Goal: Communication & Community: Share content

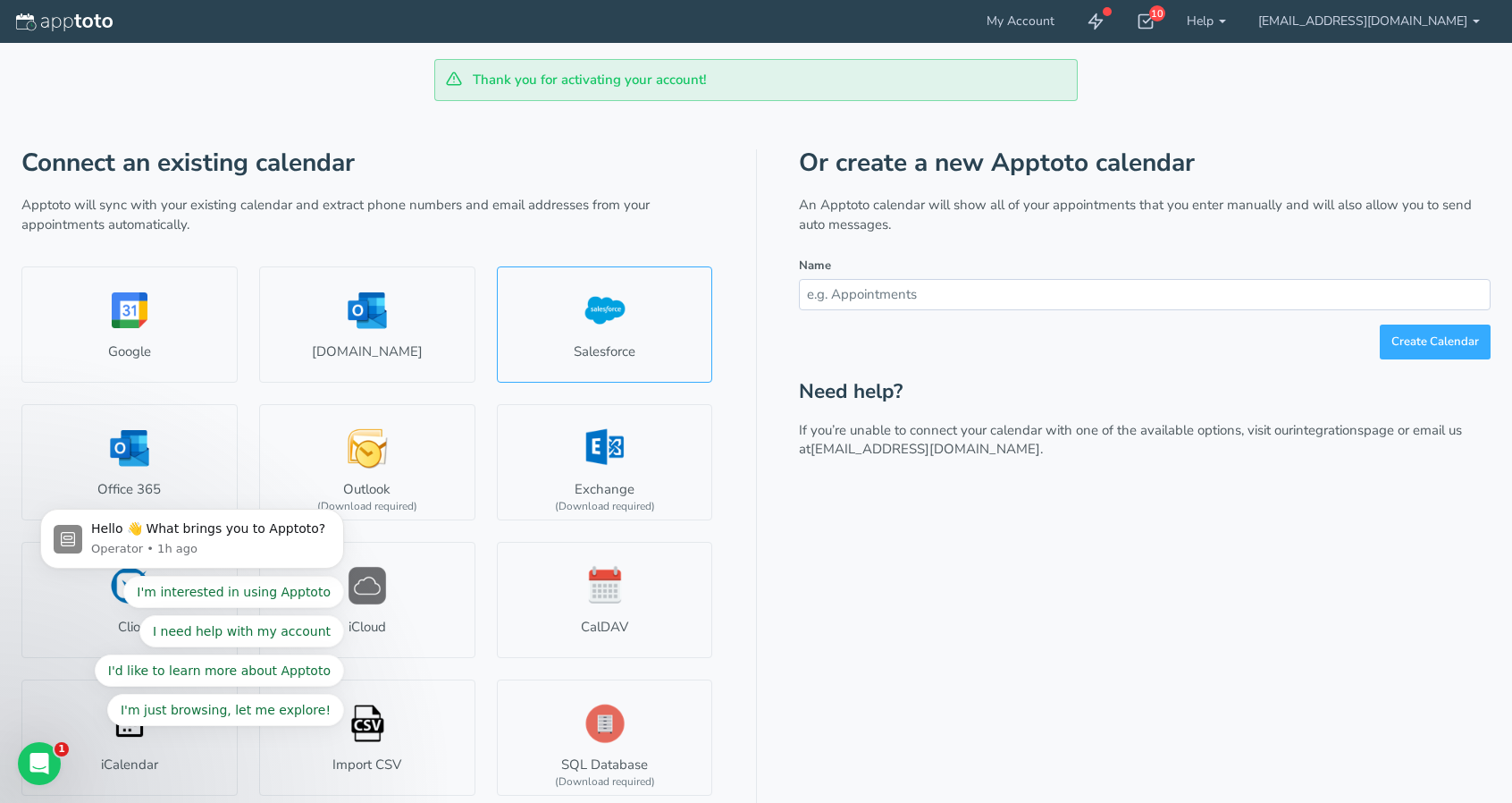
scroll to position [3, 0]
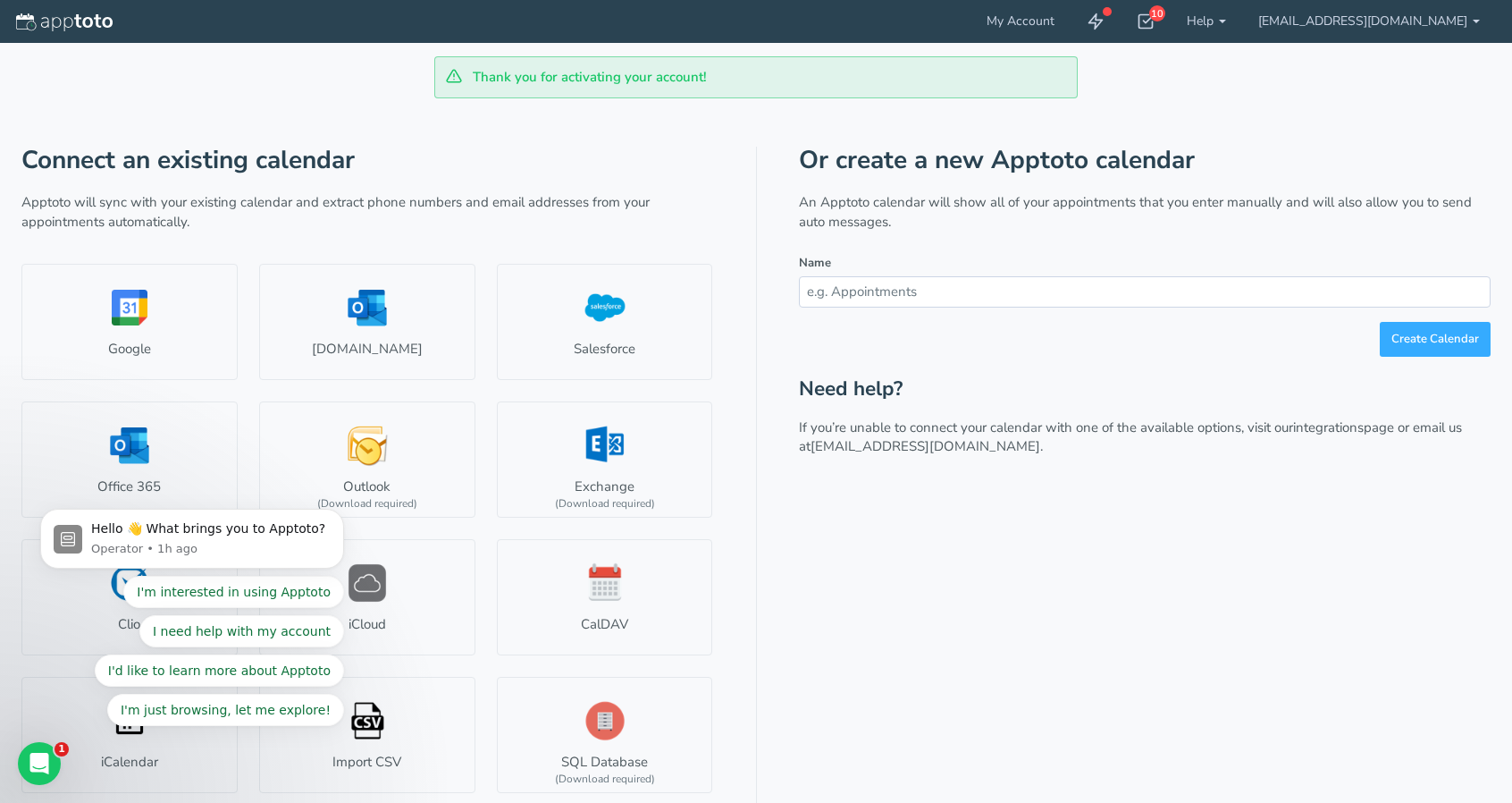
click at [906, 292] on input "text" at bounding box center [1145, 292] width 692 height 31
type input "asc"
click at [1435, 330] on button "Create Calendar" at bounding box center [1435, 339] width 111 height 35
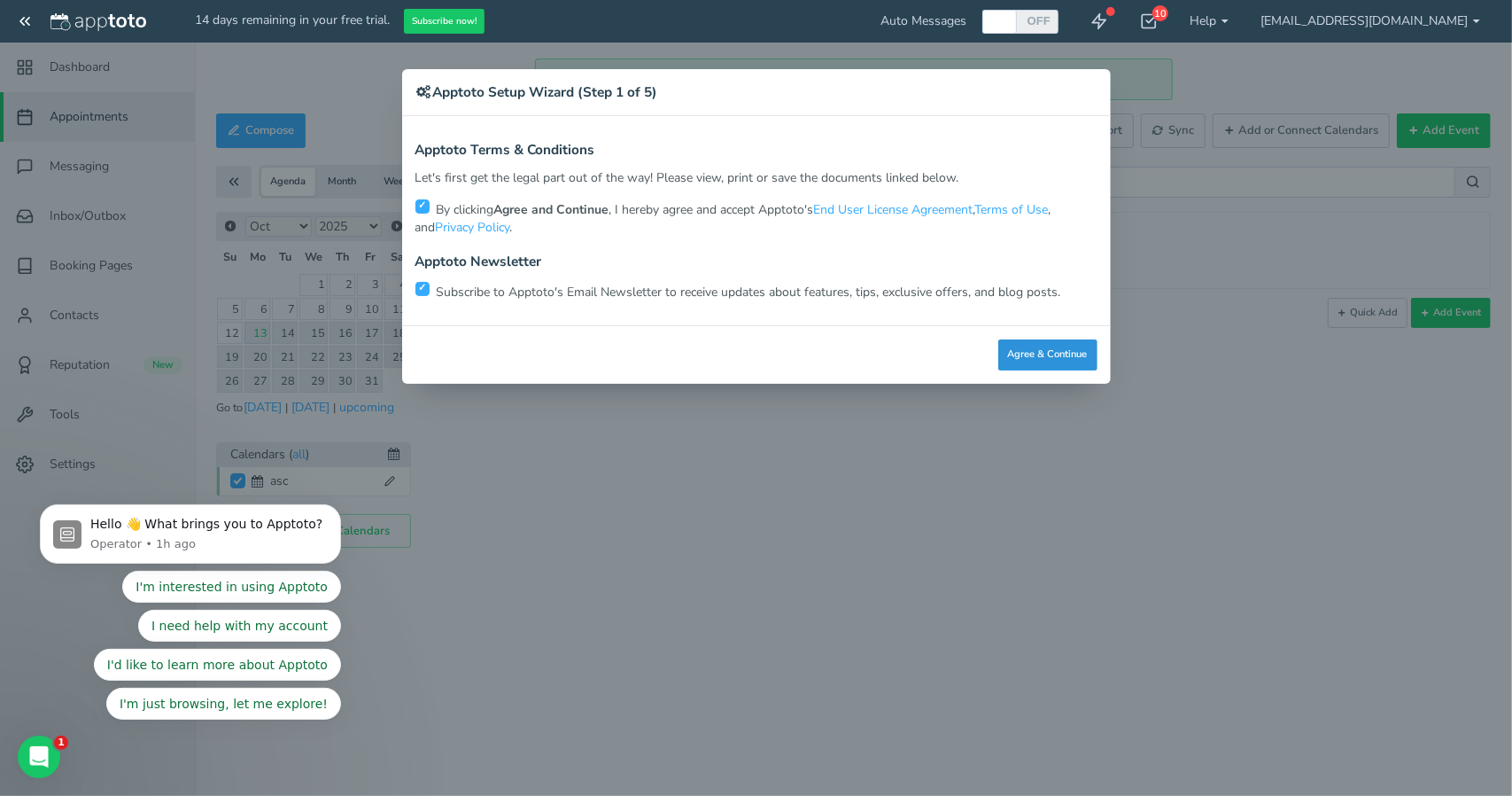
click at [1054, 357] on button "Agree & Continue" at bounding box center [1047, 355] width 99 height 31
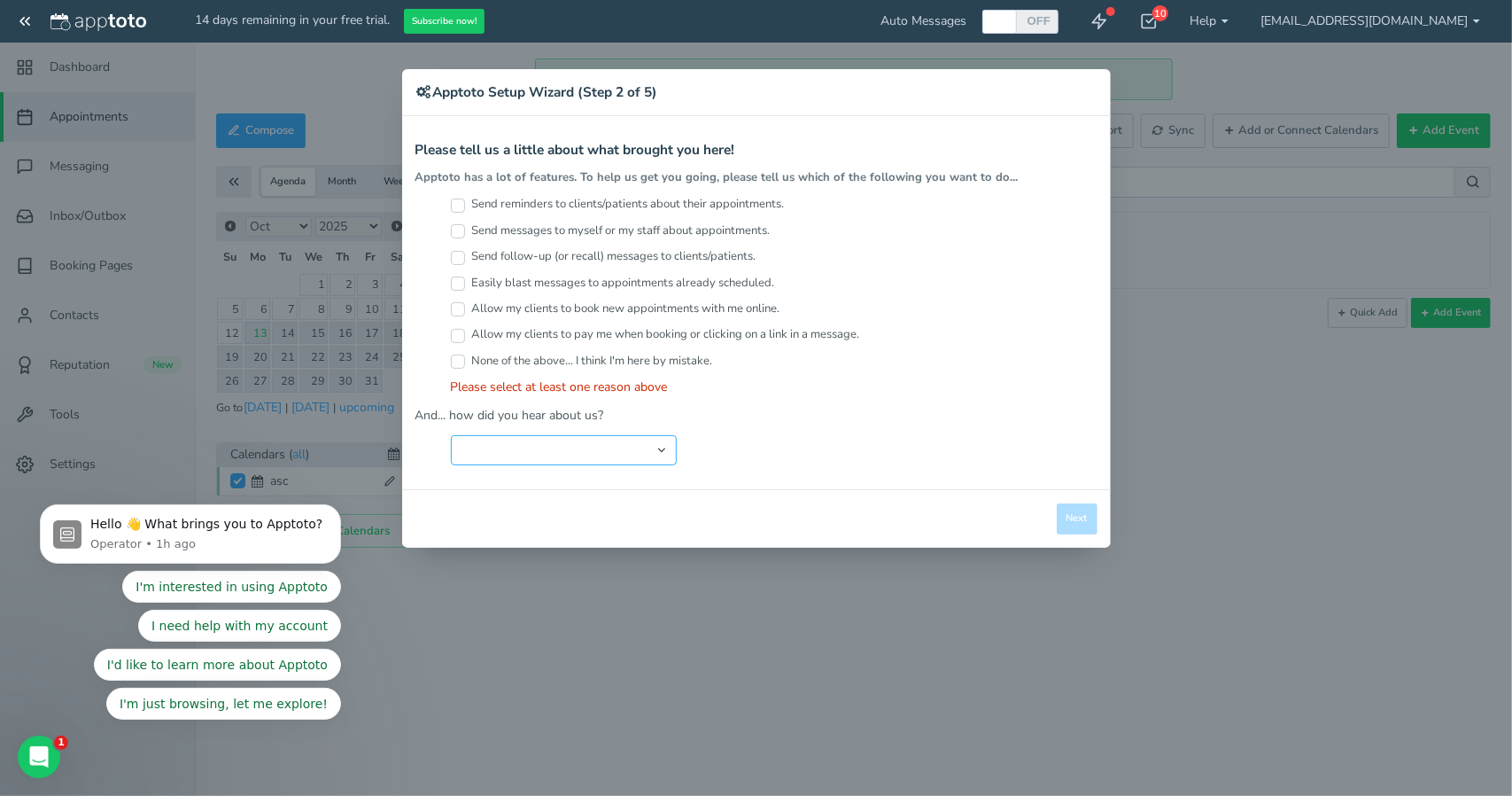
click at [526, 443] on select "Search Engine (Google, Yahoo, Bing, etc.) Search Engine Advertisement Blog Post…" at bounding box center [563, 450] width 226 height 30
select select "string:Search Engine (Google, Yahoo, Bing, etc.)"
click at [450, 435] on select "Search Engine (Google, Yahoo, Bing, etc.) Search Engine Advertisement Blog Post…" at bounding box center [563, 450] width 226 height 30
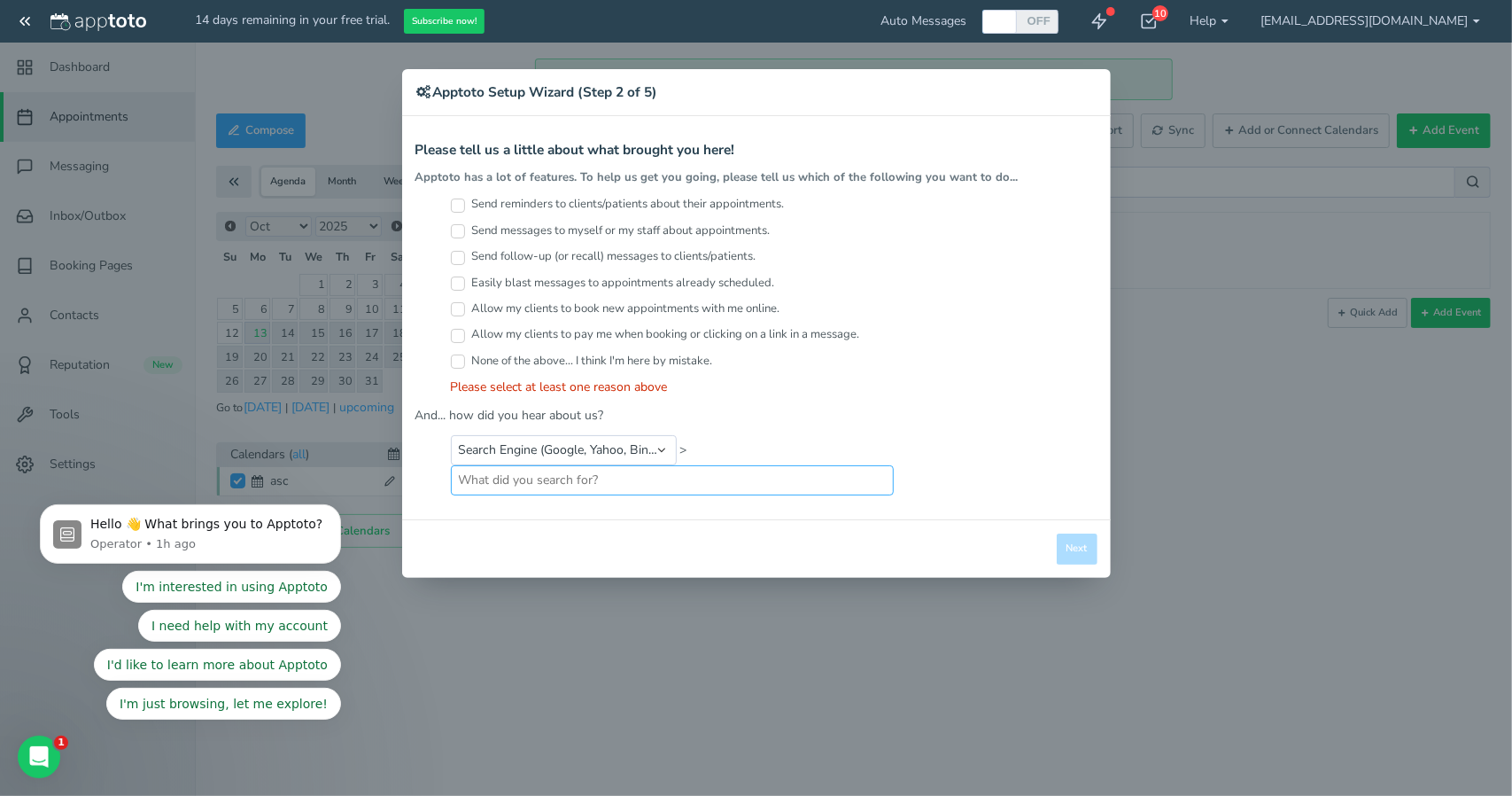
click at [534, 368] on div "None of the above... I think I'm here by mistake." at bounding box center [774, 365] width 647 height 25
click at [570, 357] on label "None of the above... I think I'm here by mistake." at bounding box center [581, 361] width 262 height 17
click at [465, 357] on input "None of the above... I think I'm here by mistake." at bounding box center [458, 362] width 15 height 15
checkbox input "true"
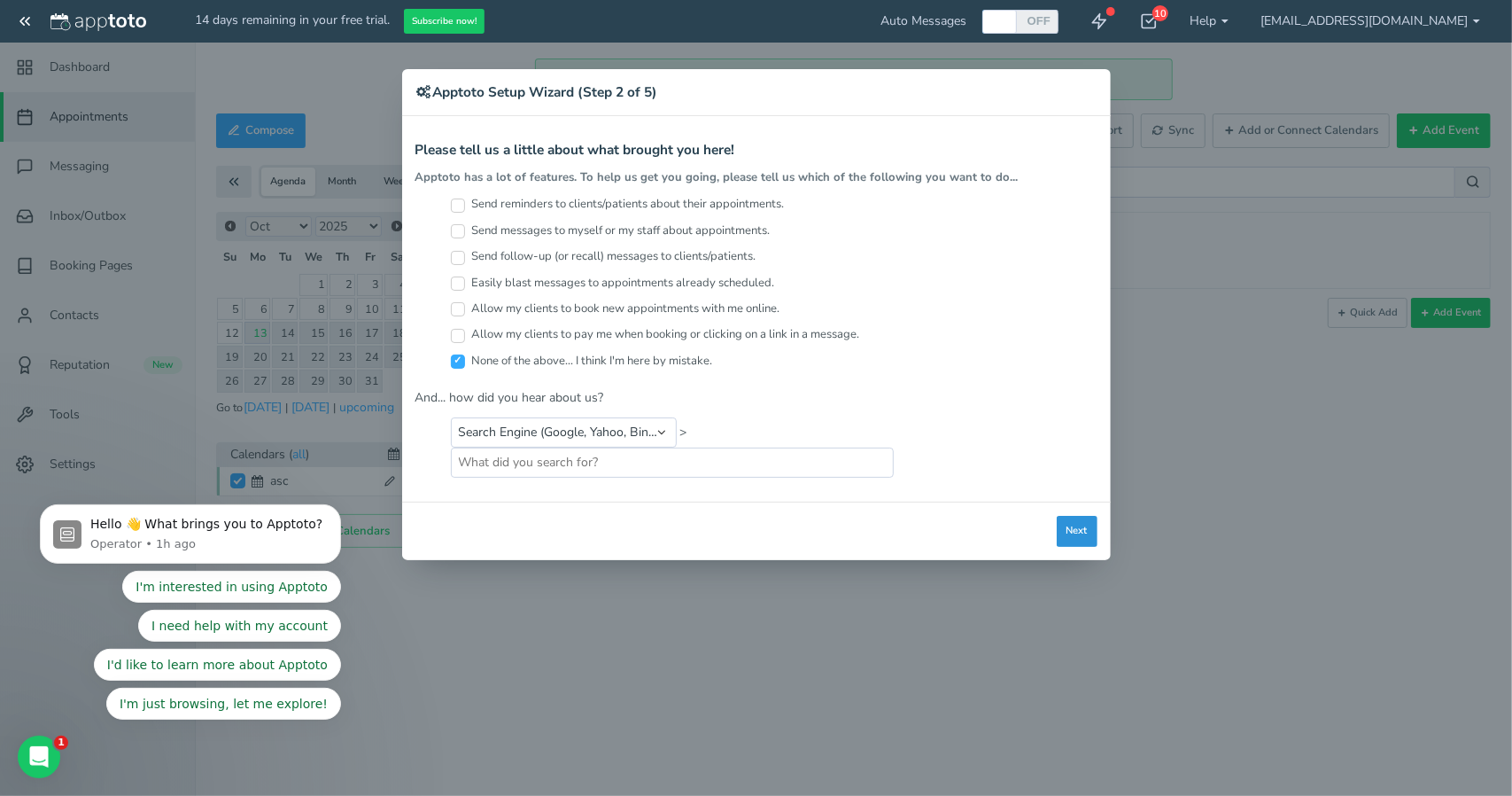
click at [1082, 516] on button "Next" at bounding box center [1077, 532] width 41 height 31
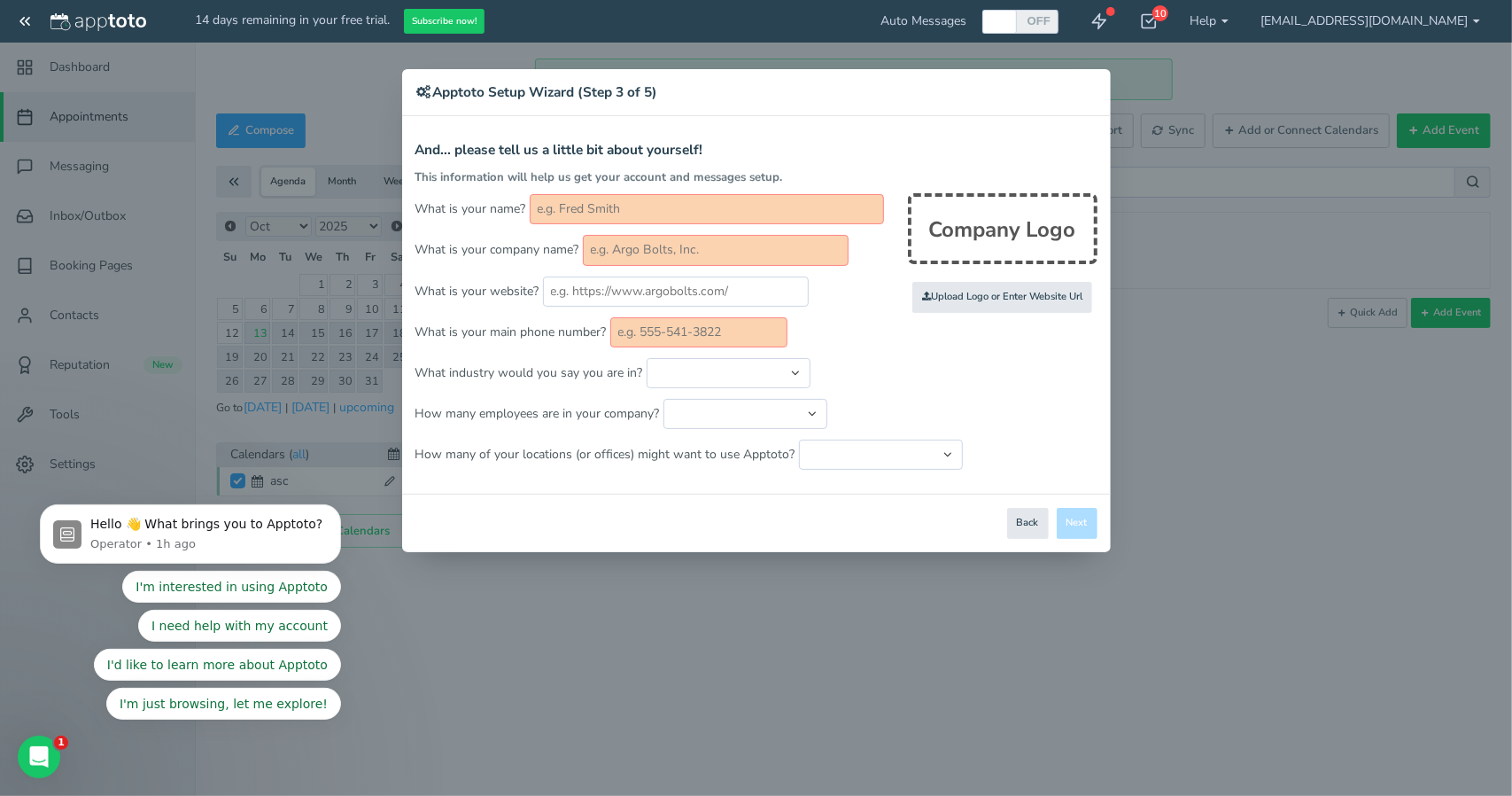
click at [659, 214] on input "text" at bounding box center [707, 209] width 354 height 30
type input "asc"
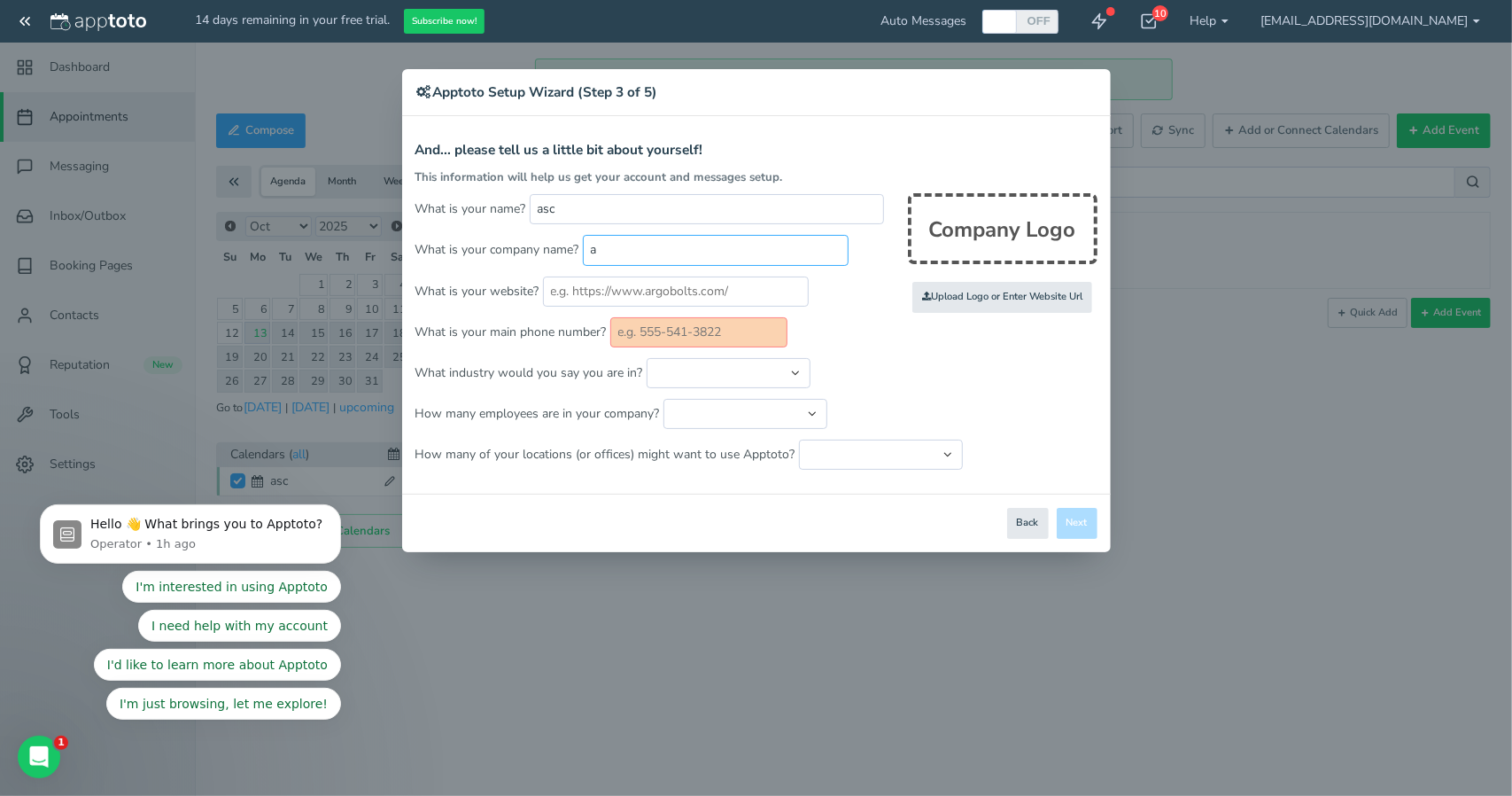
click at [651, 251] on input "a" at bounding box center [716, 249] width 266 height 30
type input "asc"
click at [1081, 517] on div "Close Logout Cancel Back Saving! Save Done Next Agree & Continue" at bounding box center [756, 522] width 708 height 58
click at [729, 338] on input "text" at bounding box center [698, 332] width 177 height 30
type input "34234"
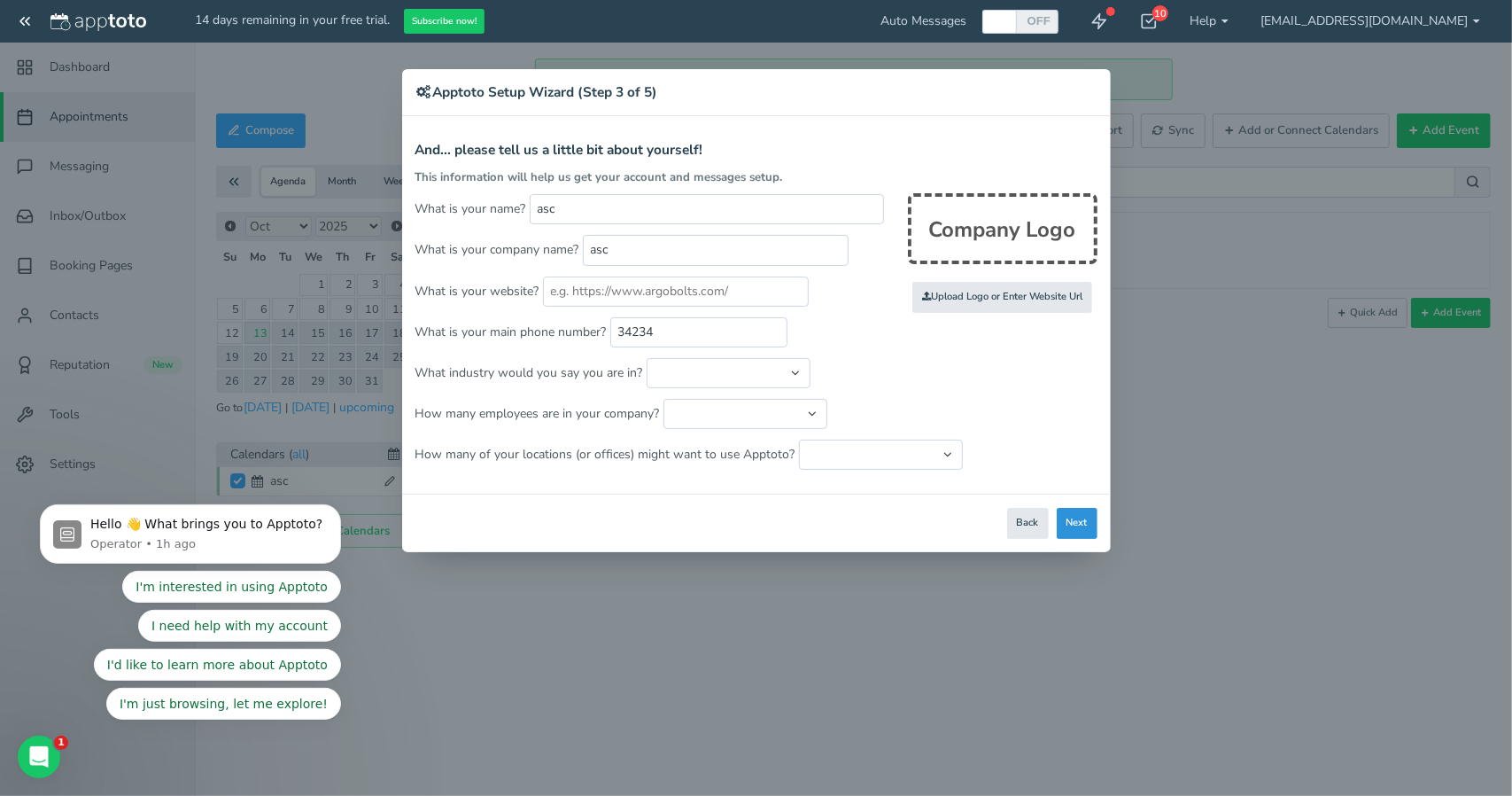
click at [1073, 508] on button "Next" at bounding box center [1077, 523] width 41 height 31
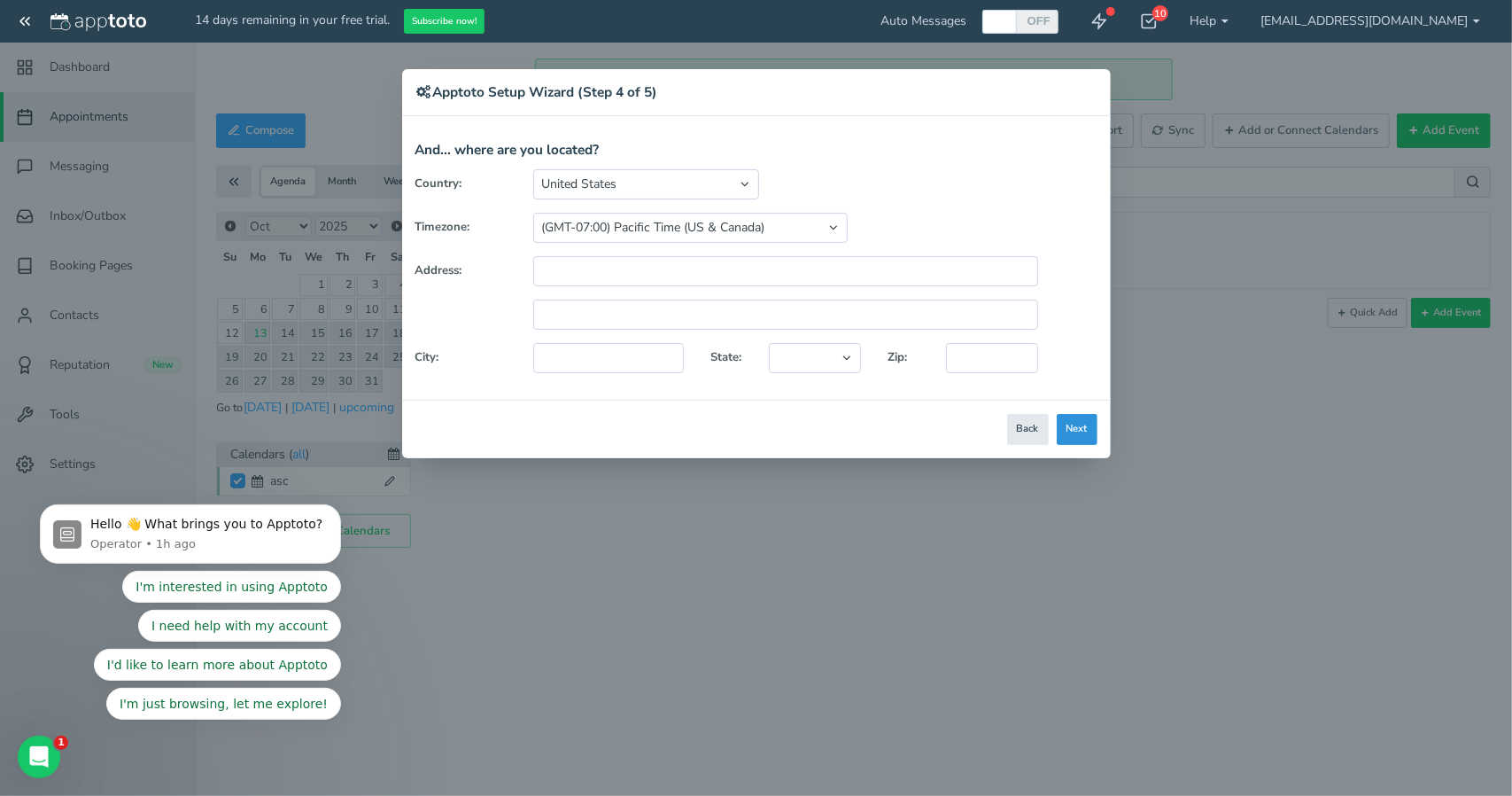
click at [1086, 426] on button "Next" at bounding box center [1077, 429] width 41 height 31
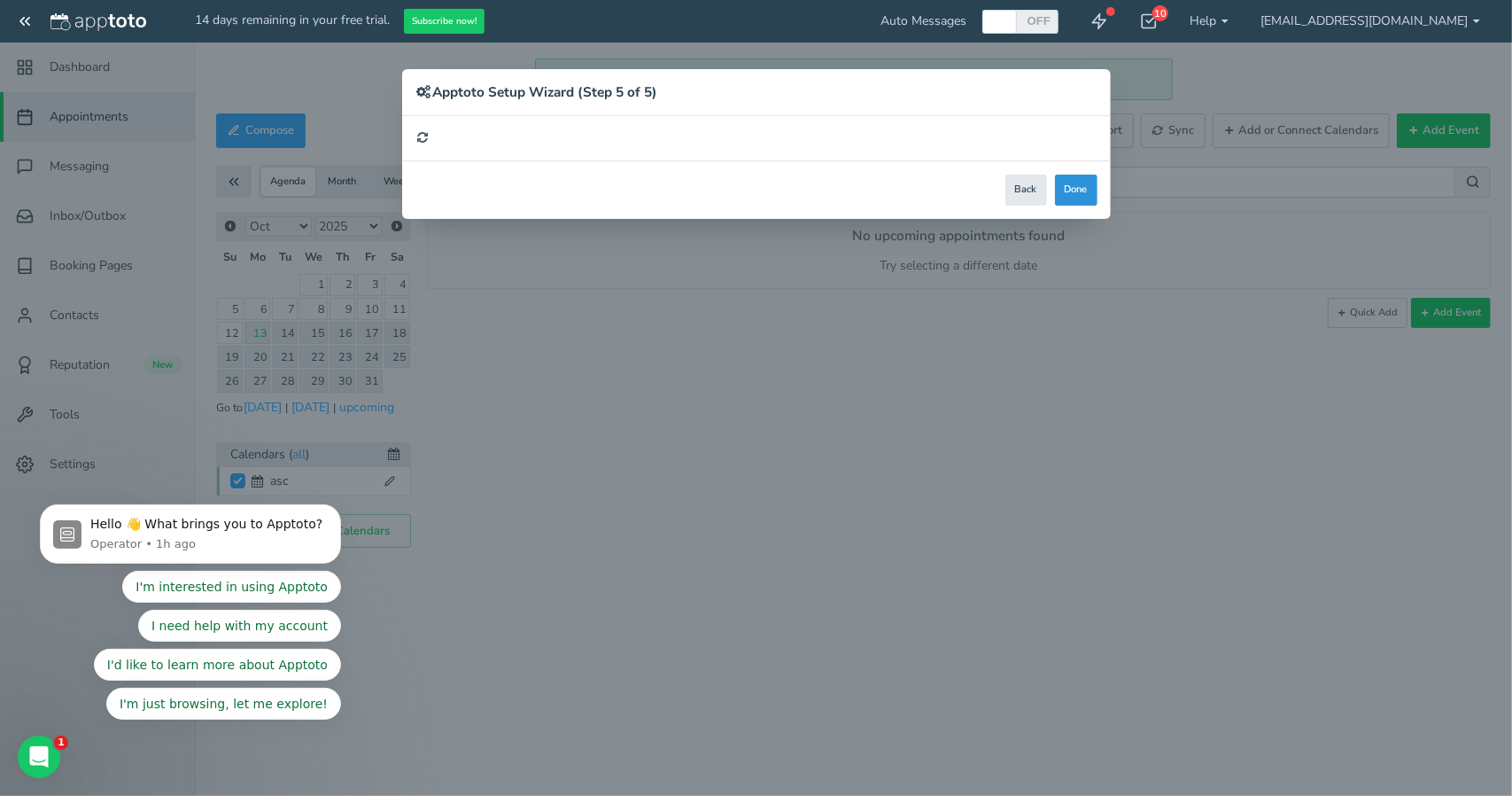
click at [0, 0] on div "However, we strongly recommend you switch to a desktop computer to get Apptoto …" at bounding box center [0, 0] width 0 height 0
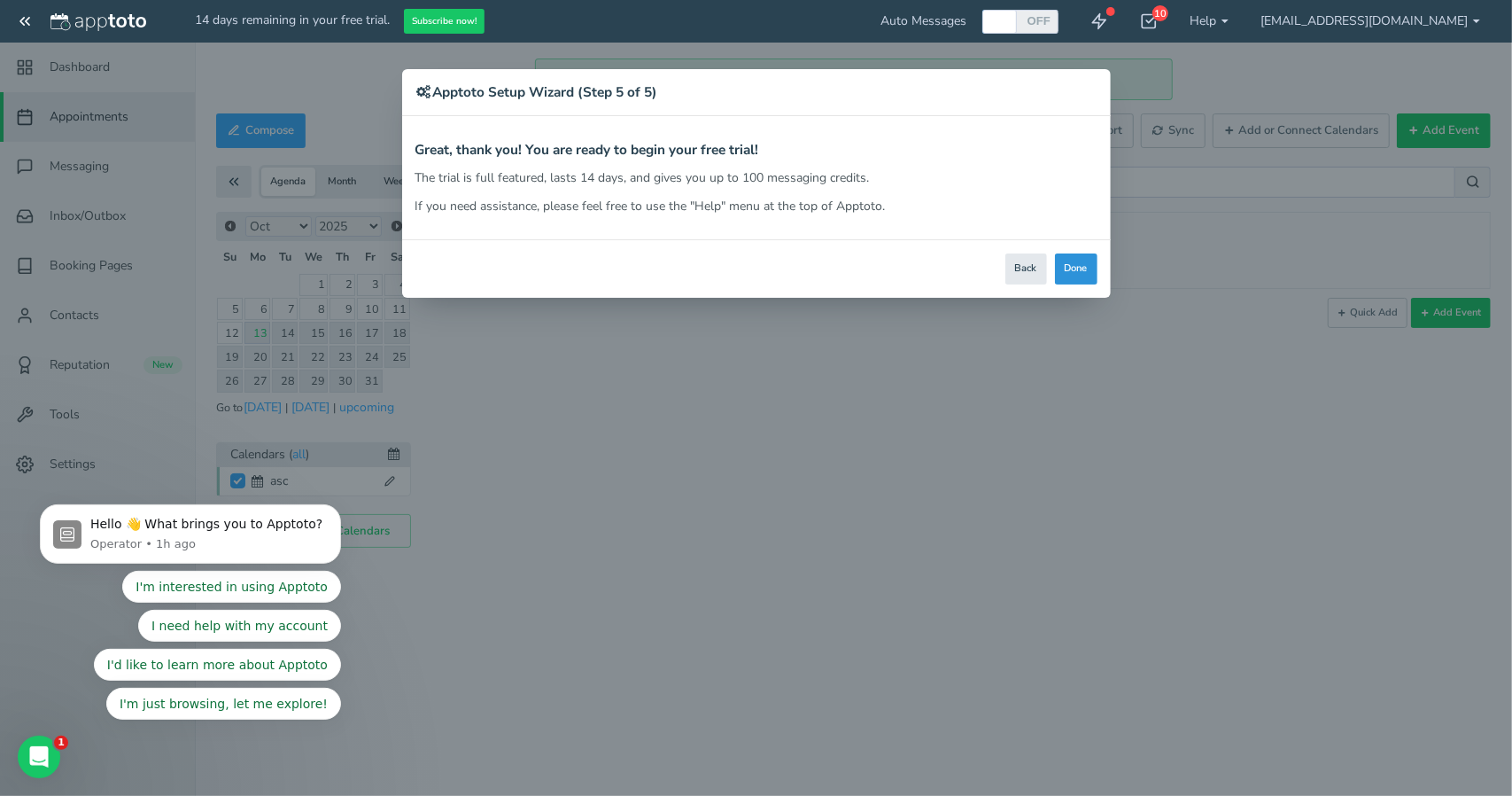
click at [1068, 275] on button "Done" at bounding box center [1076, 269] width 43 height 31
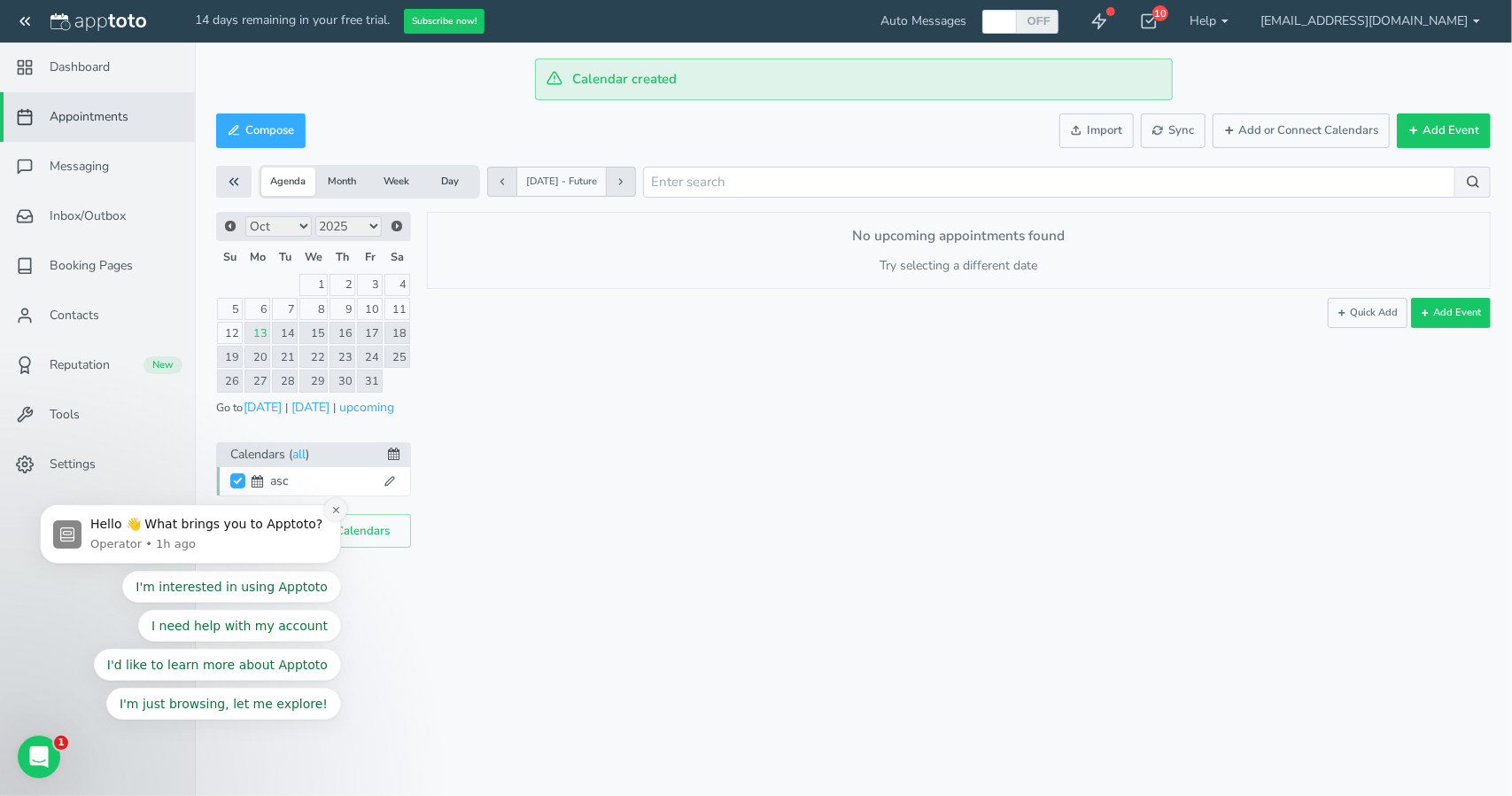
click at [333, 513] on icon "Dismiss notification" at bounding box center [336, 509] width 10 height 10
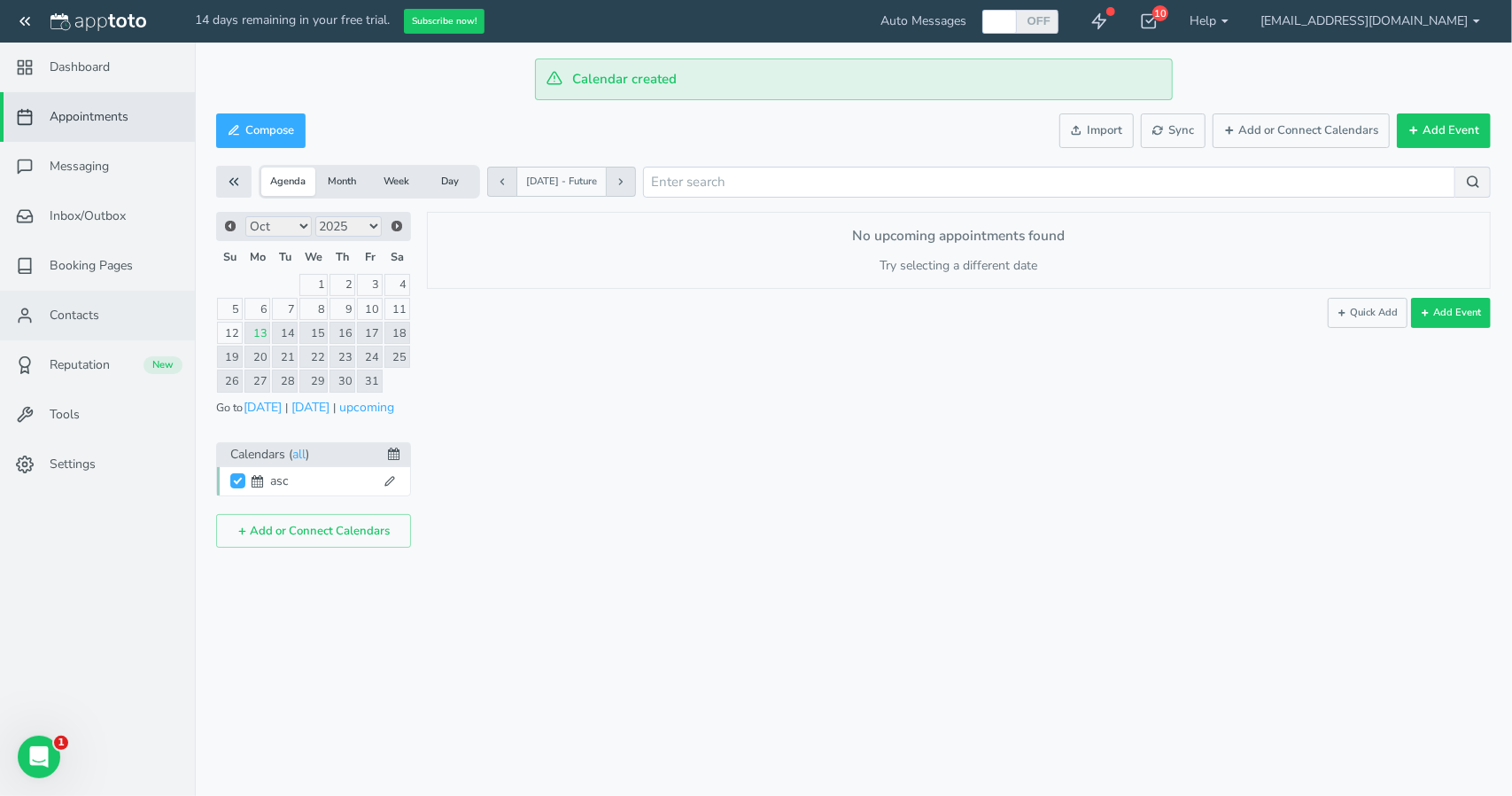
click at [102, 319] on link "Contacts" at bounding box center [97, 315] width 195 height 50
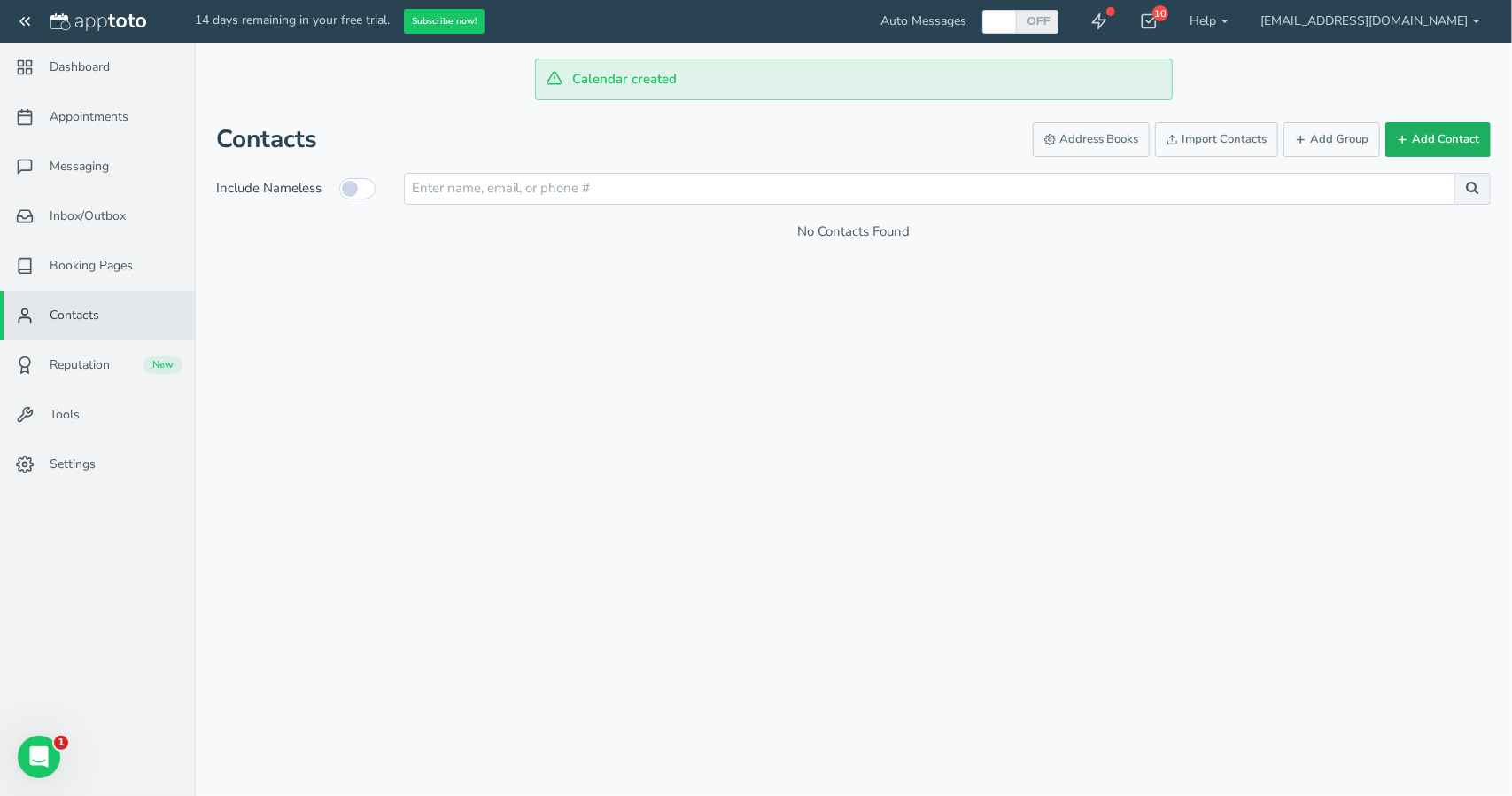
click at [1405, 134] on icon at bounding box center [1402, 139] width 12 height 12
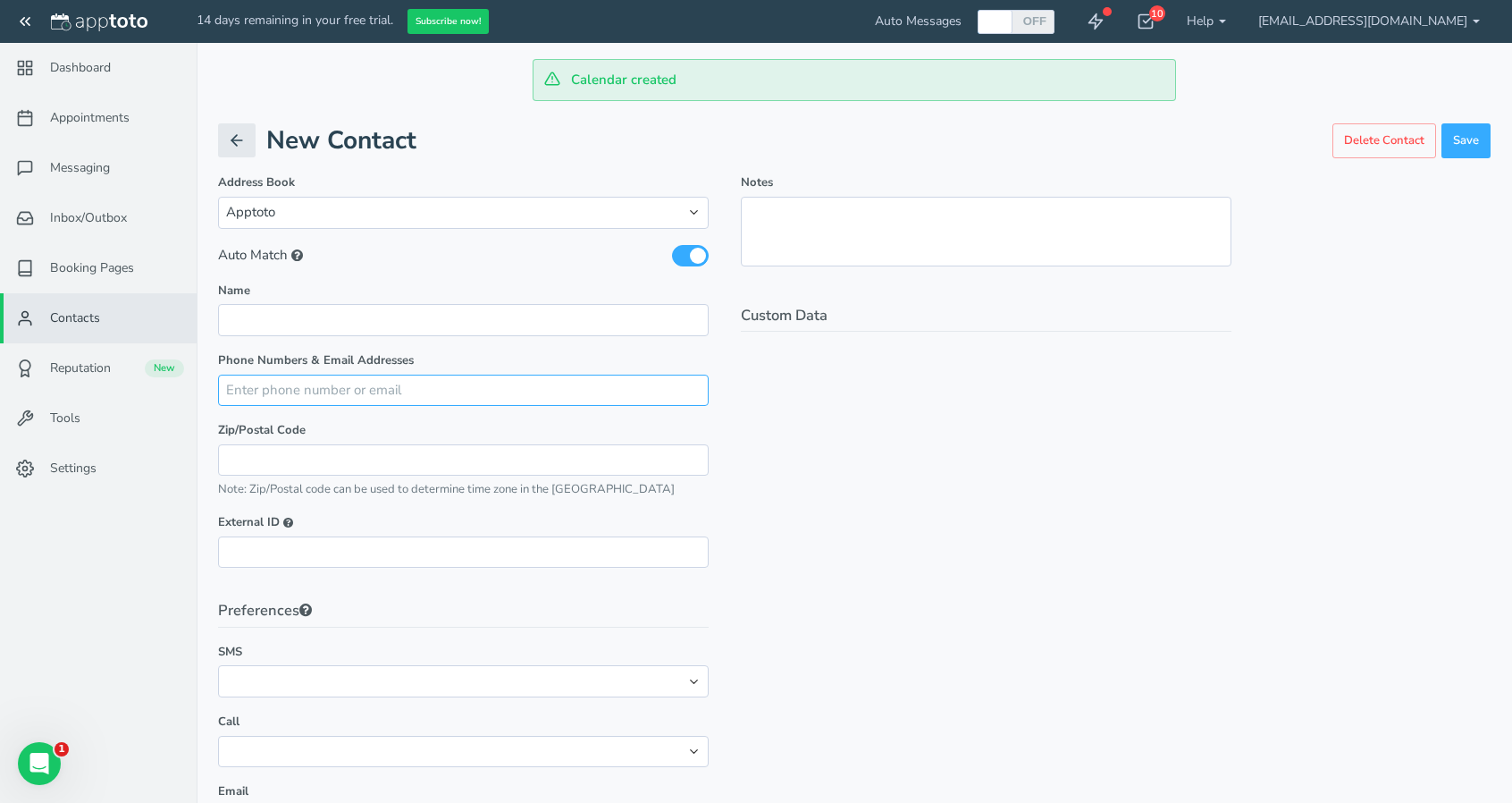
click at [361, 397] on input "text" at bounding box center [463, 390] width 490 height 31
paste input "447475355392"
type input "+447475355392"
click at [812, 467] on div "Notes Custom Data" at bounding box center [986, 513] width 523 height 678
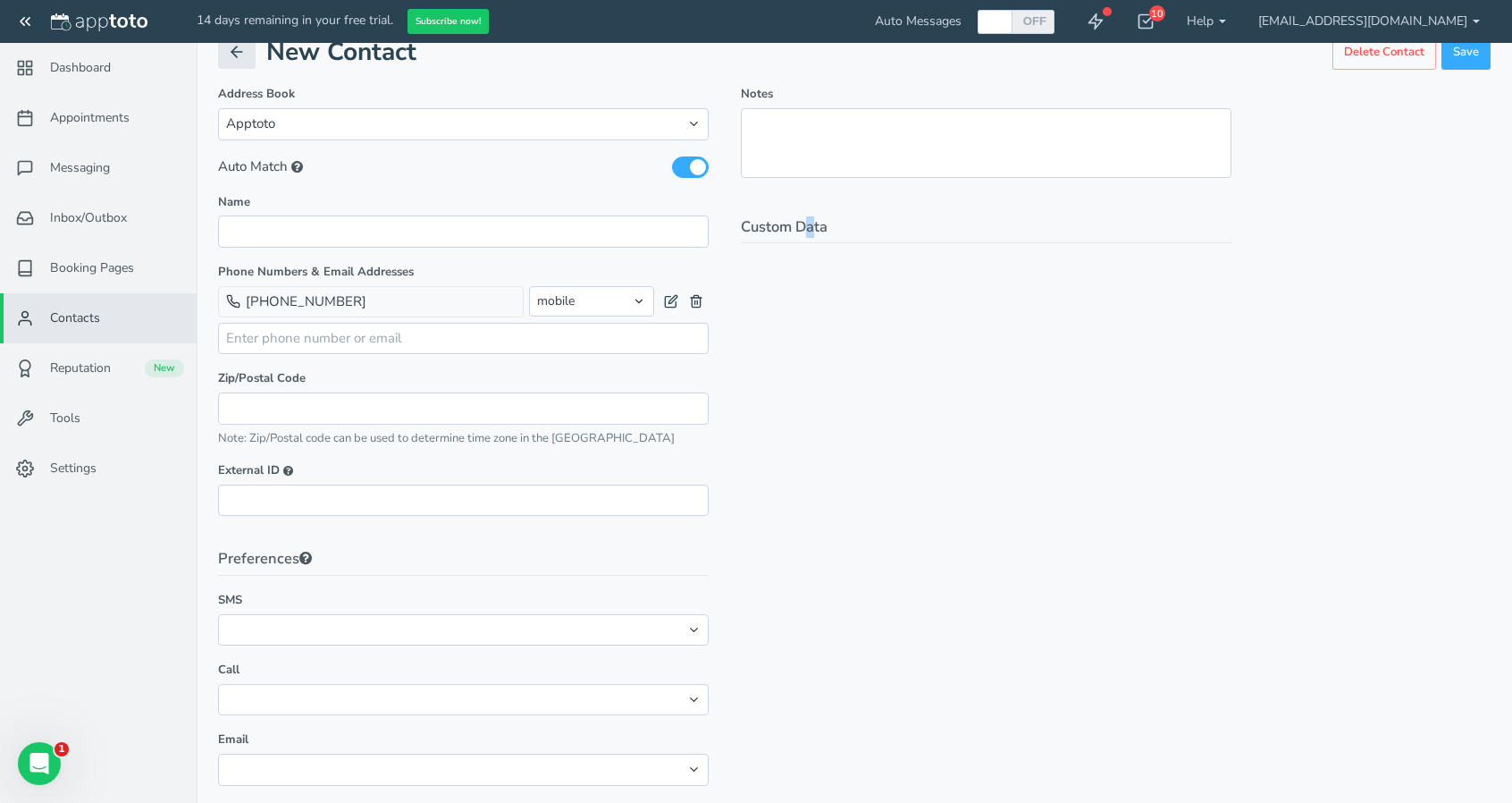
scroll to position [102, 0]
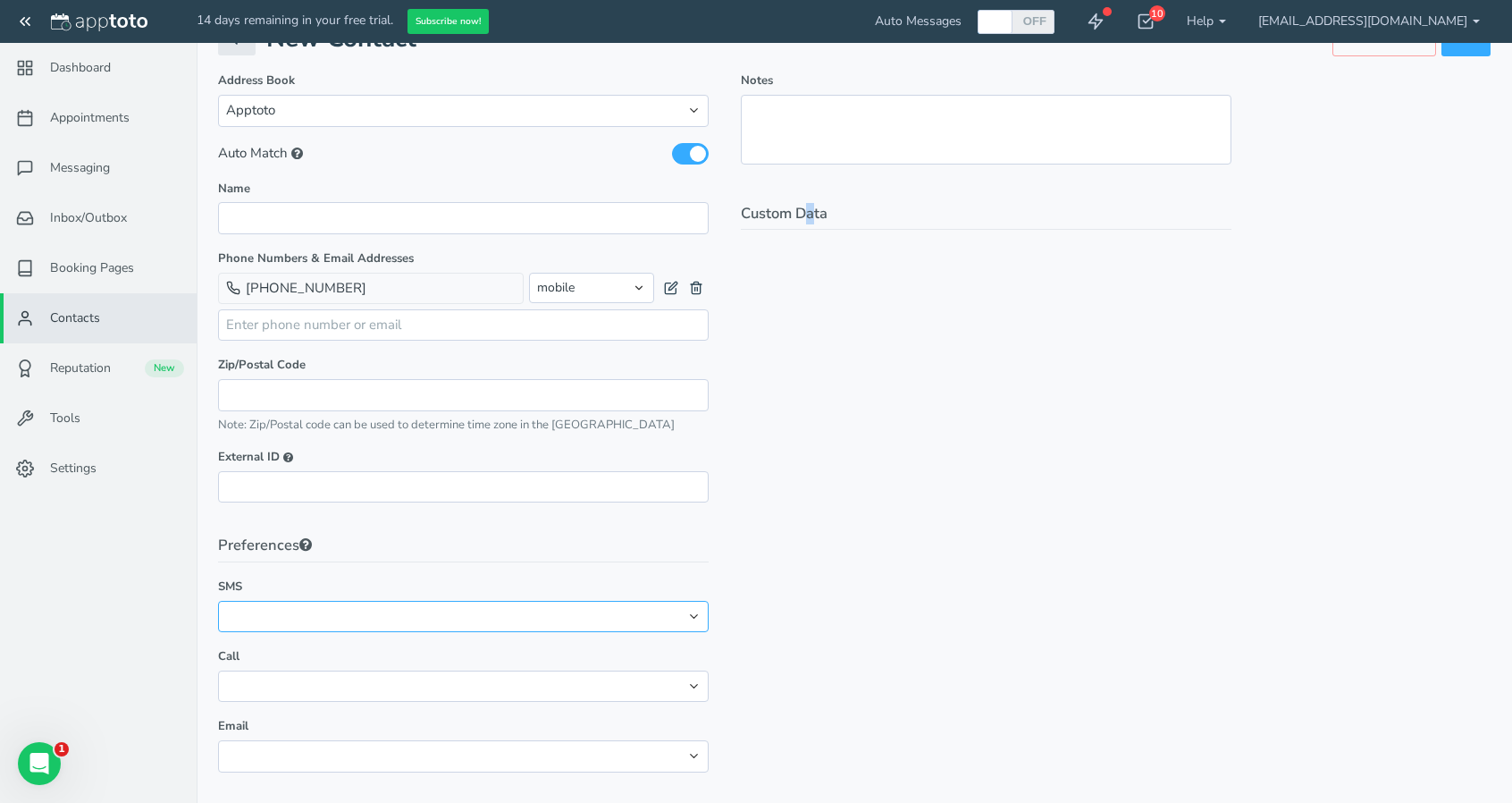
click at [556, 614] on select "No preference Opt-out" at bounding box center [463, 616] width 490 height 31
click at [919, 579] on div "Notes Custom Data" at bounding box center [986, 430] width 523 height 715
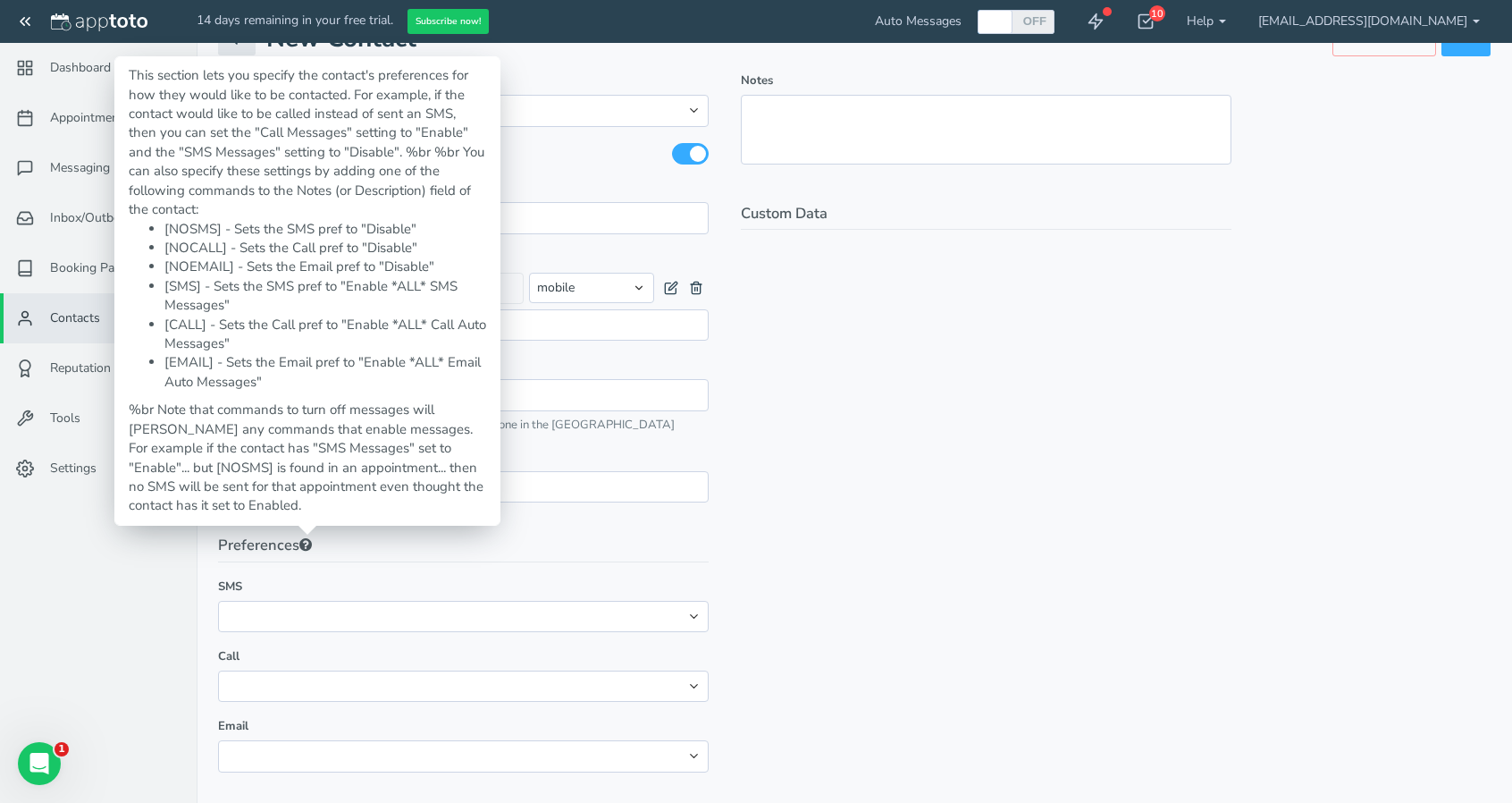
click at [367, 710] on fieldset "Preferences SMS No preference Opt-out Call No preference Opt-out Email No prefe…" at bounding box center [463, 653] width 490 height 236
click at [386, 686] on select "No preference Opt-out" at bounding box center [463, 687] width 490 height 31
click at [955, 428] on div "Notes Custom Data" at bounding box center [986, 430] width 523 height 715
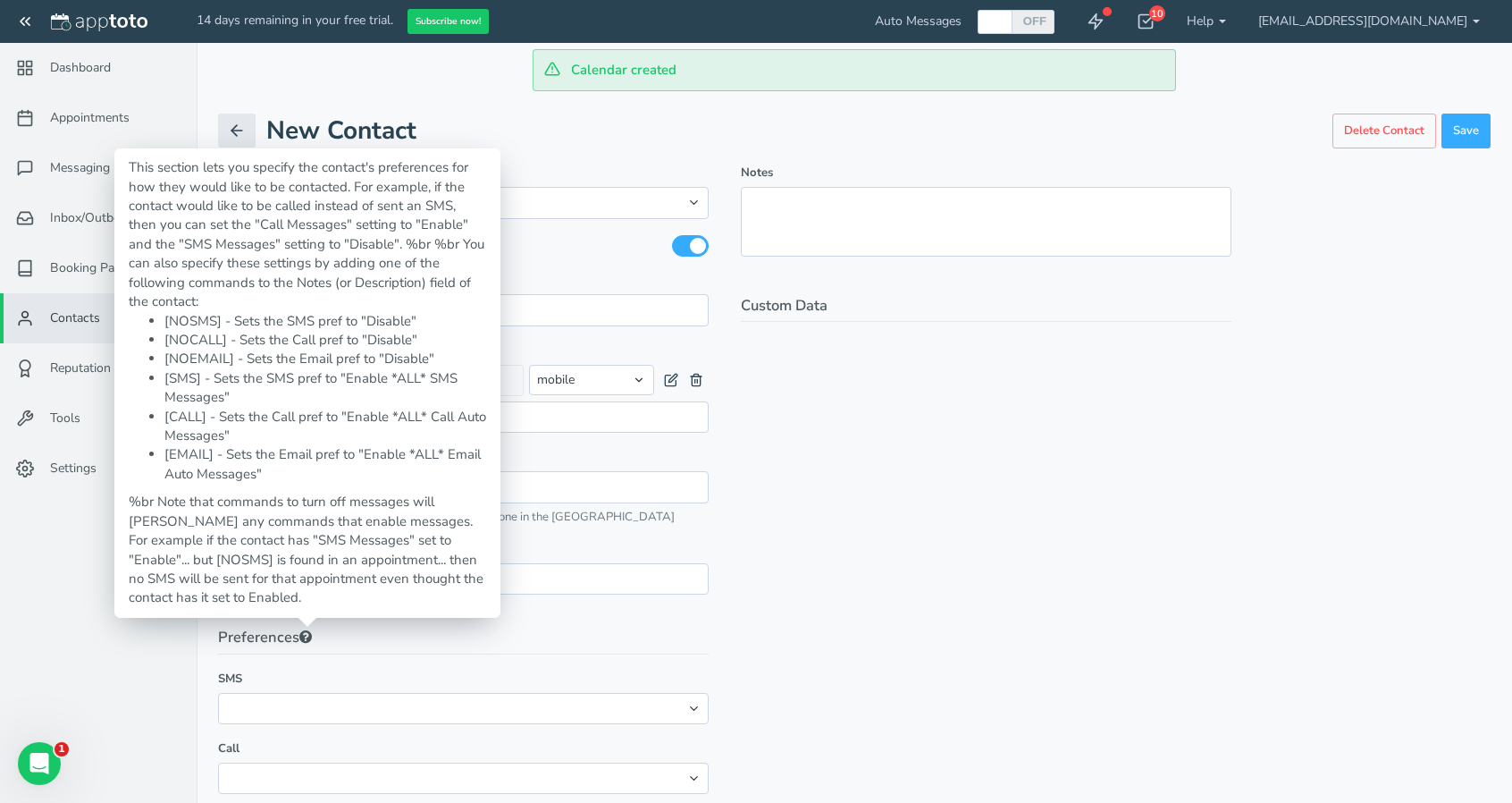
scroll to position [0, 0]
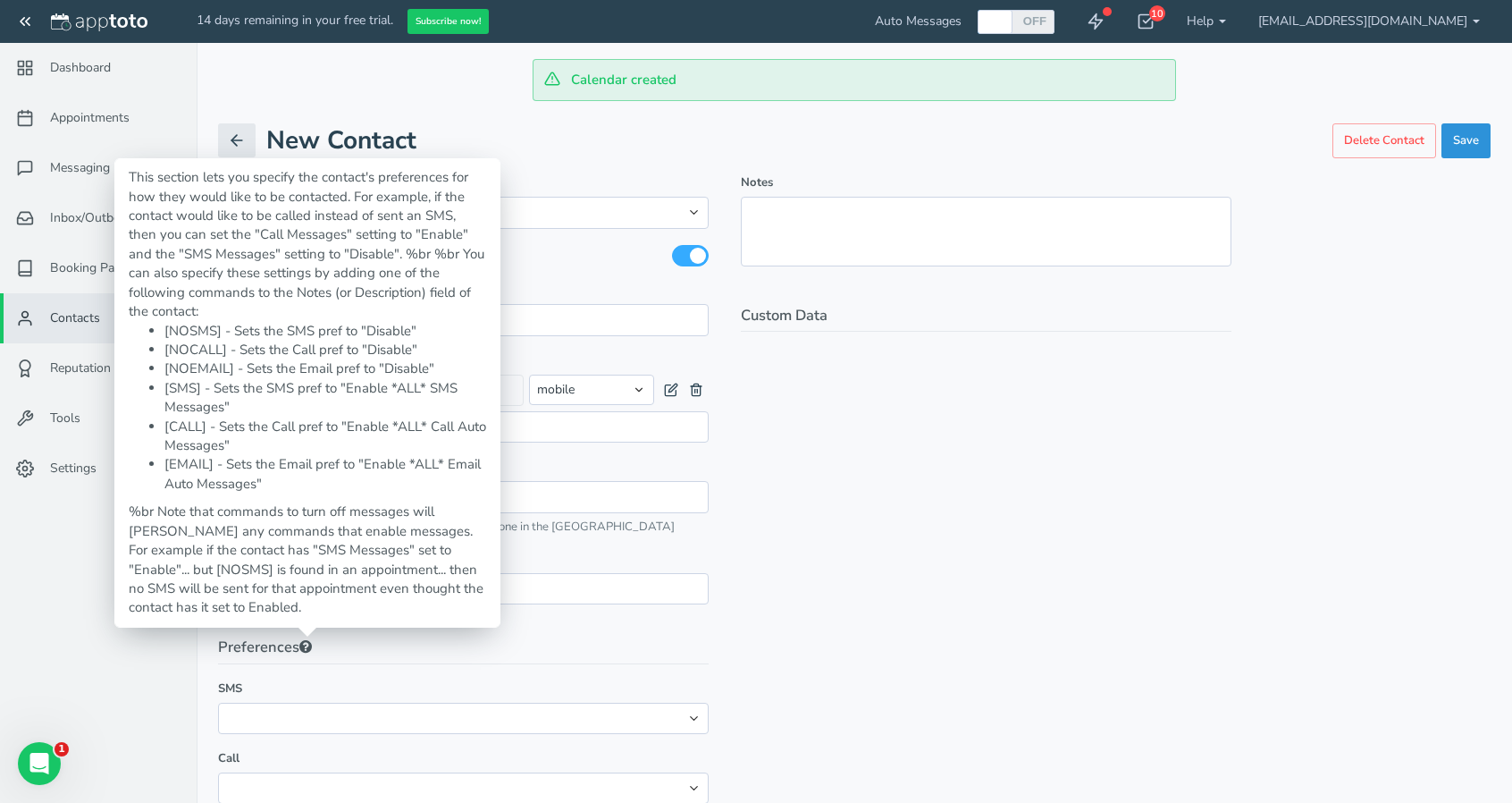
click at [1466, 140] on button "Save" at bounding box center [1466, 141] width 49 height 35
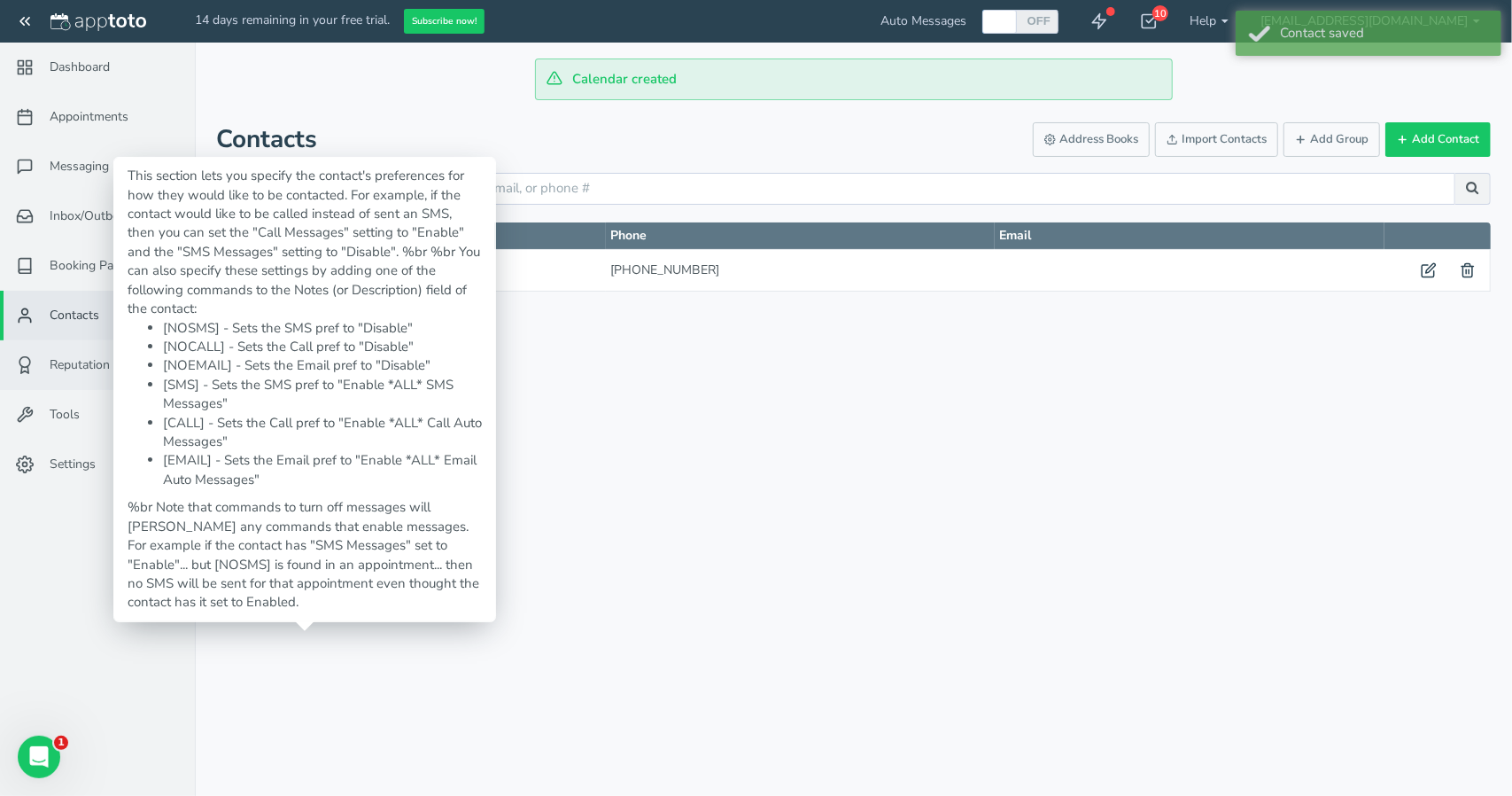
click at [89, 363] on span "Reputation" at bounding box center [80, 365] width 60 height 18
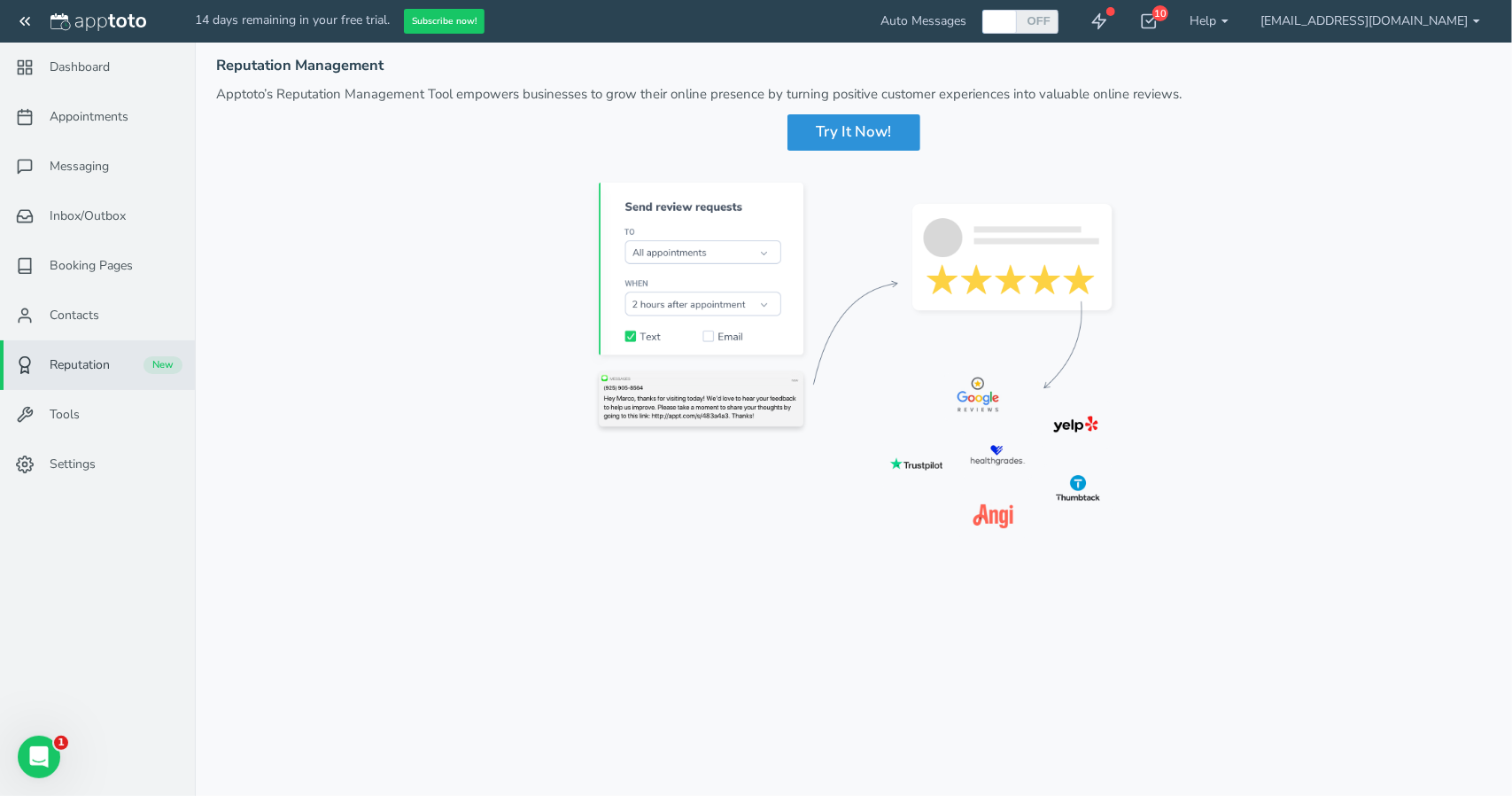
click at [833, 135] on div "Try It Now!" at bounding box center [854, 132] width 133 height 35
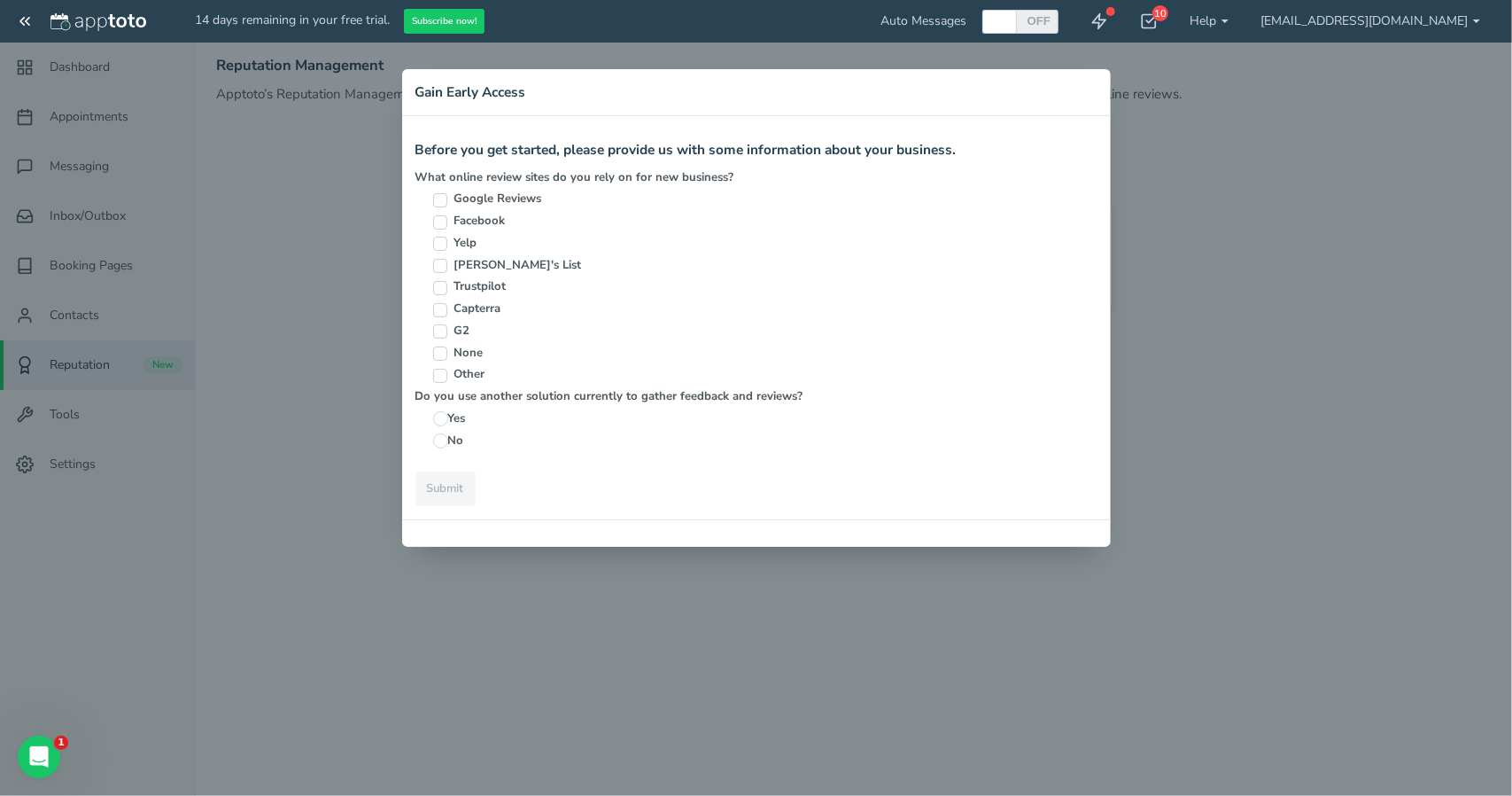
click at [469, 199] on label "Google Reviews" at bounding box center [655, 199] width 443 height 17
click at [448, 199] on input "Google Reviews" at bounding box center [440, 201] width 15 height 15
checkbox input "true"
click at [451, 413] on label "Yes" at bounding box center [655, 419] width 443 height 17
click at [449, 413] on input "Yes" at bounding box center [440, 419] width 15 height 15
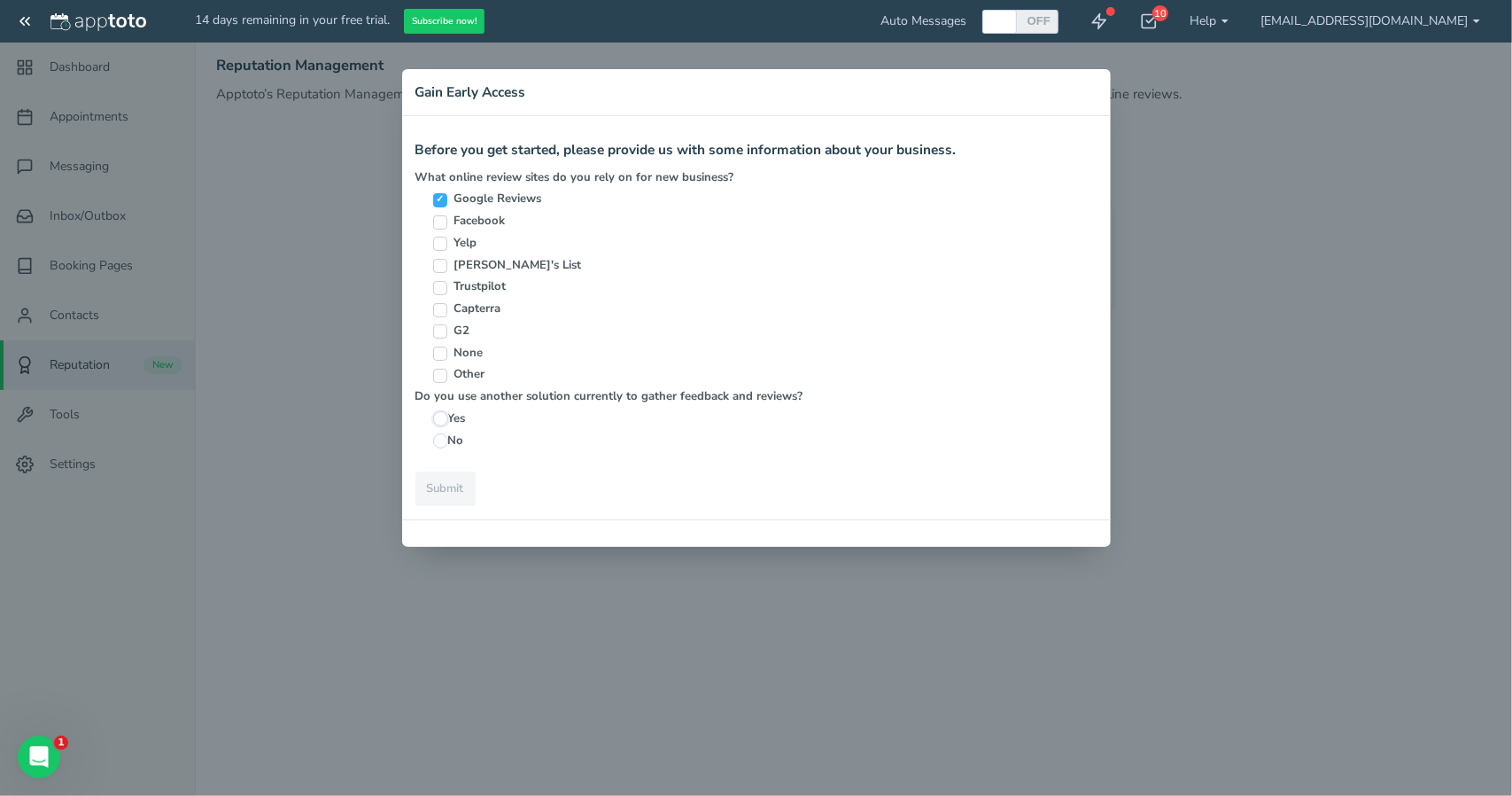
radio input "true"
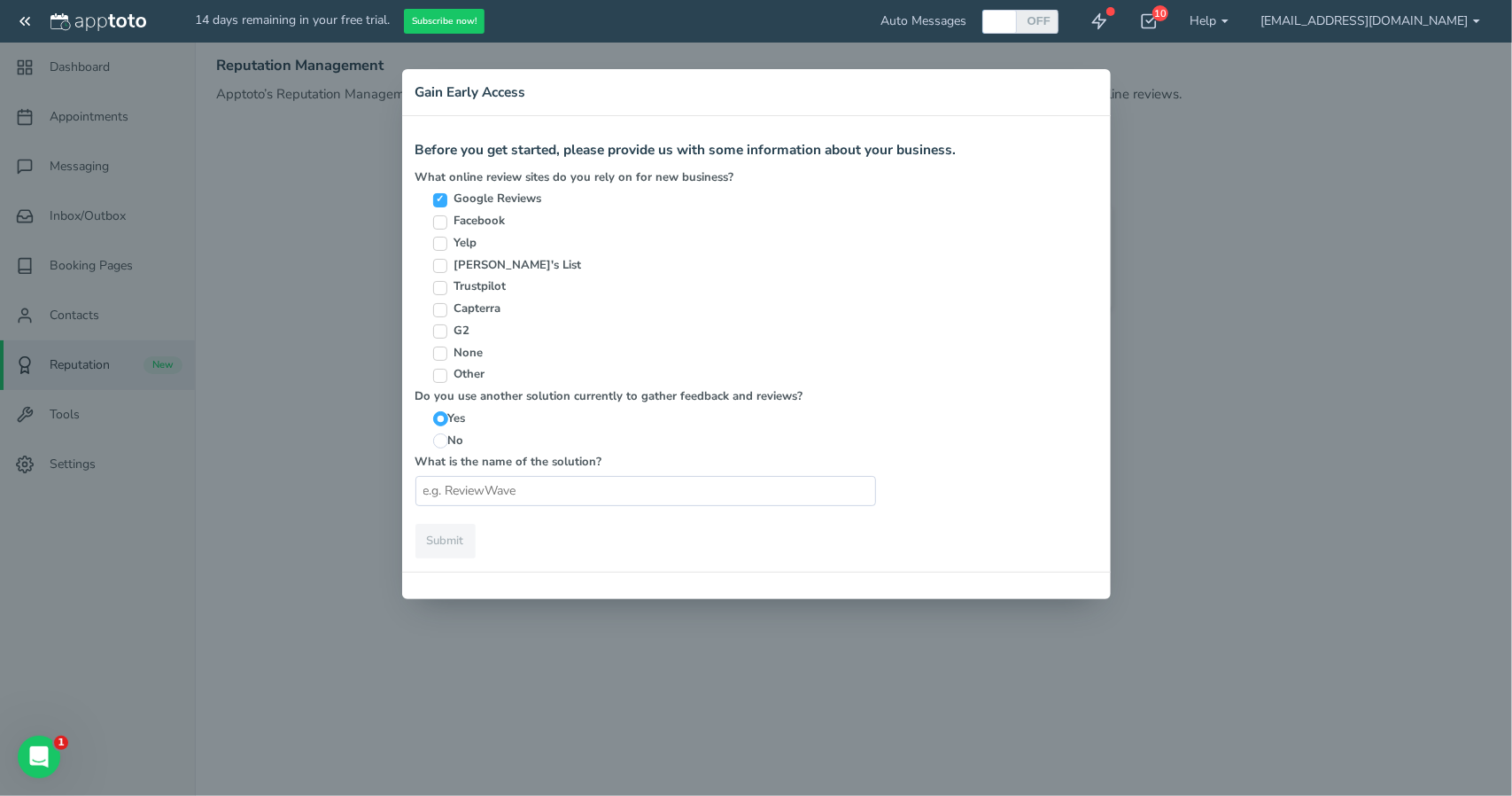
click at [451, 446] on label "No" at bounding box center [655, 441] width 443 height 17
click at [449, 446] on input "No" at bounding box center [440, 441] width 15 height 15
radio input "true"
radio input "false"
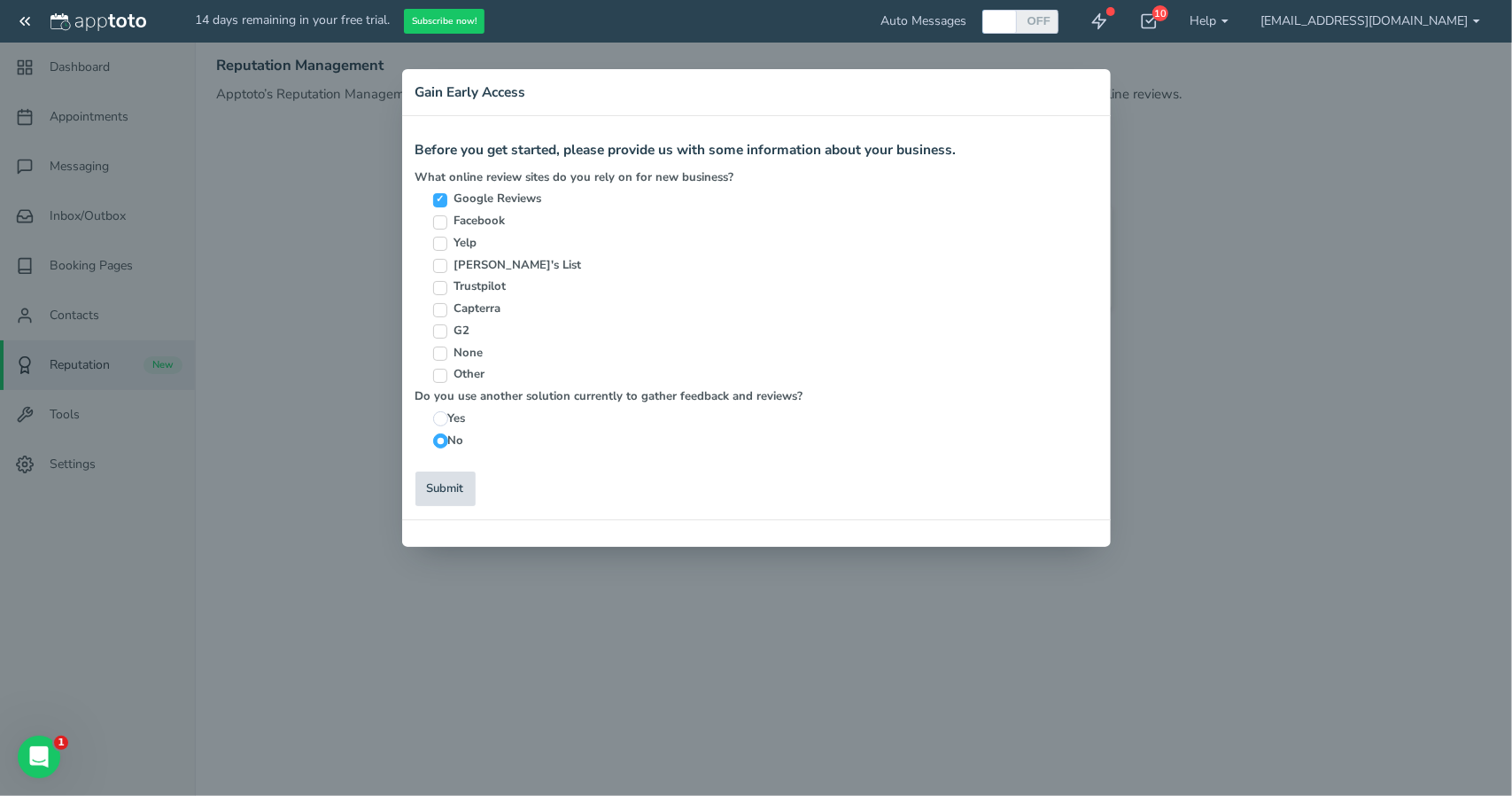
click at [446, 491] on link "Submit" at bounding box center [445, 489] width 60 height 35
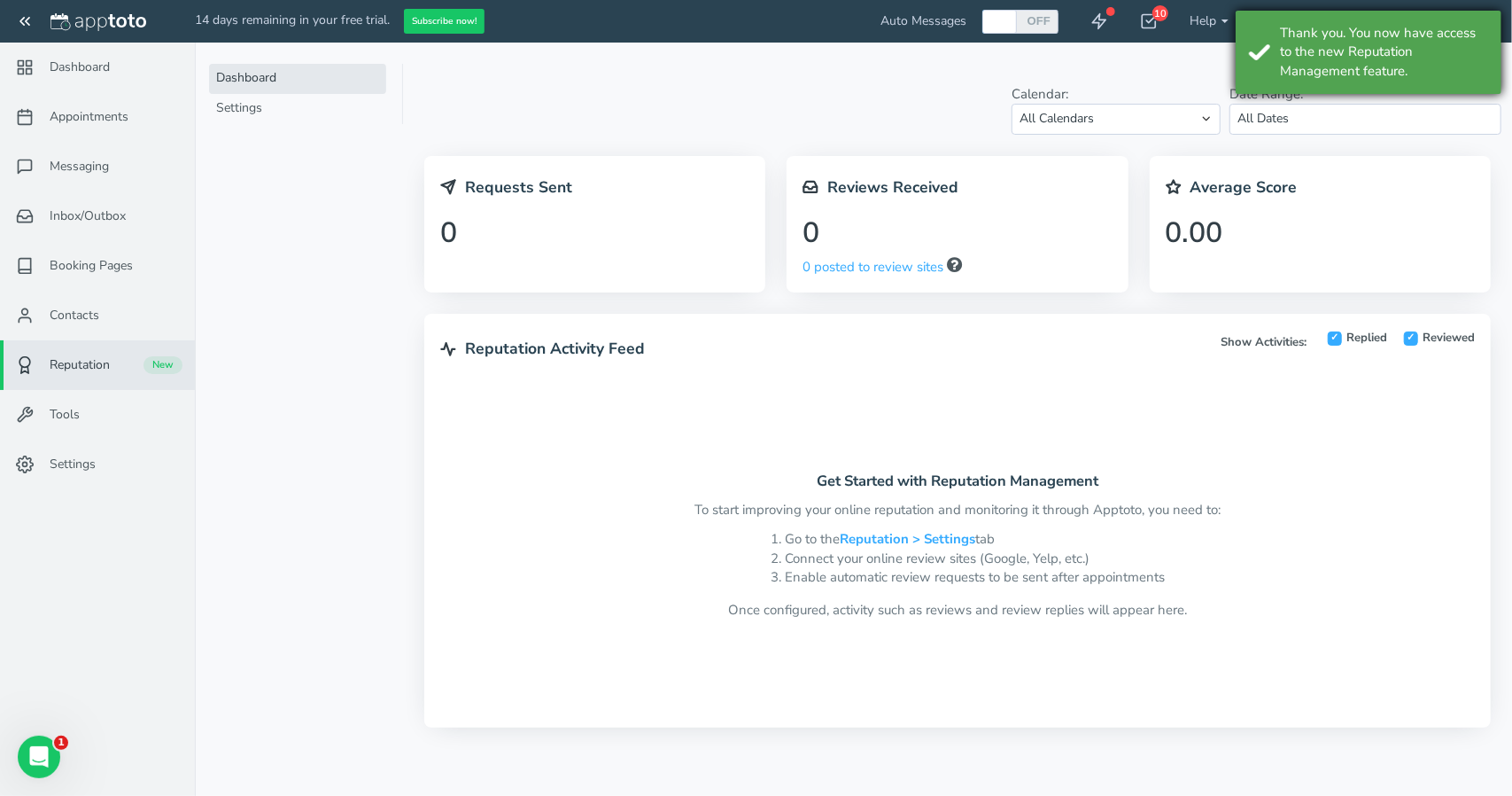
click at [1440, 35] on div "Thank you. You now have access to the new Reputation Management feature." at bounding box center [1383, 52] width 208 height 56
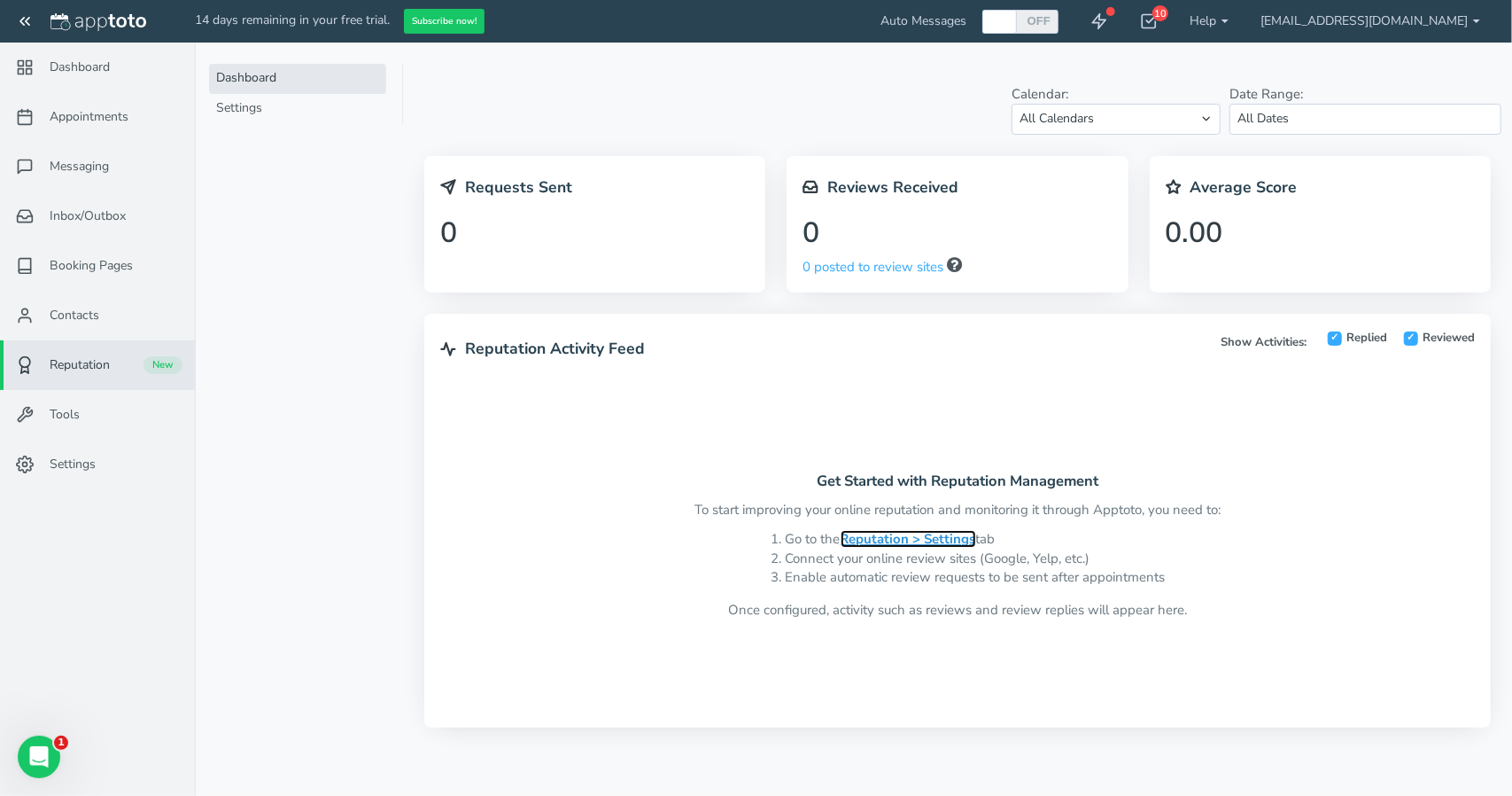
click at [939, 539] on strong "Reputation > Settings" at bounding box center [908, 539] width 135 height 18
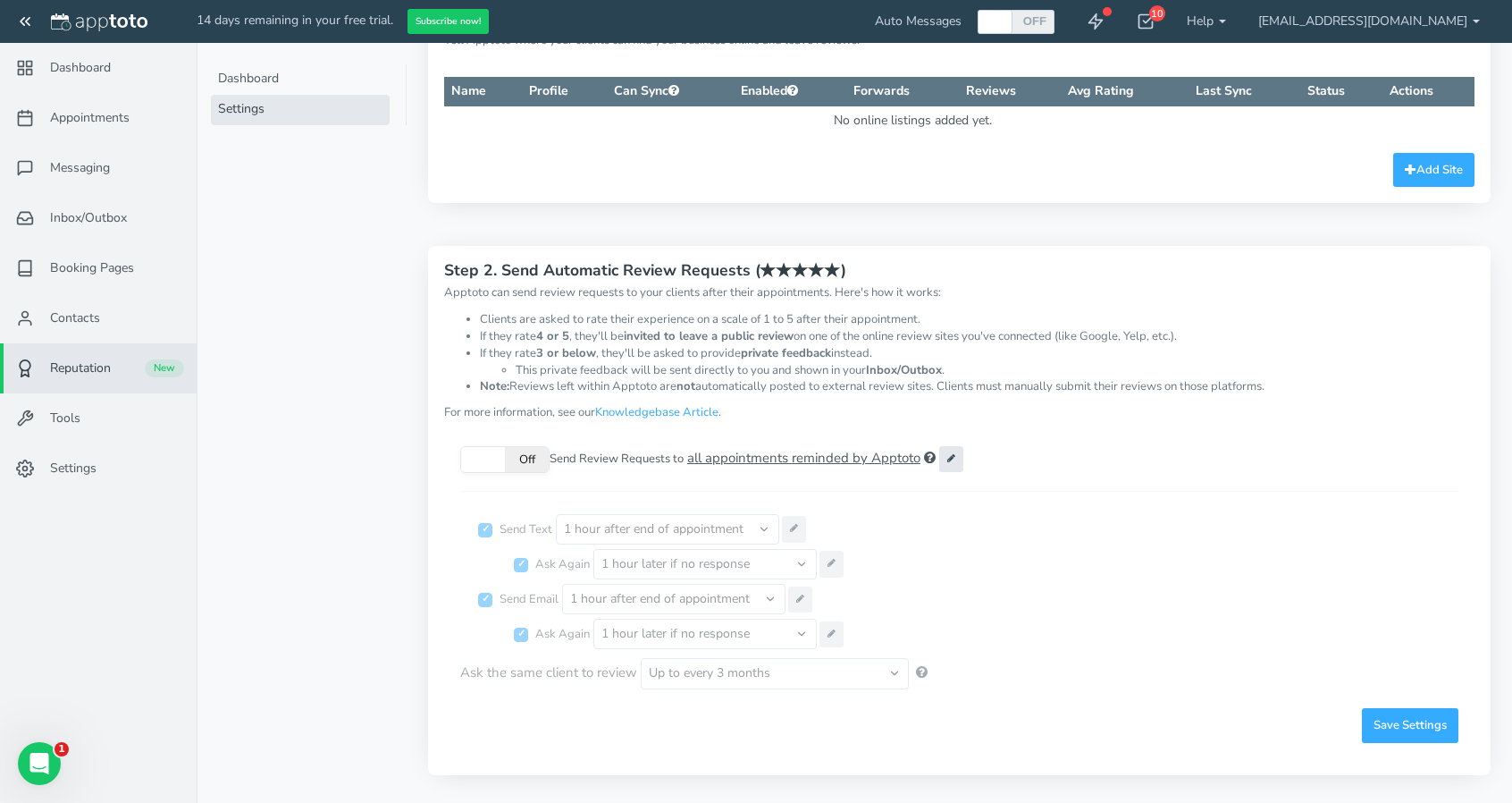
scroll to position [101, 0]
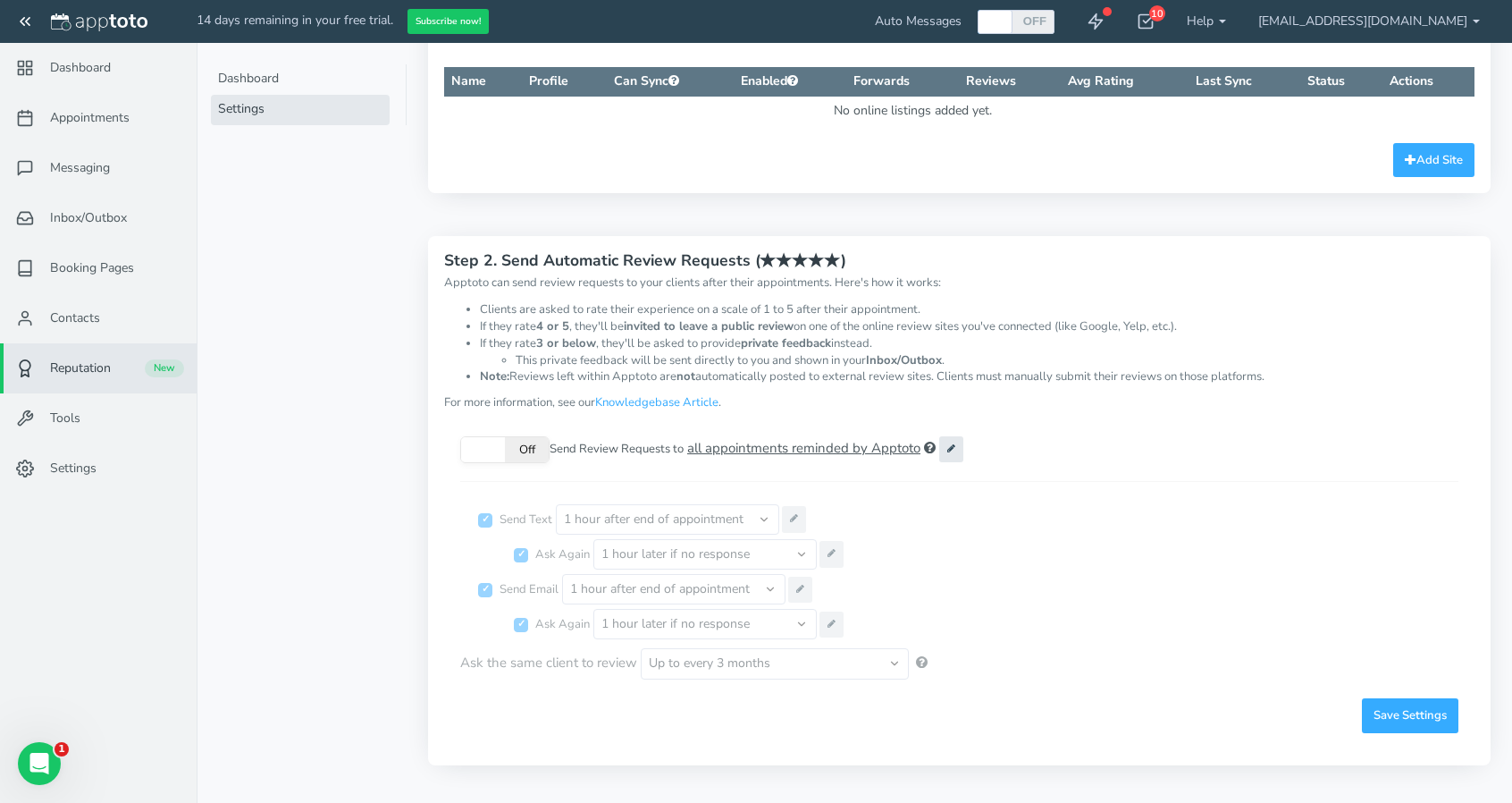
click at [514, 454] on span "Off" at bounding box center [527, 449] width 44 height 25
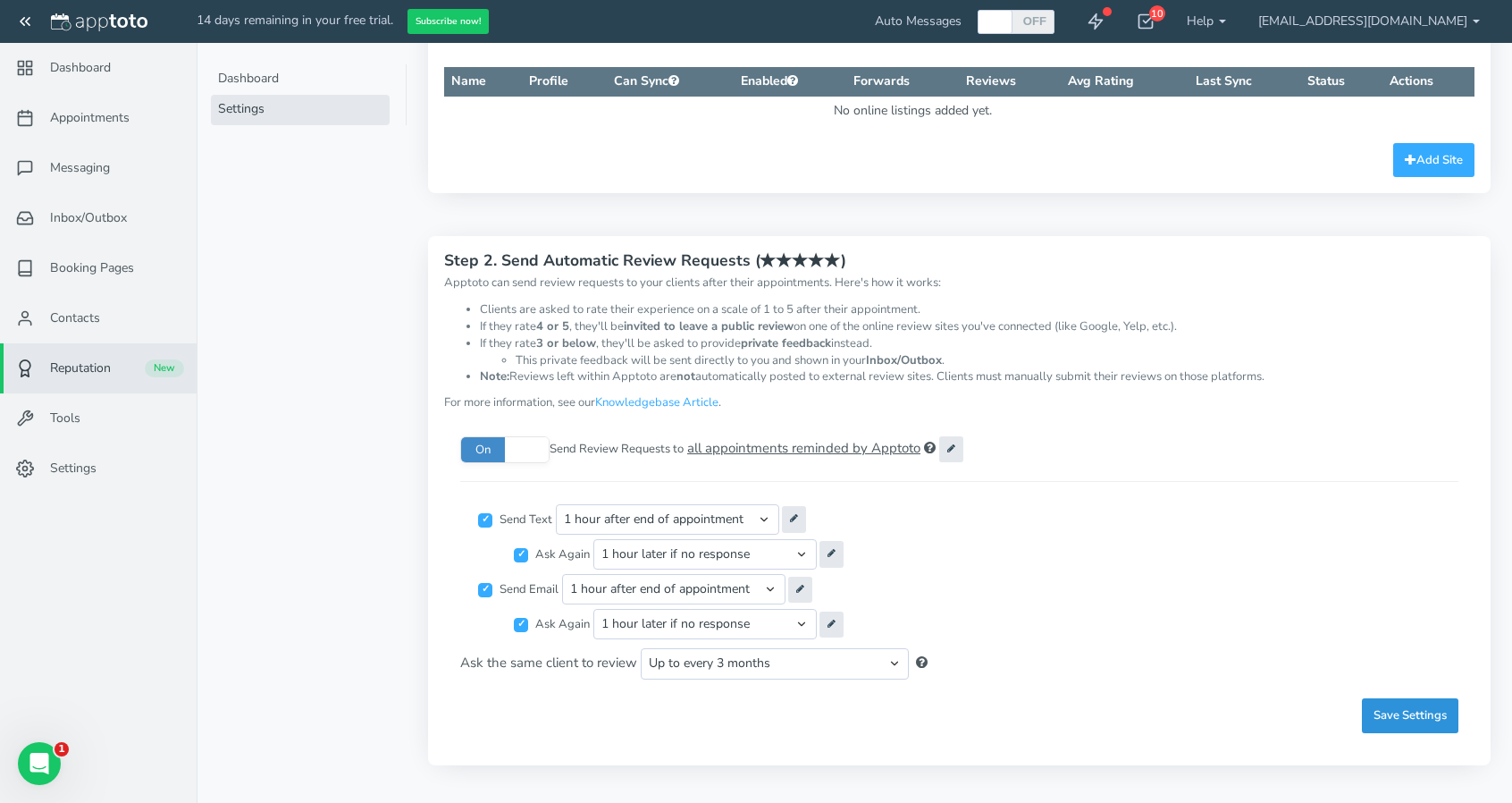
click at [1387, 698] on button "Save Settings" at bounding box center [1409, 716] width 96 height 35
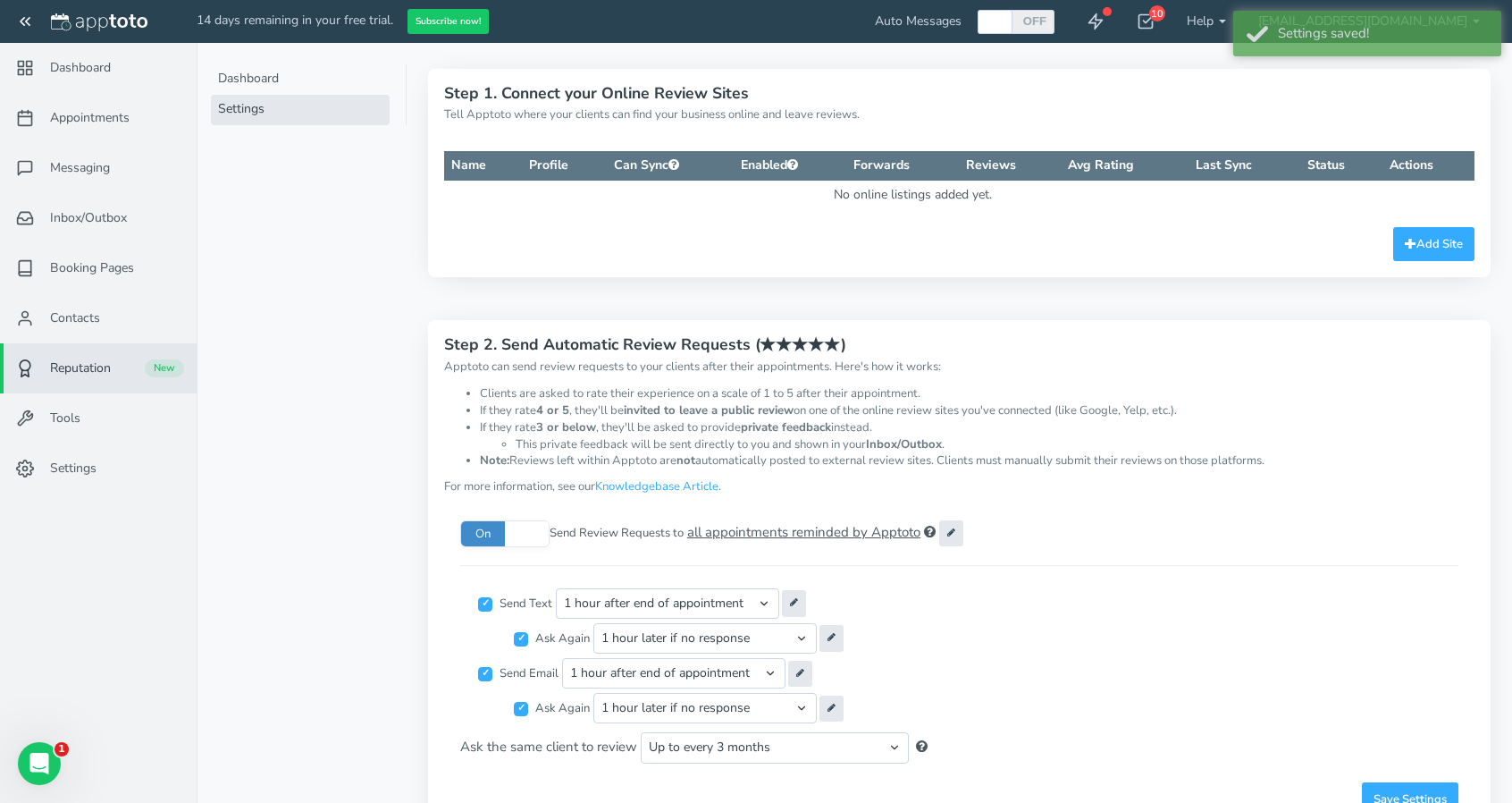
scroll to position [0, 0]
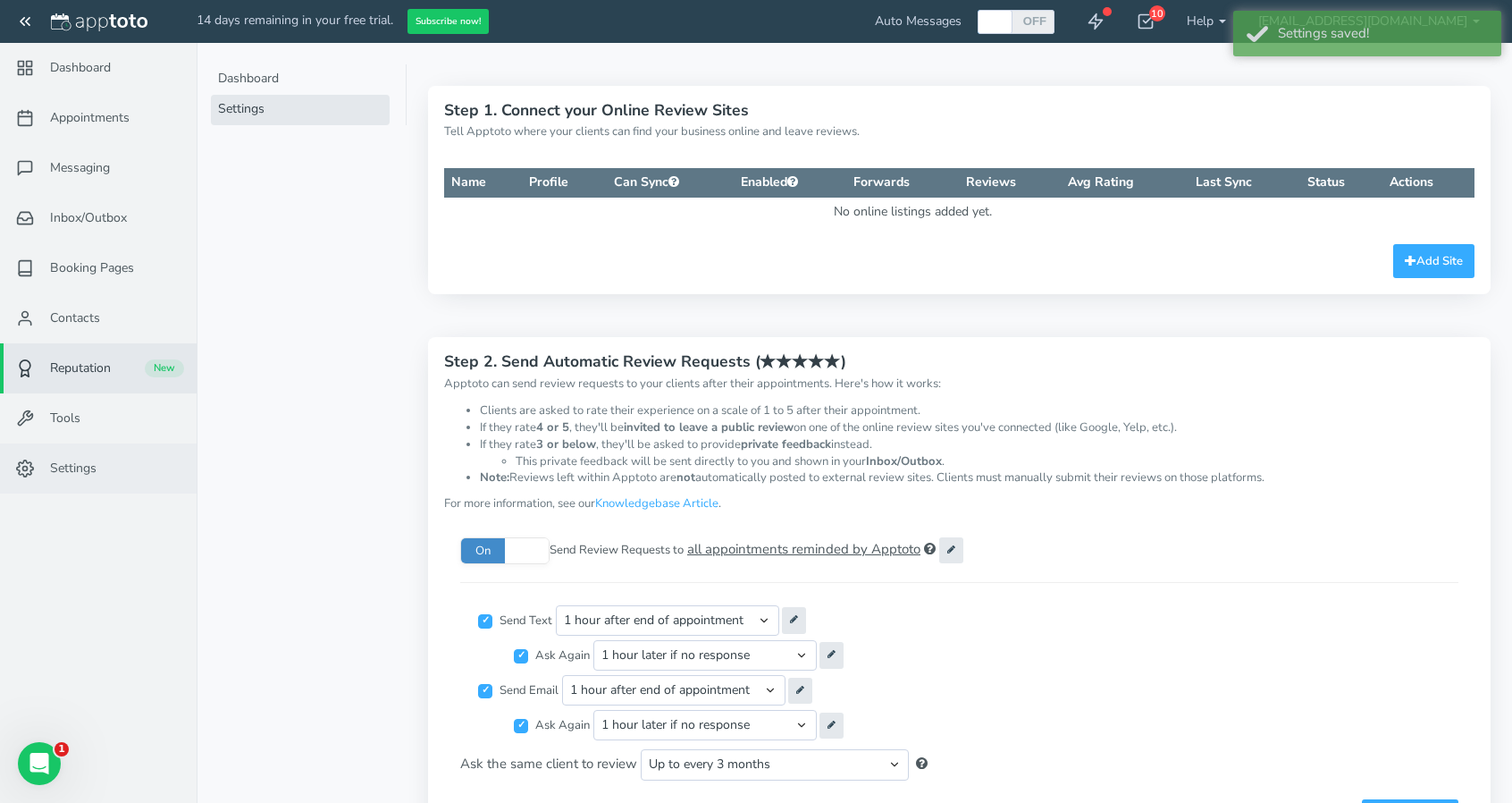
click at [75, 455] on link "Settings" at bounding box center [98, 468] width 197 height 50
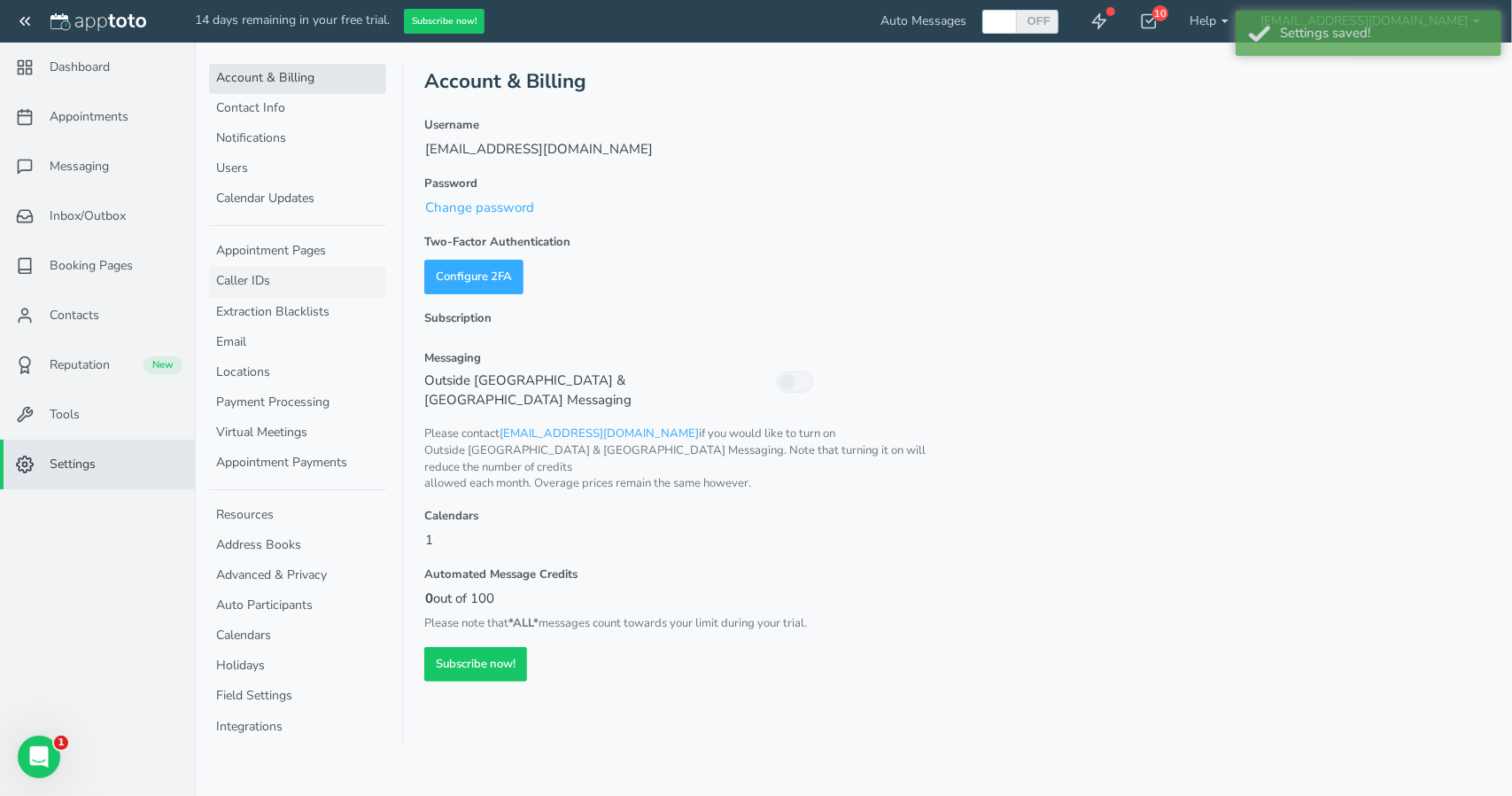
click at [237, 274] on link "Caller IDs" at bounding box center [297, 282] width 177 height 30
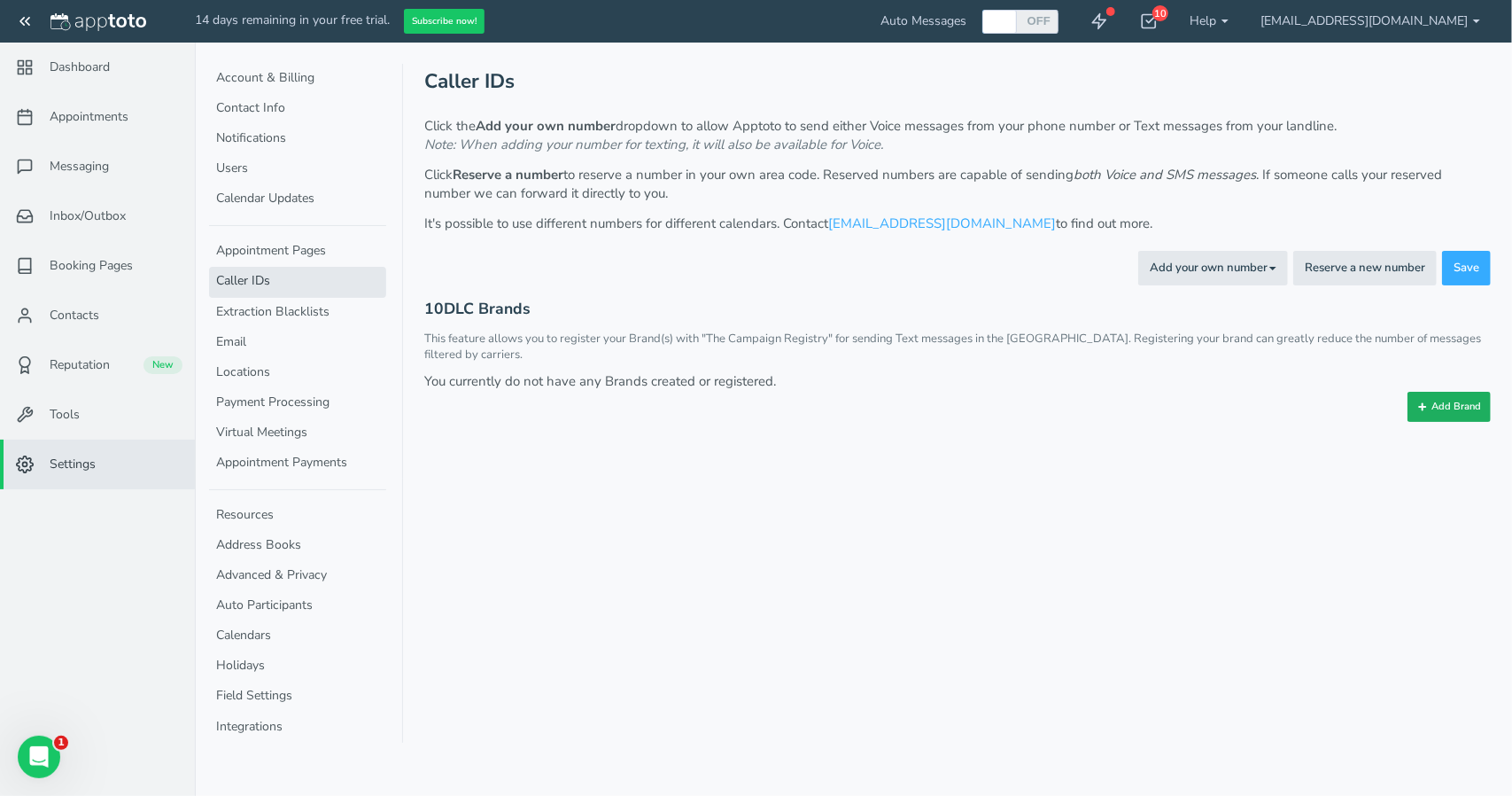
click at [1444, 392] on button "Add Brand" at bounding box center [1449, 406] width 84 height 30
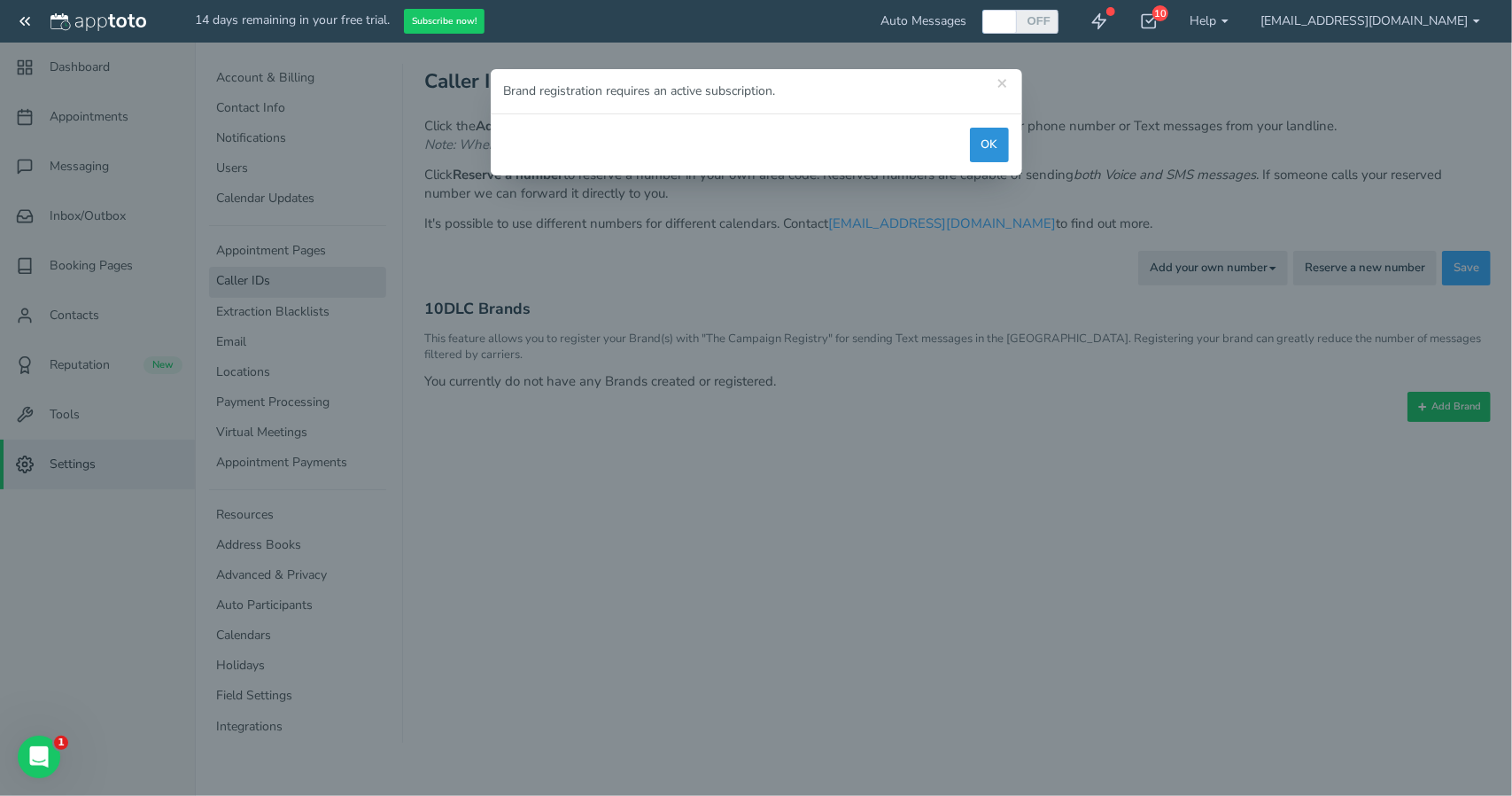
click at [996, 143] on button "OK" at bounding box center [989, 144] width 39 height 35
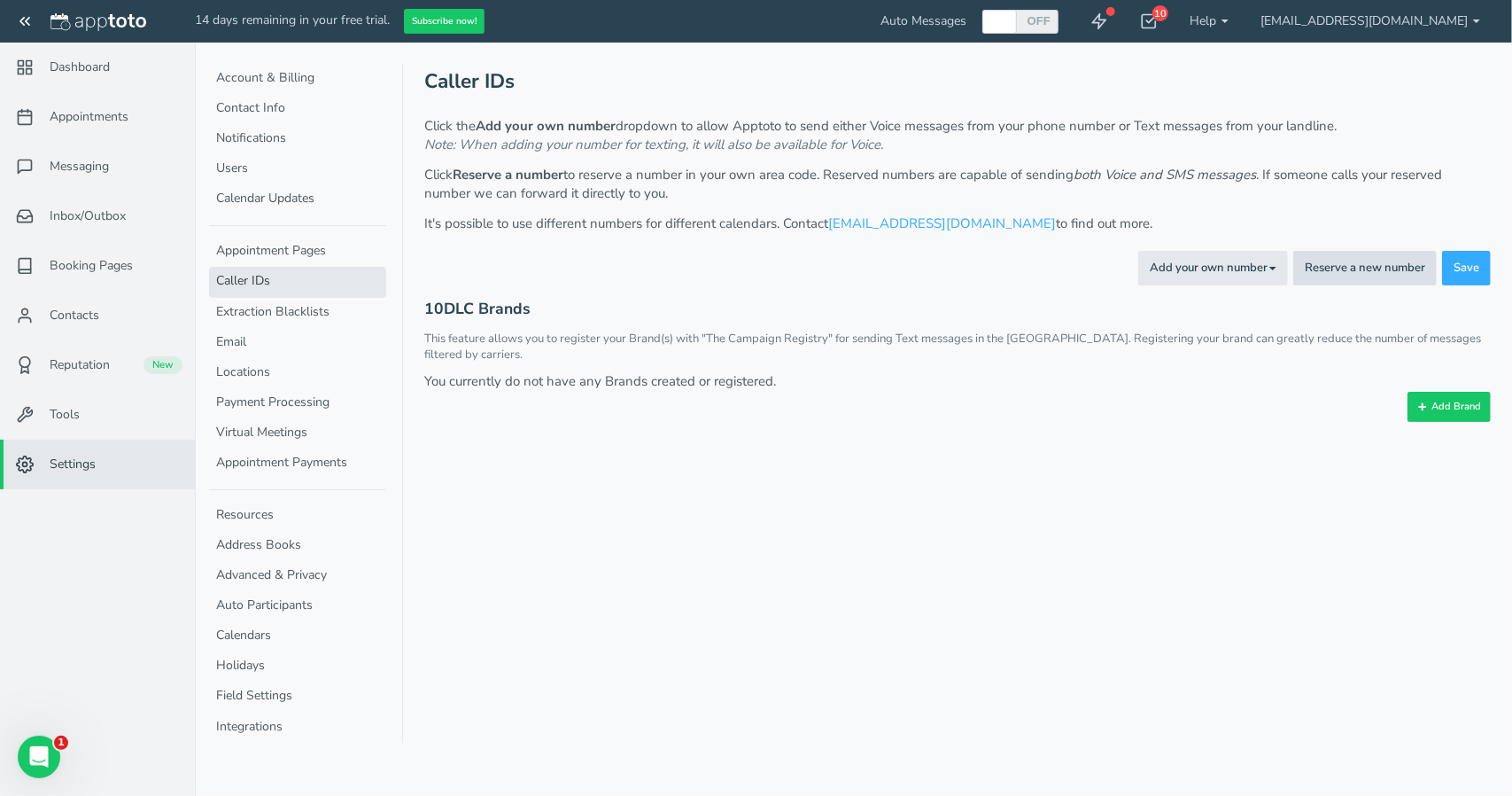
click at [1355, 267] on button "Reserve a new number" at bounding box center [1365, 268] width 143 height 35
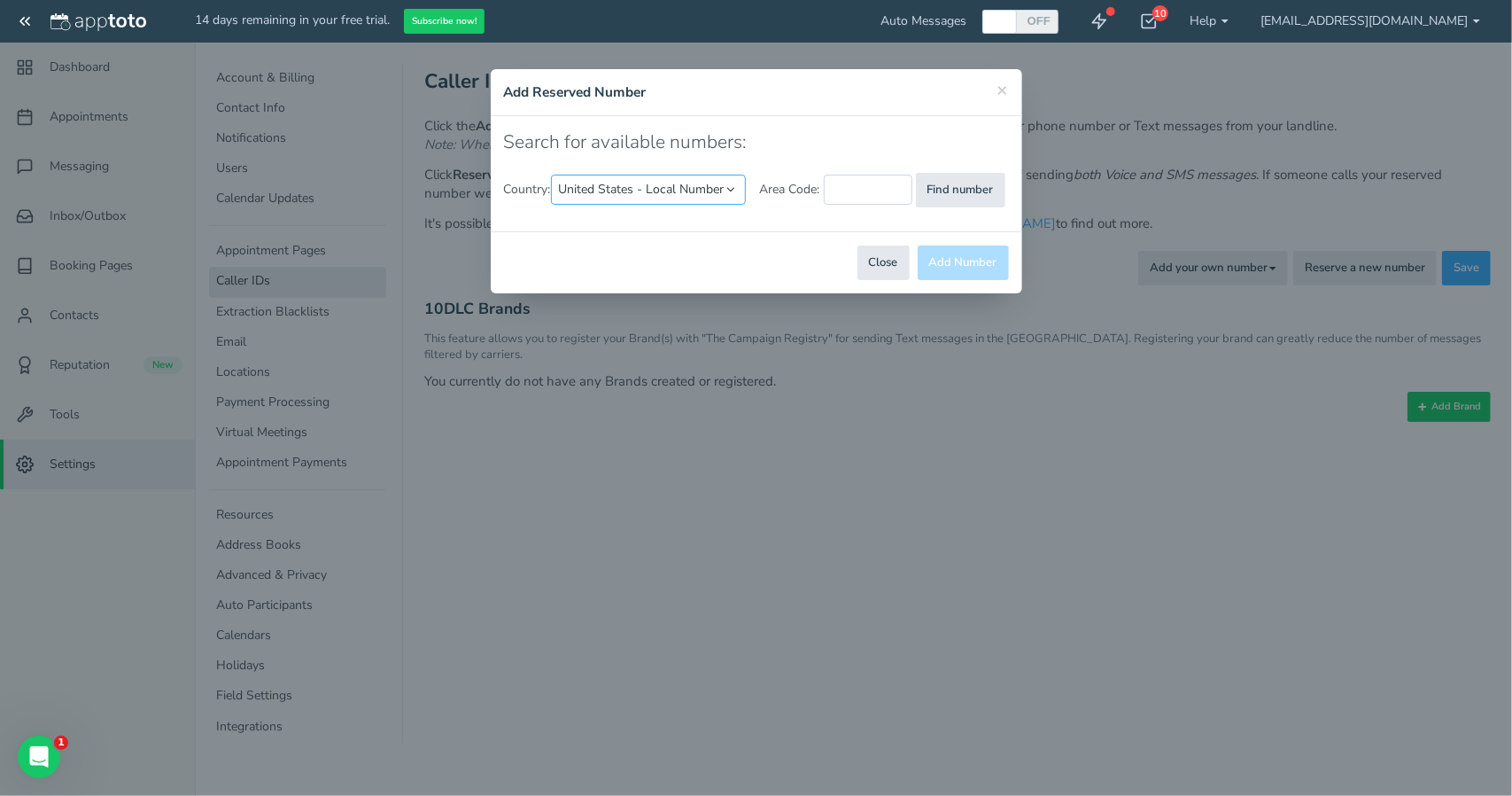
click at [702, 188] on select "United States - Local Number United States - Toll Free Canada United Kingdom" at bounding box center [648, 189] width 195 height 30
select select "string:GB"
click at [554, 174] on select "United States - Local Number United States - Toll Free Canada United Kingdom" at bounding box center [648, 189] width 195 height 30
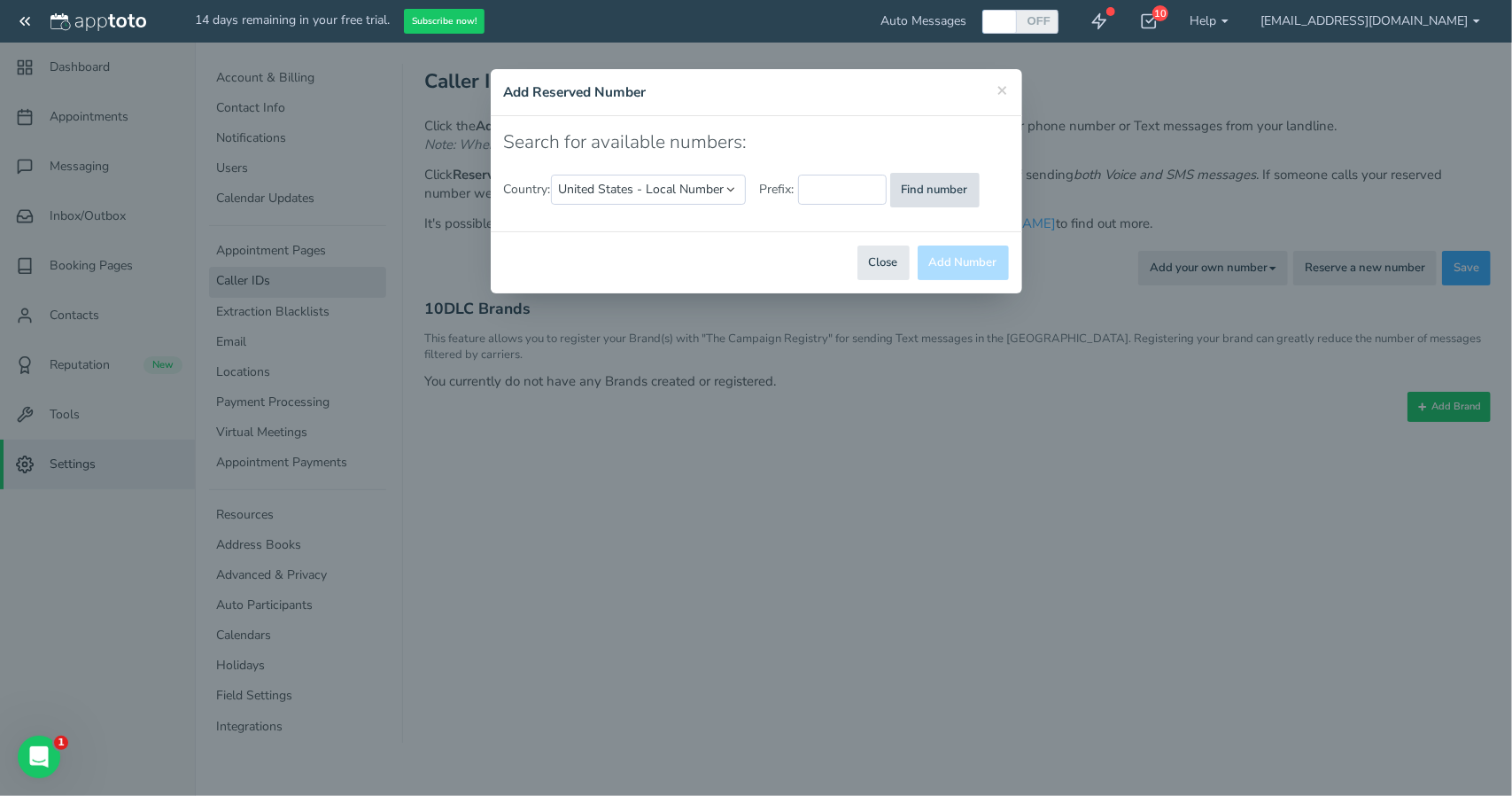
click at [914, 190] on button "Find number" at bounding box center [934, 190] width 90 height 35
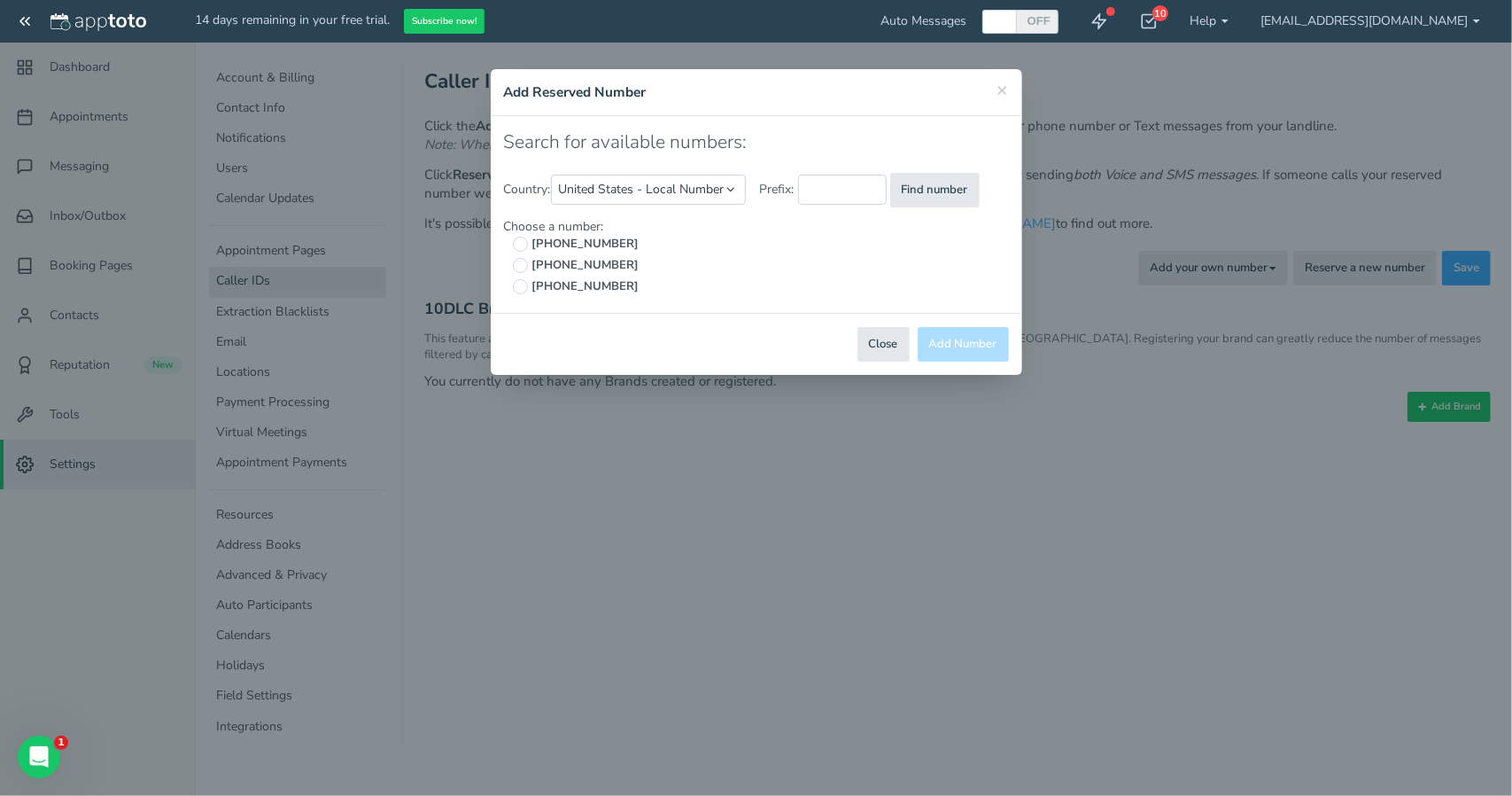
click at [603, 248] on span "+447446225594" at bounding box center [583, 244] width 112 height 17
click at [528, 248] on input "+447446225594" at bounding box center [520, 244] width 15 height 15
radio input "true"
click at [958, 346] on button "Add Number" at bounding box center [963, 344] width 91 height 35
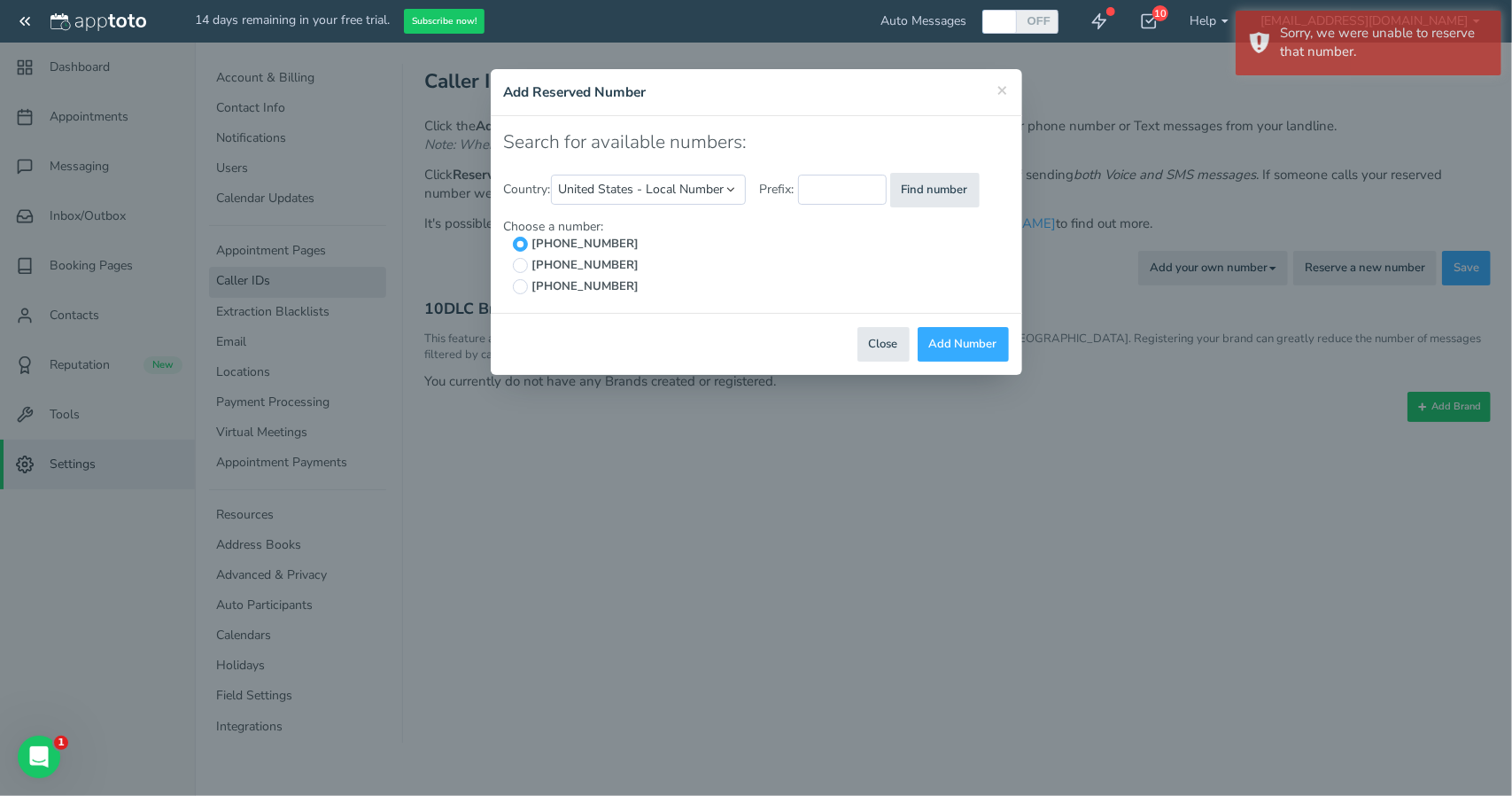
click at [541, 279] on span "+447403939835" at bounding box center [583, 286] width 112 height 17
click at [528, 279] on input "+447403939835" at bounding box center [520, 286] width 15 height 15
radio input "true"
radio input "false"
click at [956, 345] on button "Add Number" at bounding box center [963, 344] width 91 height 35
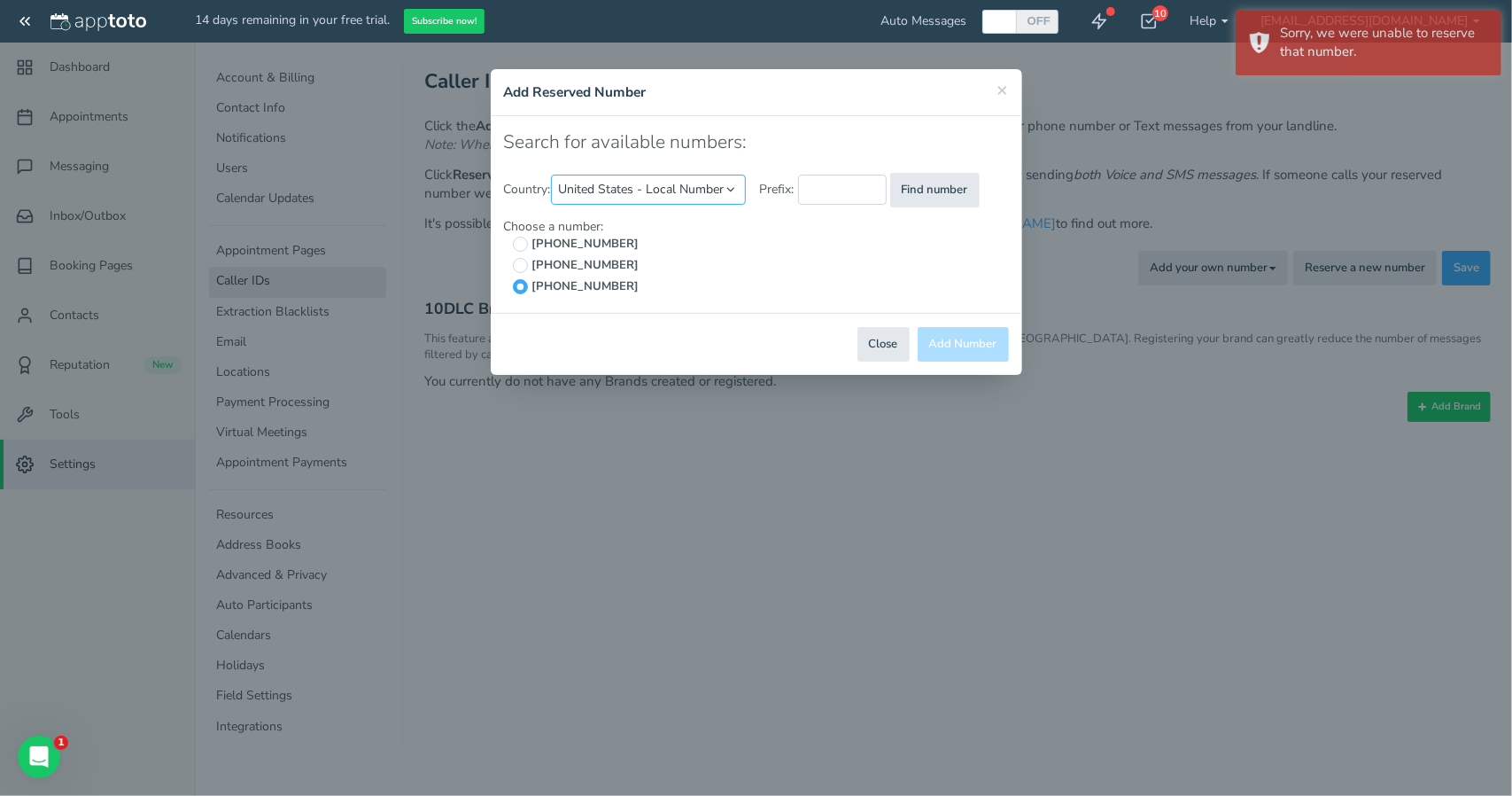
click at [657, 195] on select "United States - Local Number United States - Toll Free Canada United Kingdom" at bounding box center [648, 189] width 195 height 30
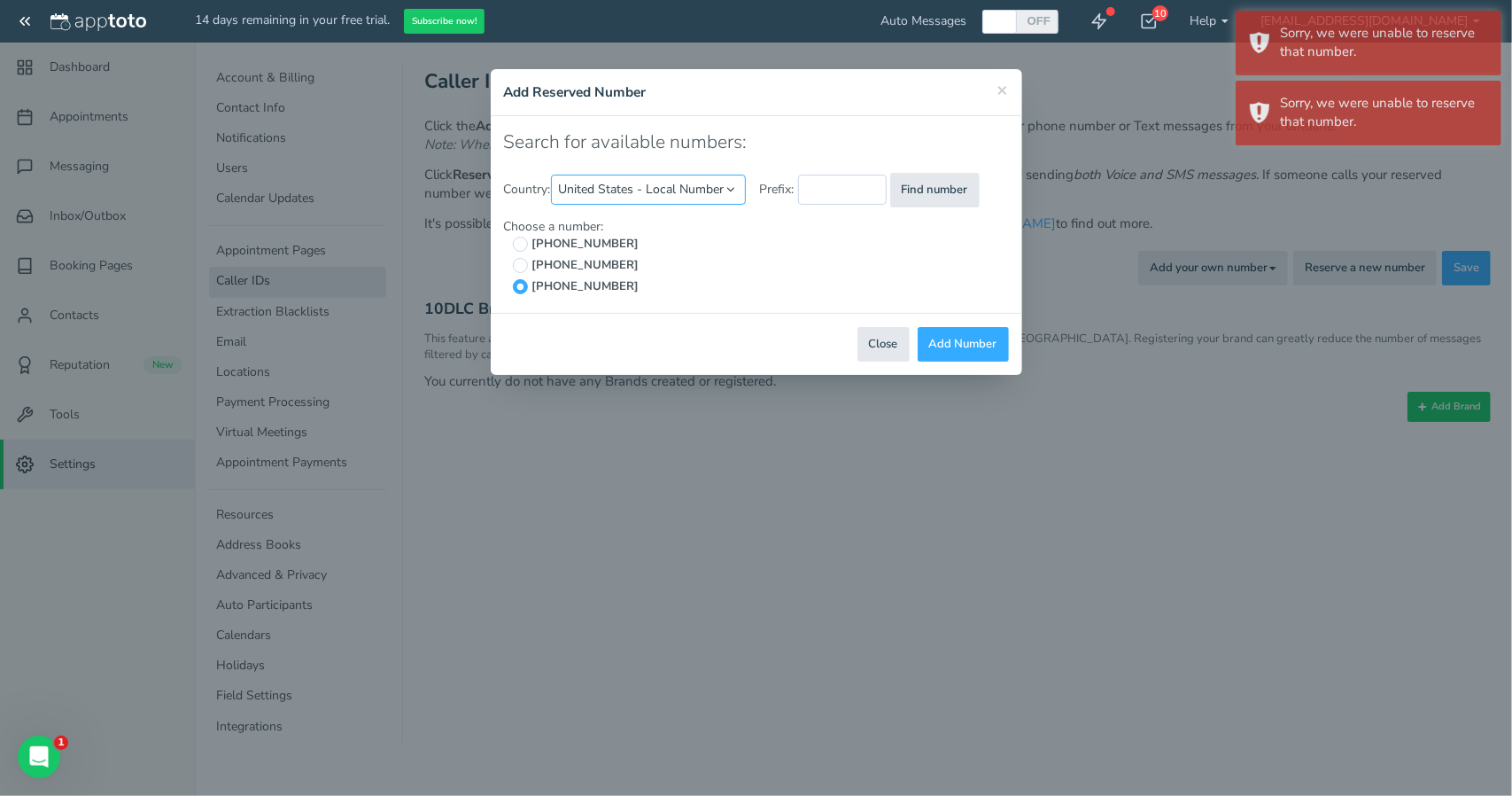
select select "string:US"
click at [554, 174] on select "United States - Local Number United States - Toll Free Canada United Kingdom" at bounding box center [648, 189] width 195 height 30
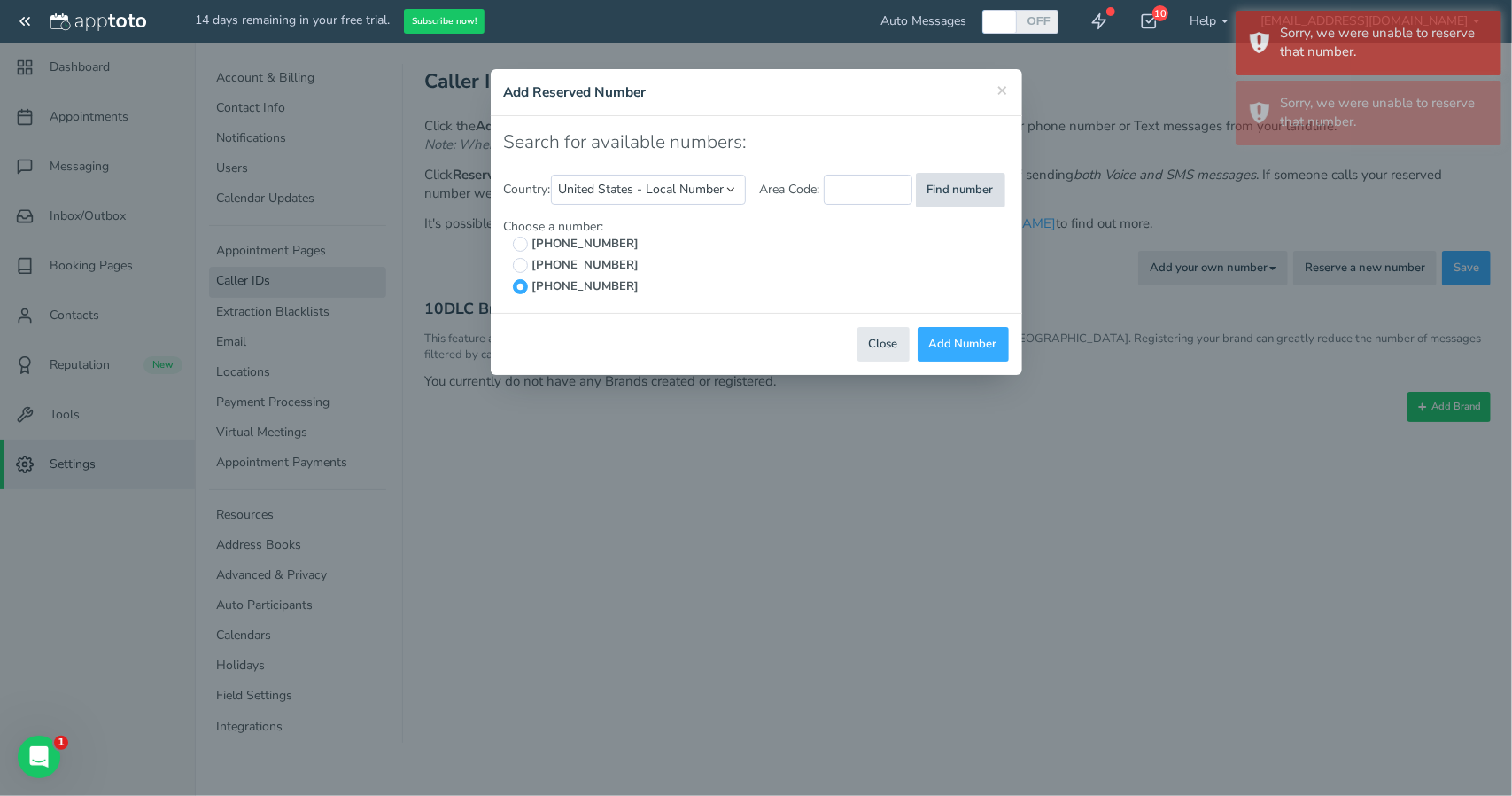
click at [954, 192] on button "Find number" at bounding box center [961, 190] width 90 height 35
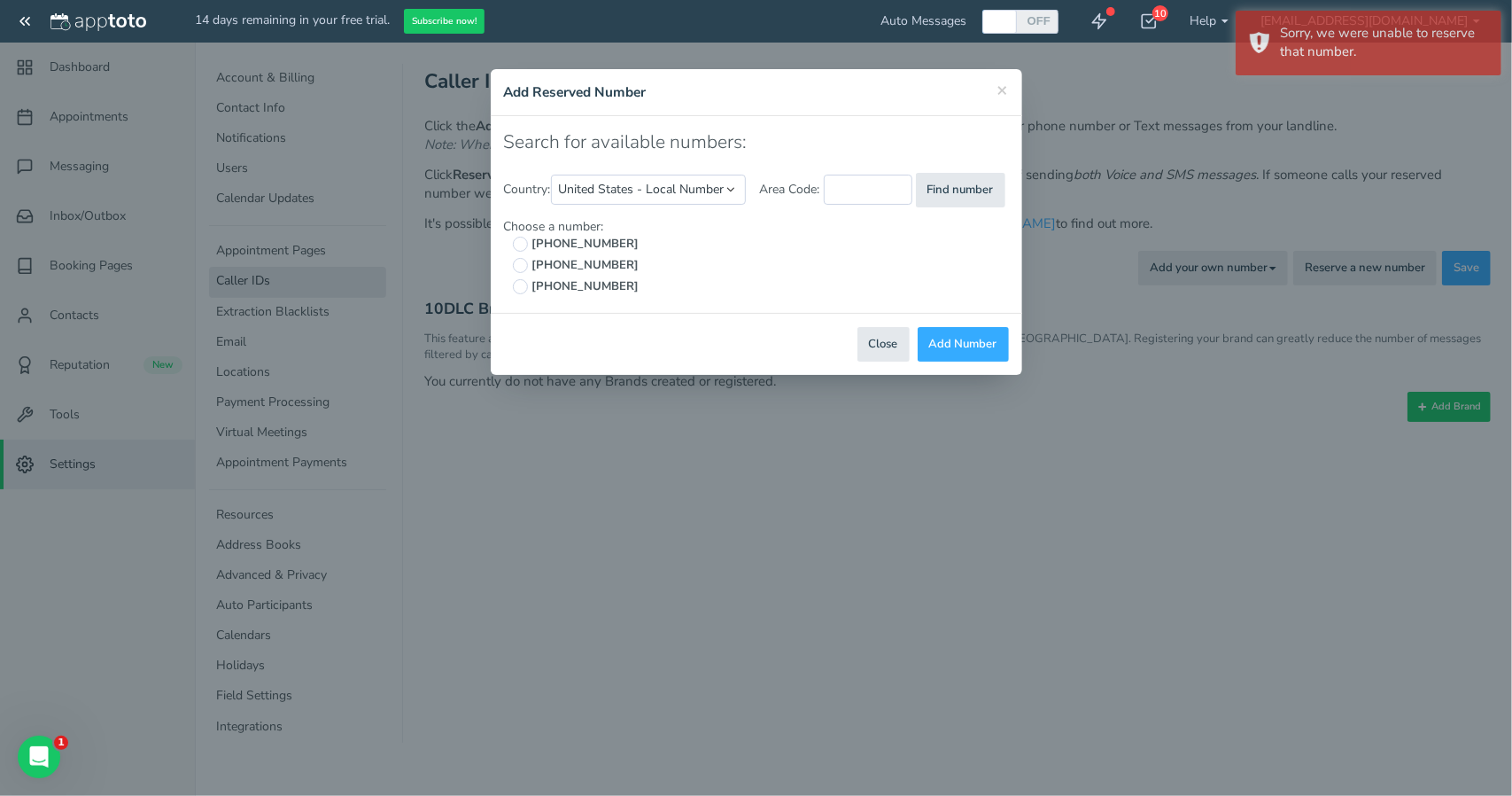
click at [562, 259] on span "[PHONE_NUMBER]" at bounding box center [583, 265] width 112 height 17
click at [528, 259] on input "[PHONE_NUMBER]" at bounding box center [520, 265] width 15 height 15
radio input "true"
click at [962, 327] on button "Add Number" at bounding box center [963, 344] width 91 height 35
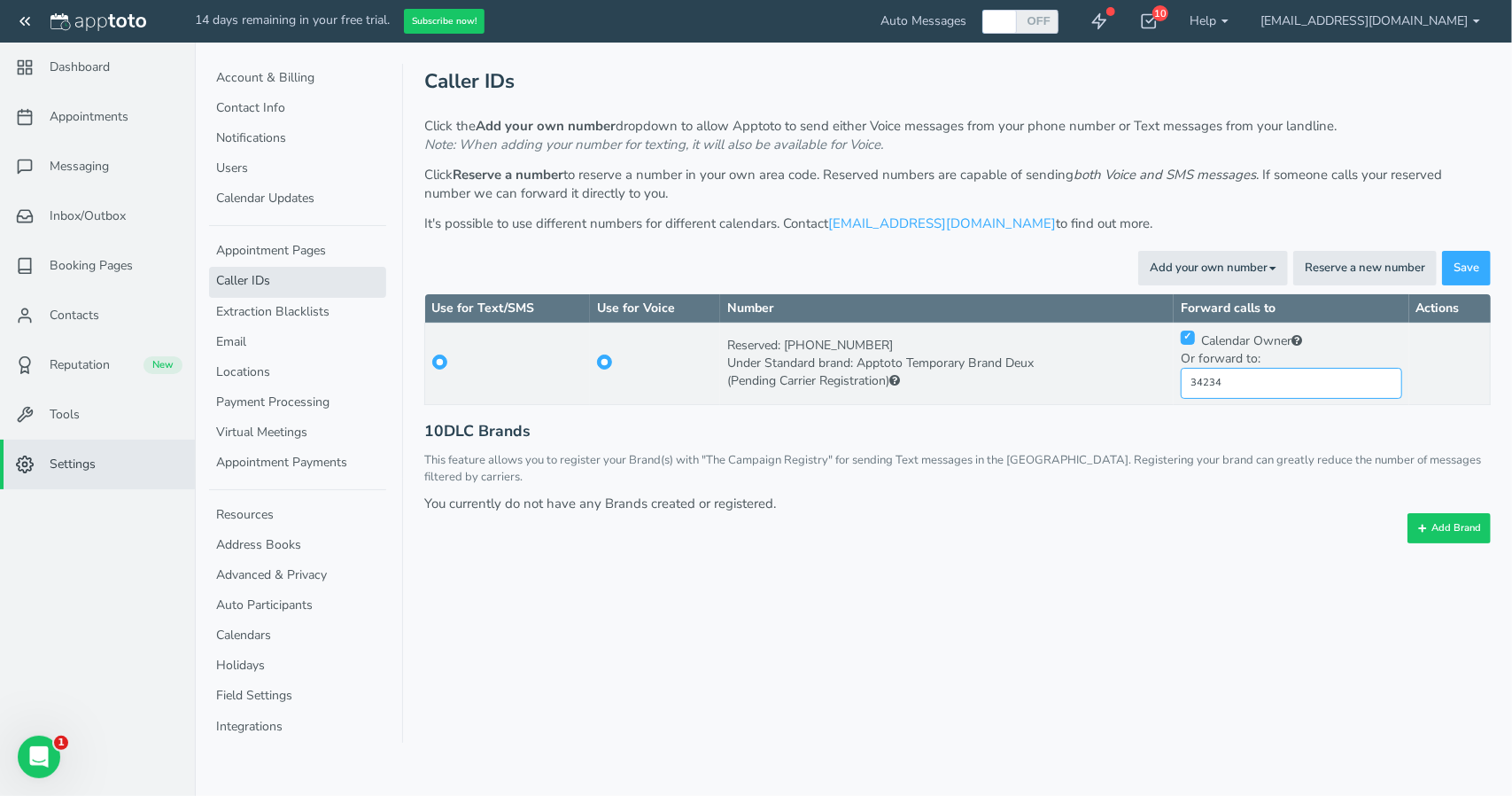
click at [1249, 387] on input "34234" at bounding box center [1291, 383] width 222 height 31
paste input "447475355392"
type input "+447475355392"
click at [1199, 560] on div "Appointments Messaging Inbox/Outbox Booking Pages Campaigns Contacts Reputation…" at bounding box center [854, 398] width 1317 height 796
click at [1465, 269] on span "Save" at bounding box center [1467, 268] width 25 height 17
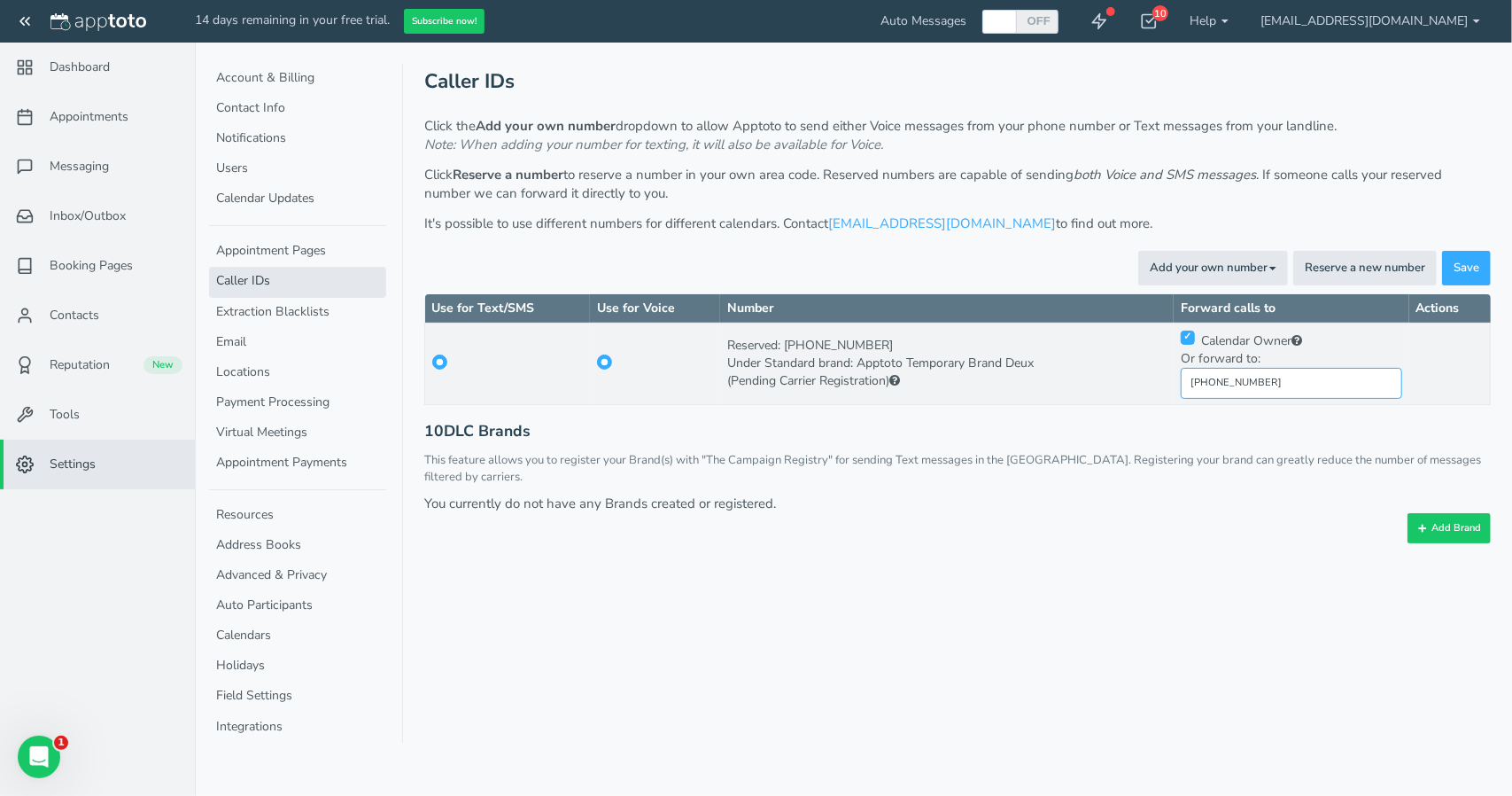
click at [1272, 375] on input "+447475355392" at bounding box center [1291, 383] width 222 height 31
paste input "1224676664"
click at [1228, 378] on input "+44 1224676664" at bounding box center [1291, 383] width 222 height 31
type input "+441224676664"
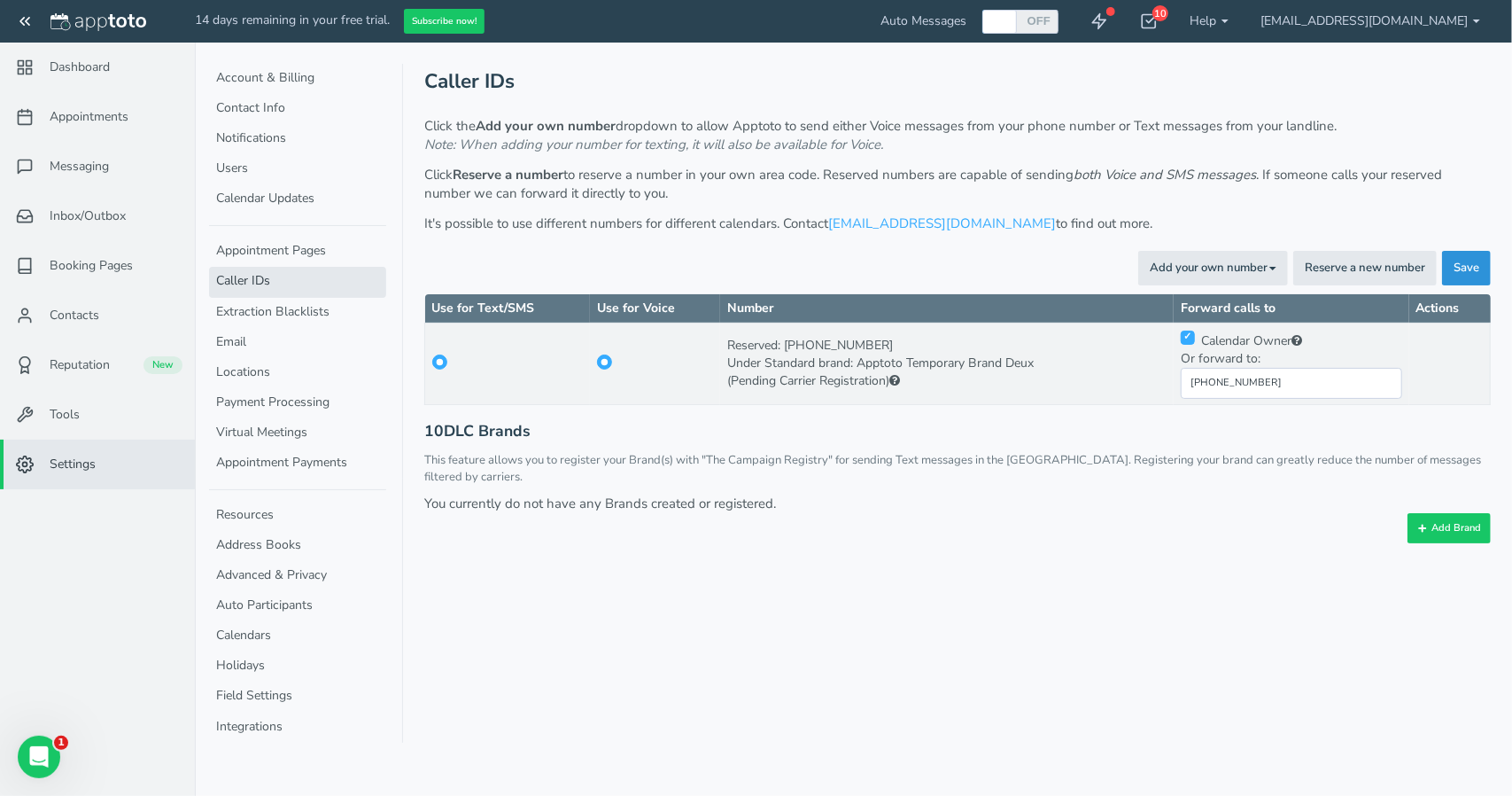
click at [1455, 273] on span "Save" at bounding box center [1467, 268] width 25 height 17
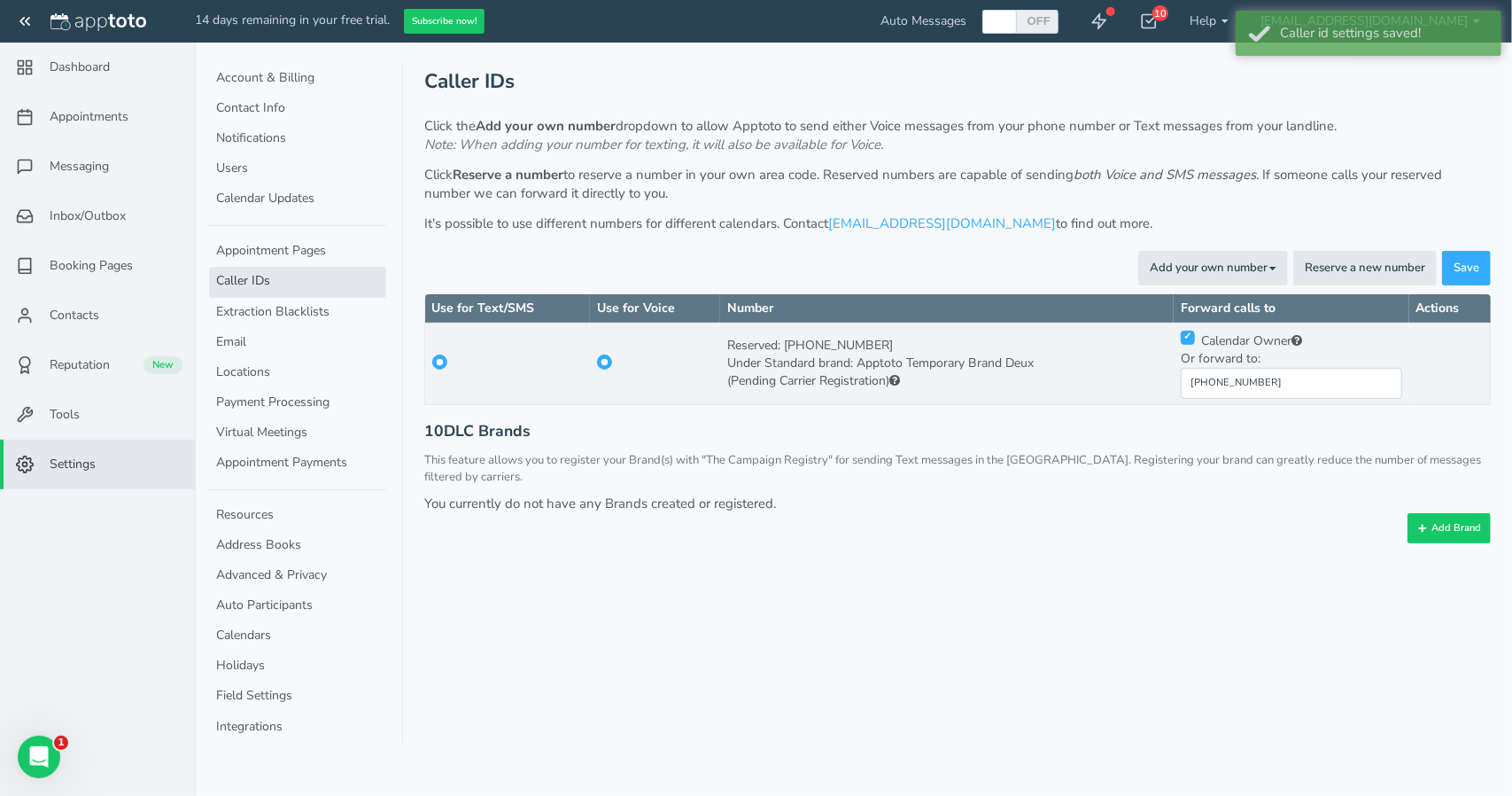
drag, startPoint x: 789, startPoint y: 345, endPoint x: 885, endPoint y: 343, distance: 96.0
click at [885, 343] on div "Reserved: (507) 564-0171" at bounding box center [947, 346] width 440 height 18
copy div "[PHONE_NUMBER]"
click at [1008, 494] on div "You currently do not have any Brands created or registered." at bounding box center [957, 503] width 1066 height 18
click at [1288, 389] on input "+441224676664" at bounding box center [1291, 383] width 222 height 31
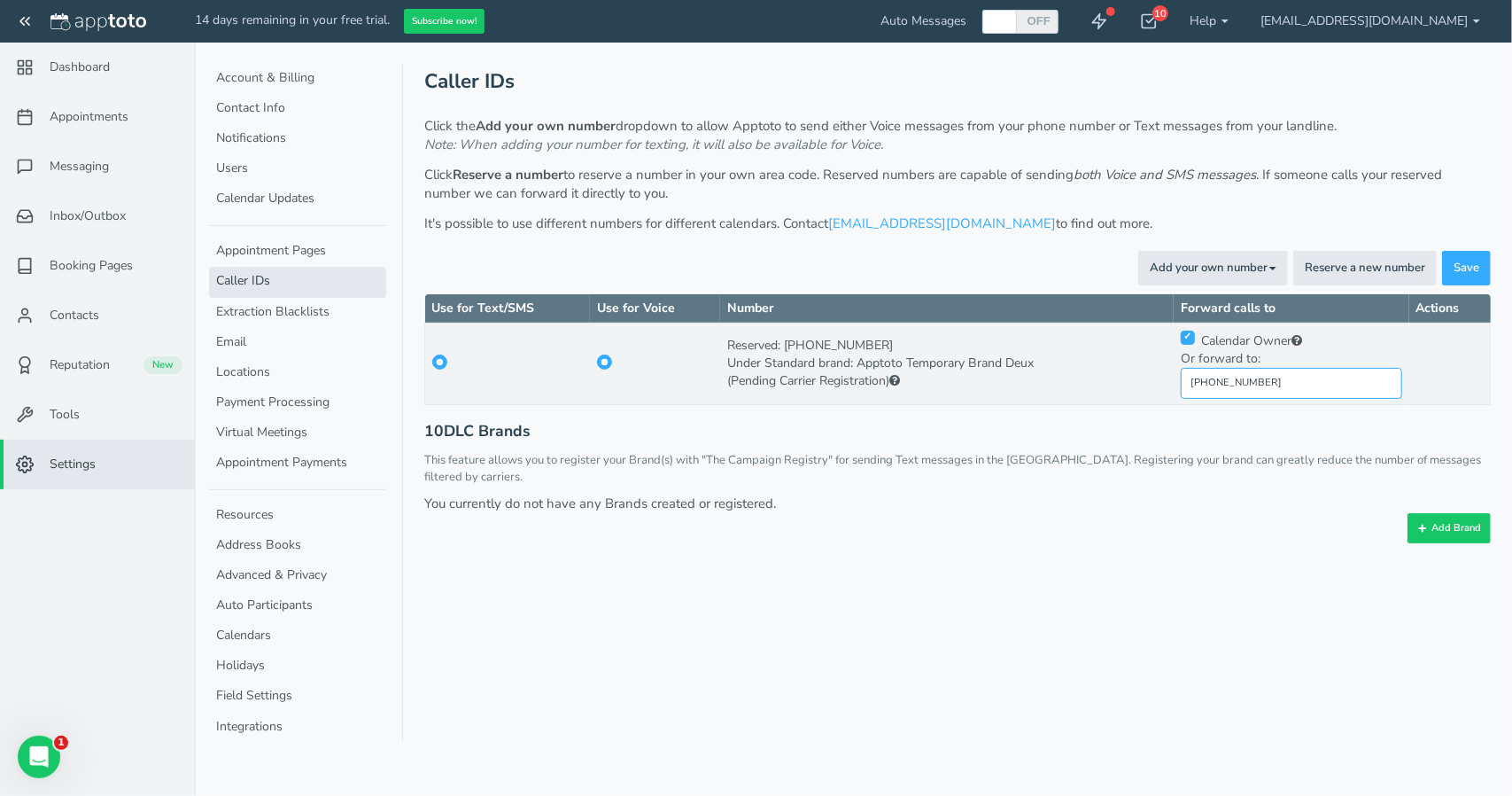
click at [1288, 389] on input "+441224676664" at bounding box center [1291, 383] width 222 height 31
type input "+962799873557"
click at [1458, 264] on span "Save" at bounding box center [1467, 268] width 25 height 17
click at [287, 144] on link "Notifications" at bounding box center [297, 139] width 177 height 30
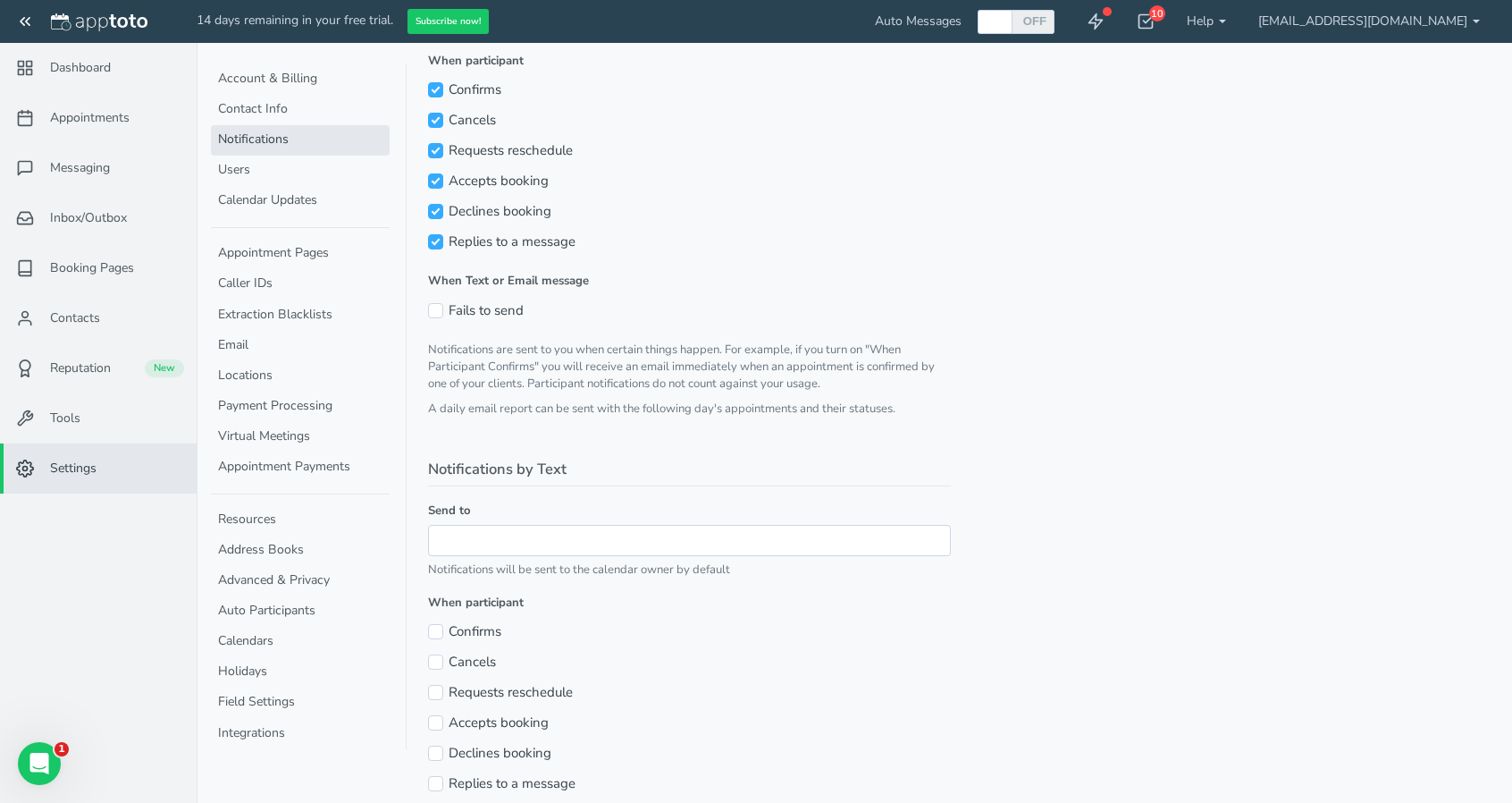
scroll to position [302, 0]
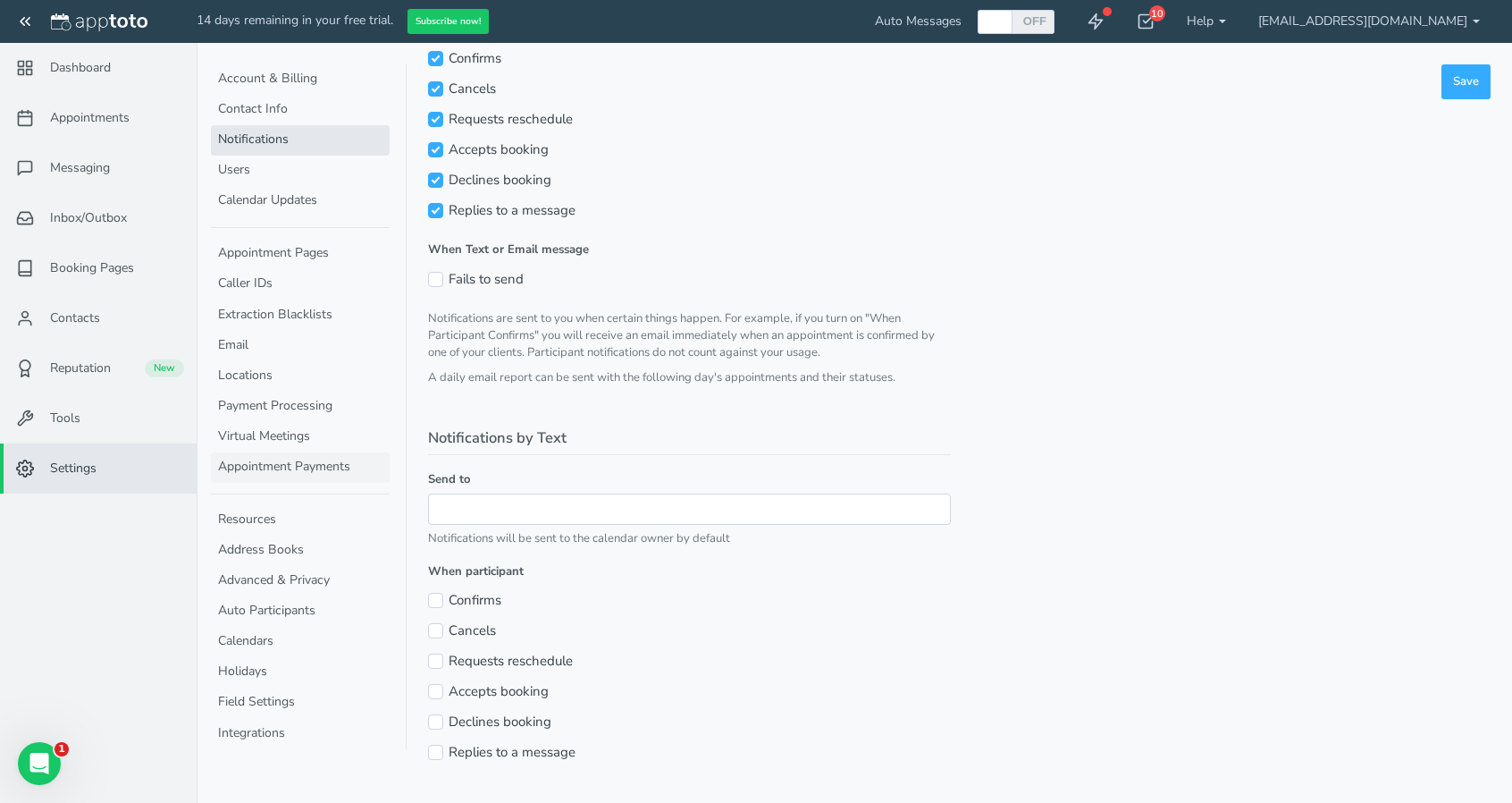
click at [291, 473] on link "Appointment Payments" at bounding box center [300, 468] width 179 height 30
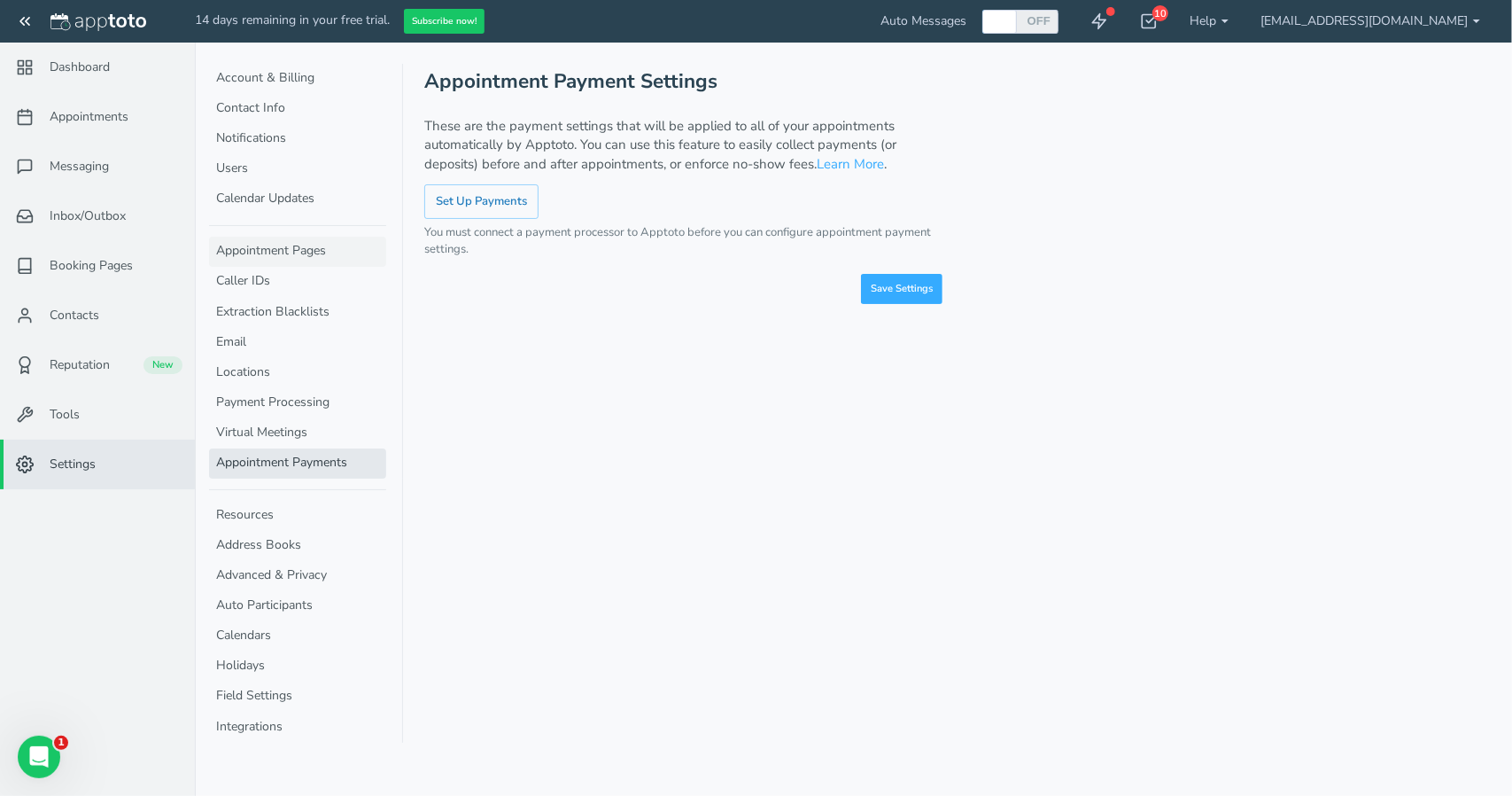
click at [288, 244] on link "Appointment Pages" at bounding box center [297, 251] width 177 height 30
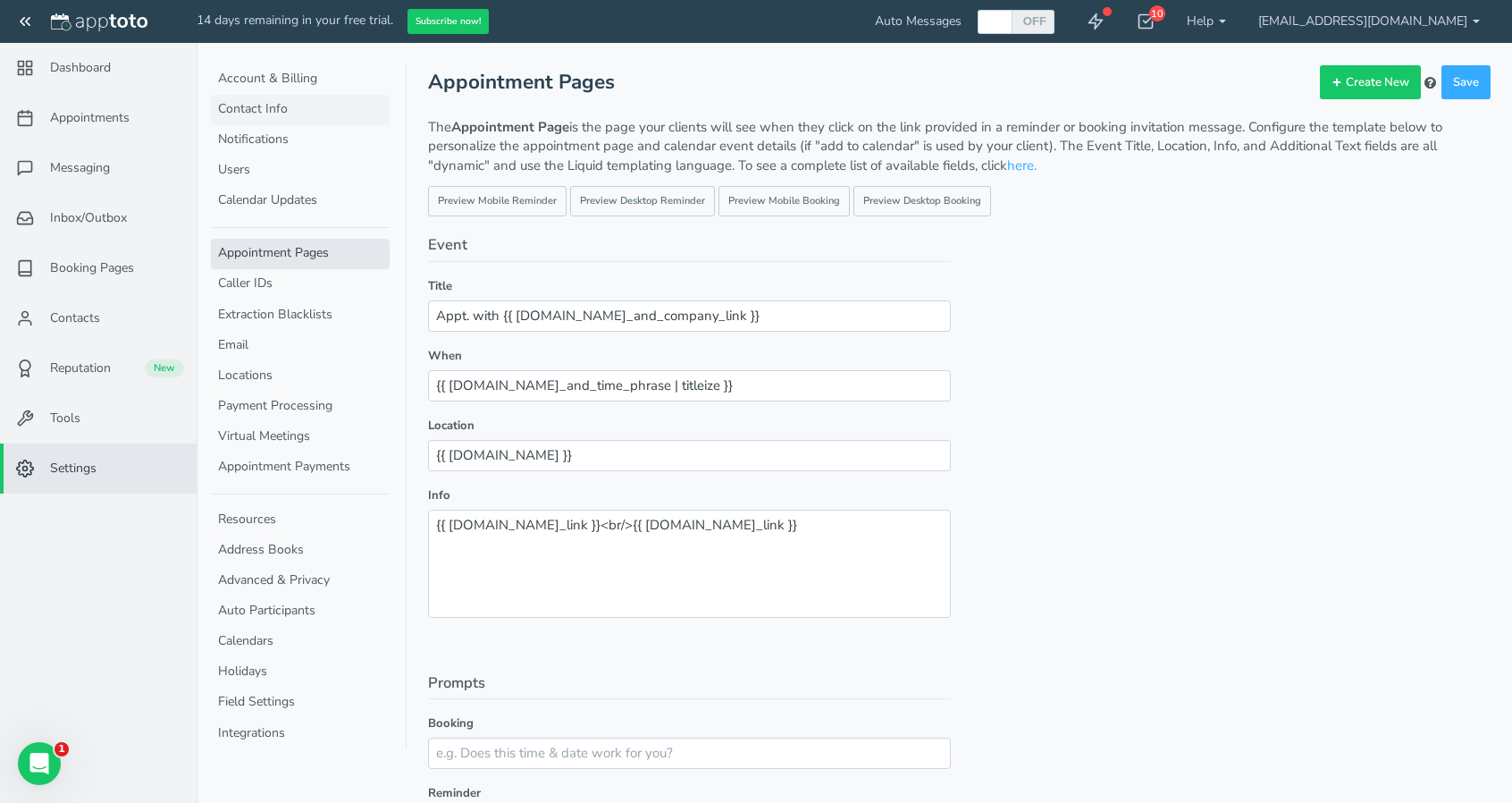
click at [249, 110] on link "Contact Info" at bounding box center [300, 109] width 179 height 30
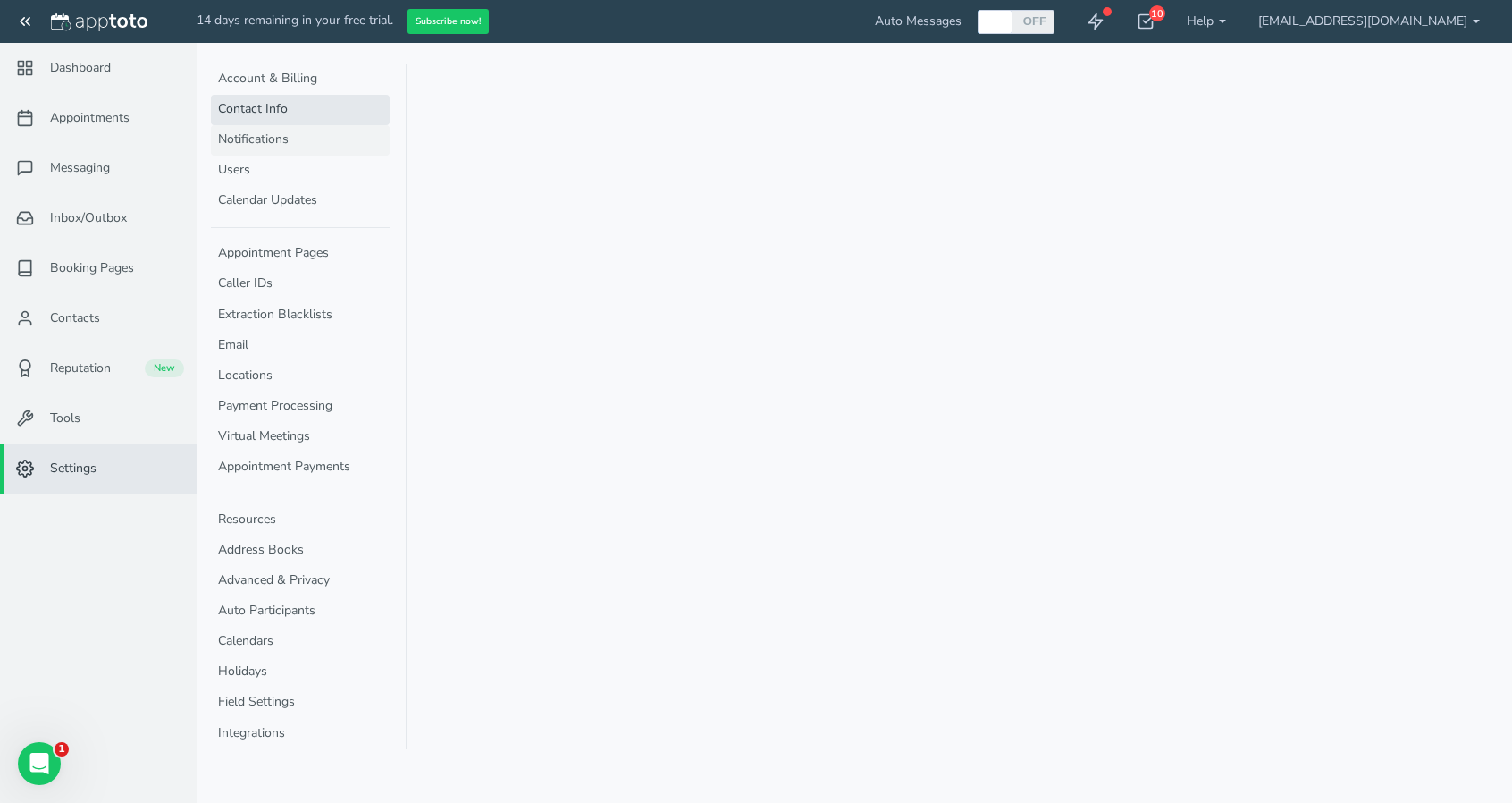
select select "720"
select select "1200"
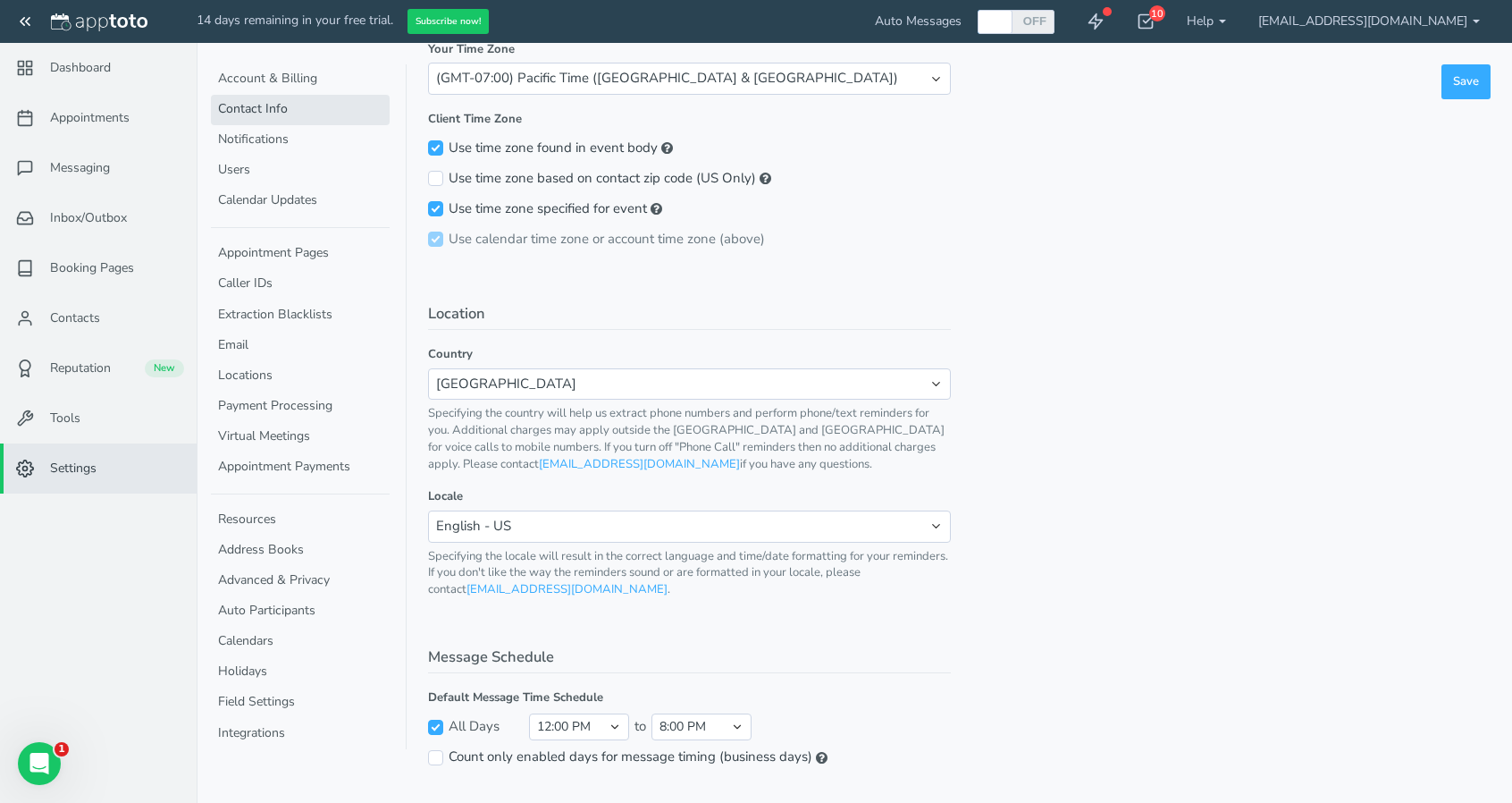
scroll to position [638, 0]
click at [27, 434] on link "Tools" at bounding box center [98, 418] width 197 height 50
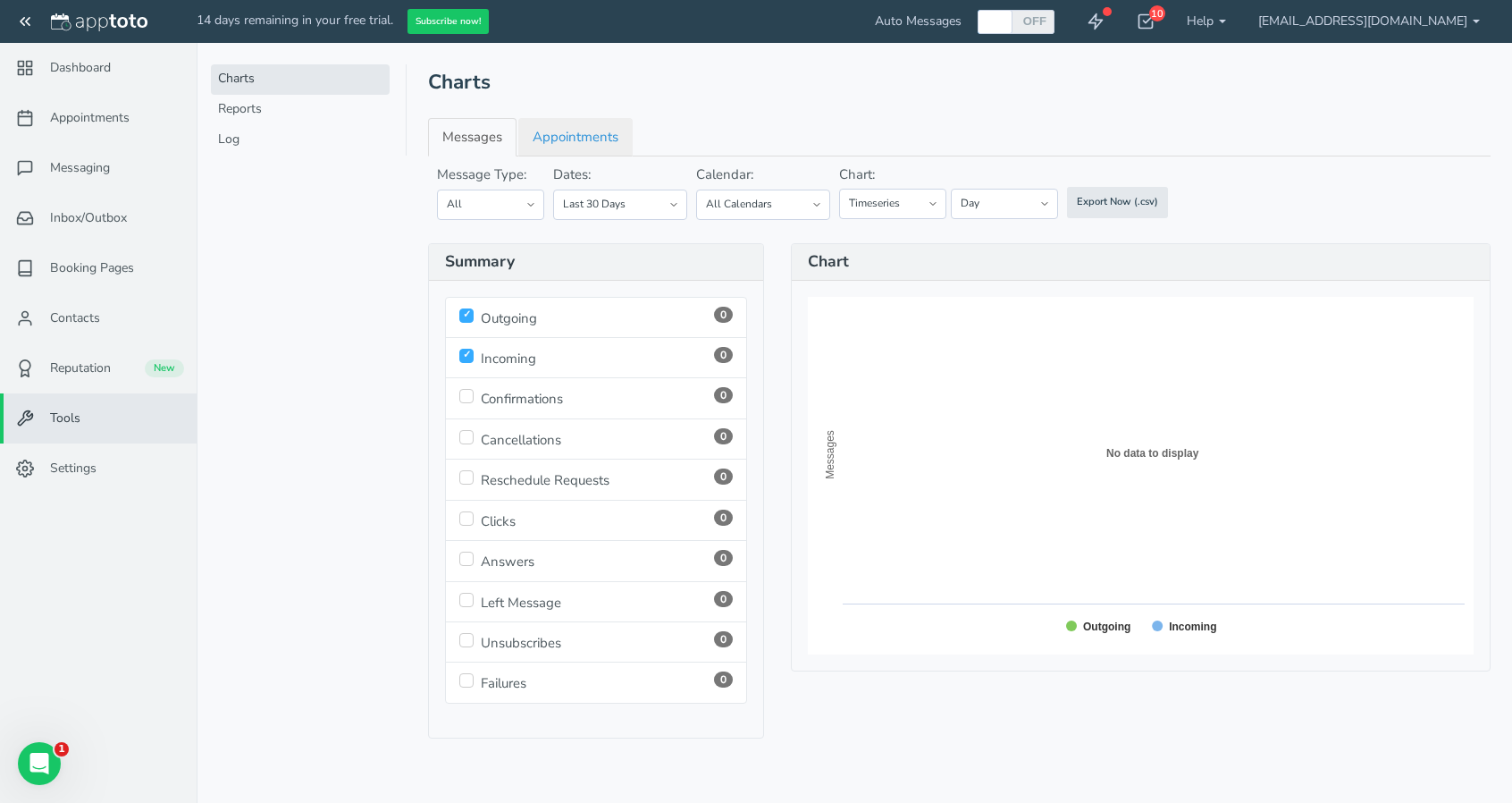
click at [558, 128] on link "Appointments" at bounding box center [575, 138] width 115 height 38
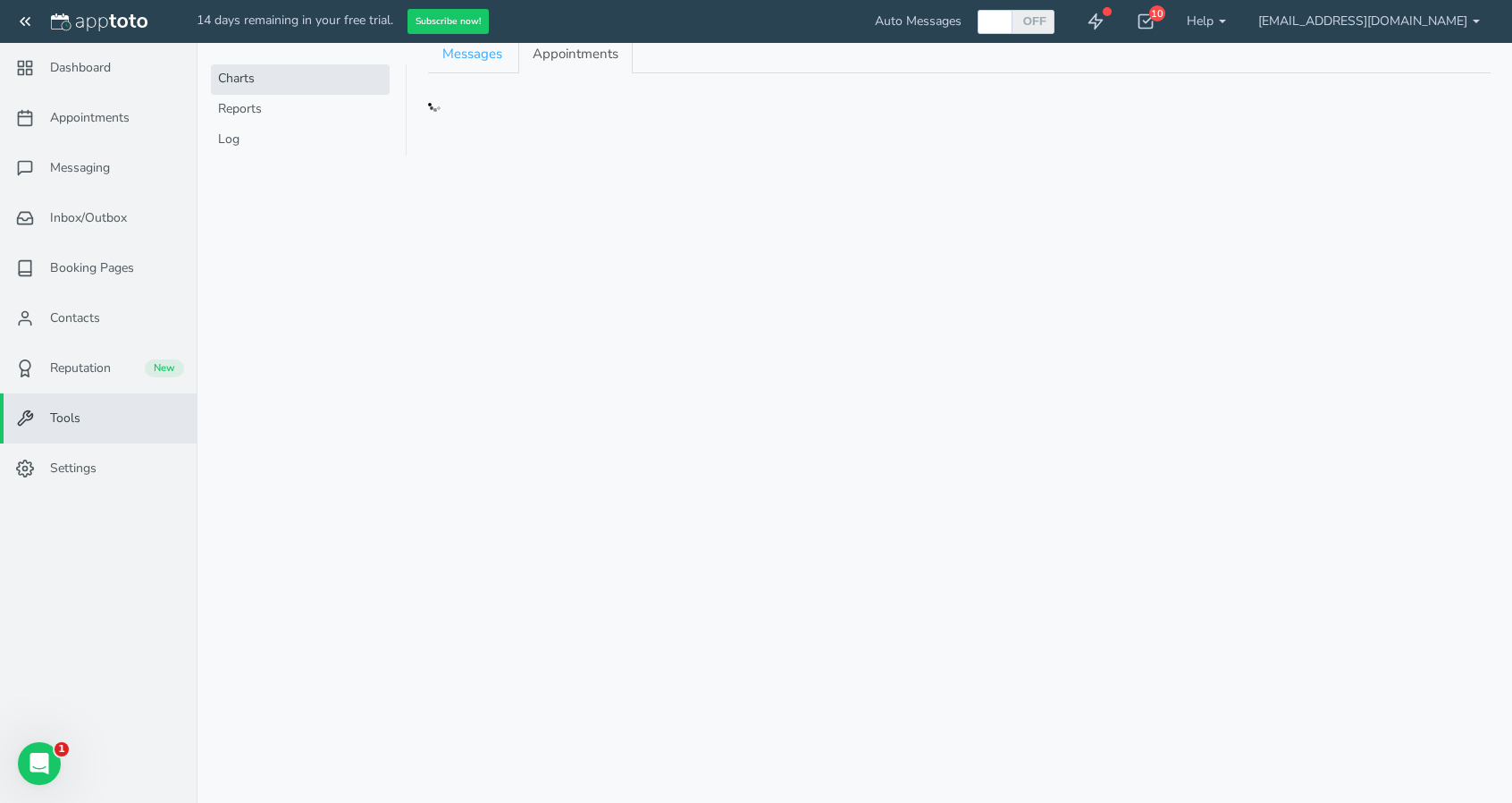
scroll to position [90, 0]
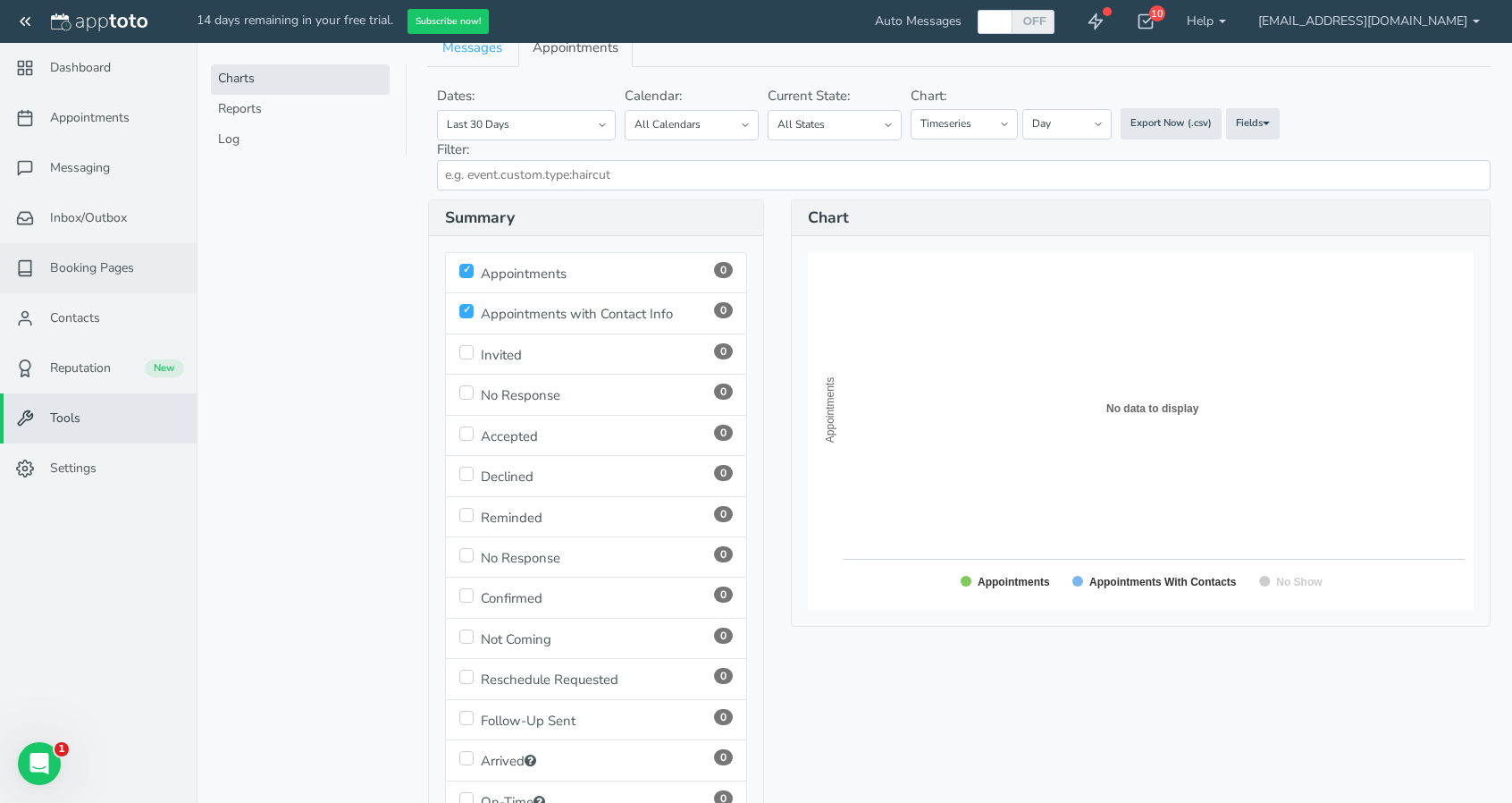
click at [96, 262] on span "Booking Pages" at bounding box center [93, 269] width 84 height 18
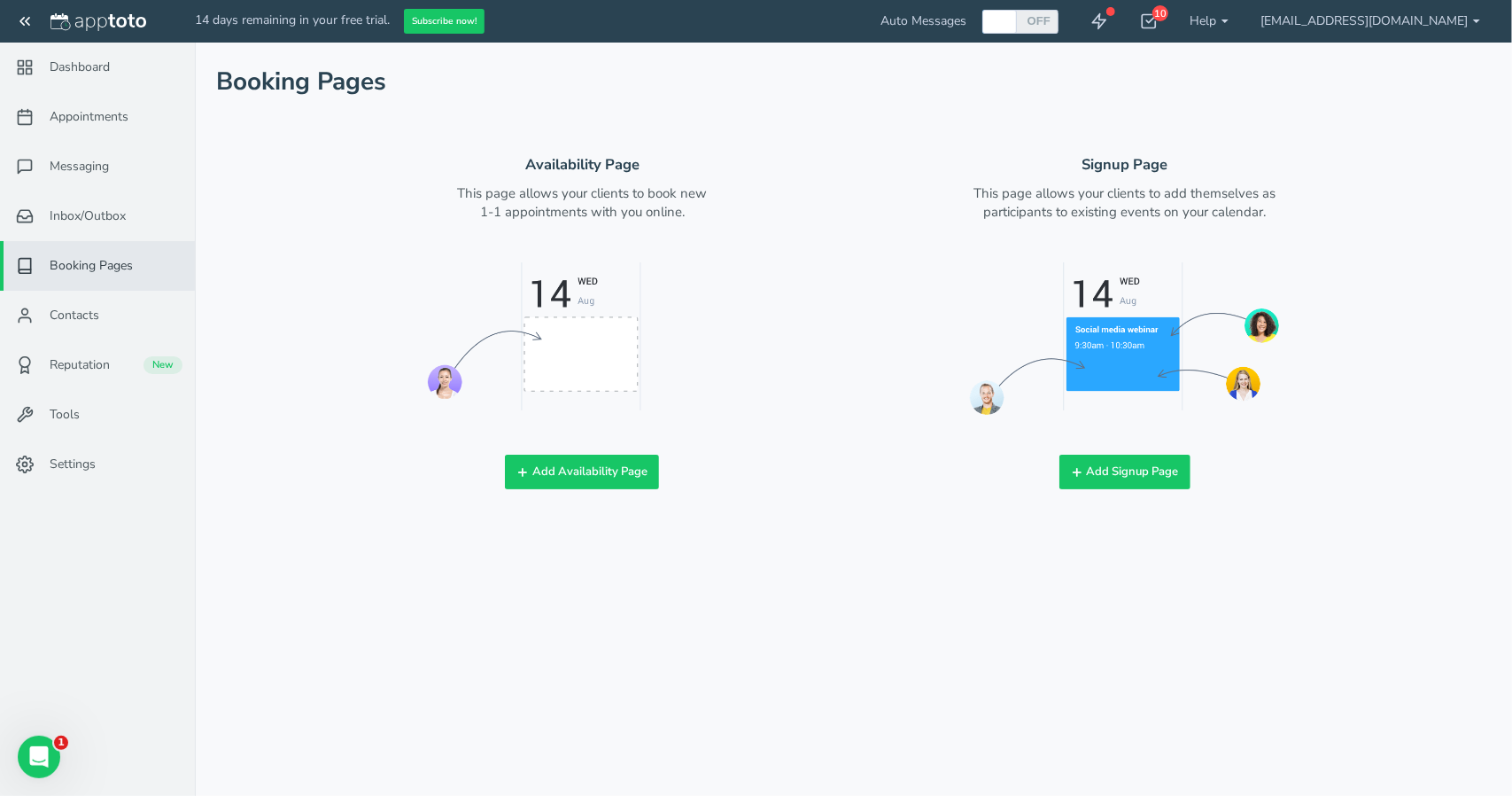
click at [1014, 23] on div at bounding box center [1000, 22] width 29 height 24
checkbox input "true"
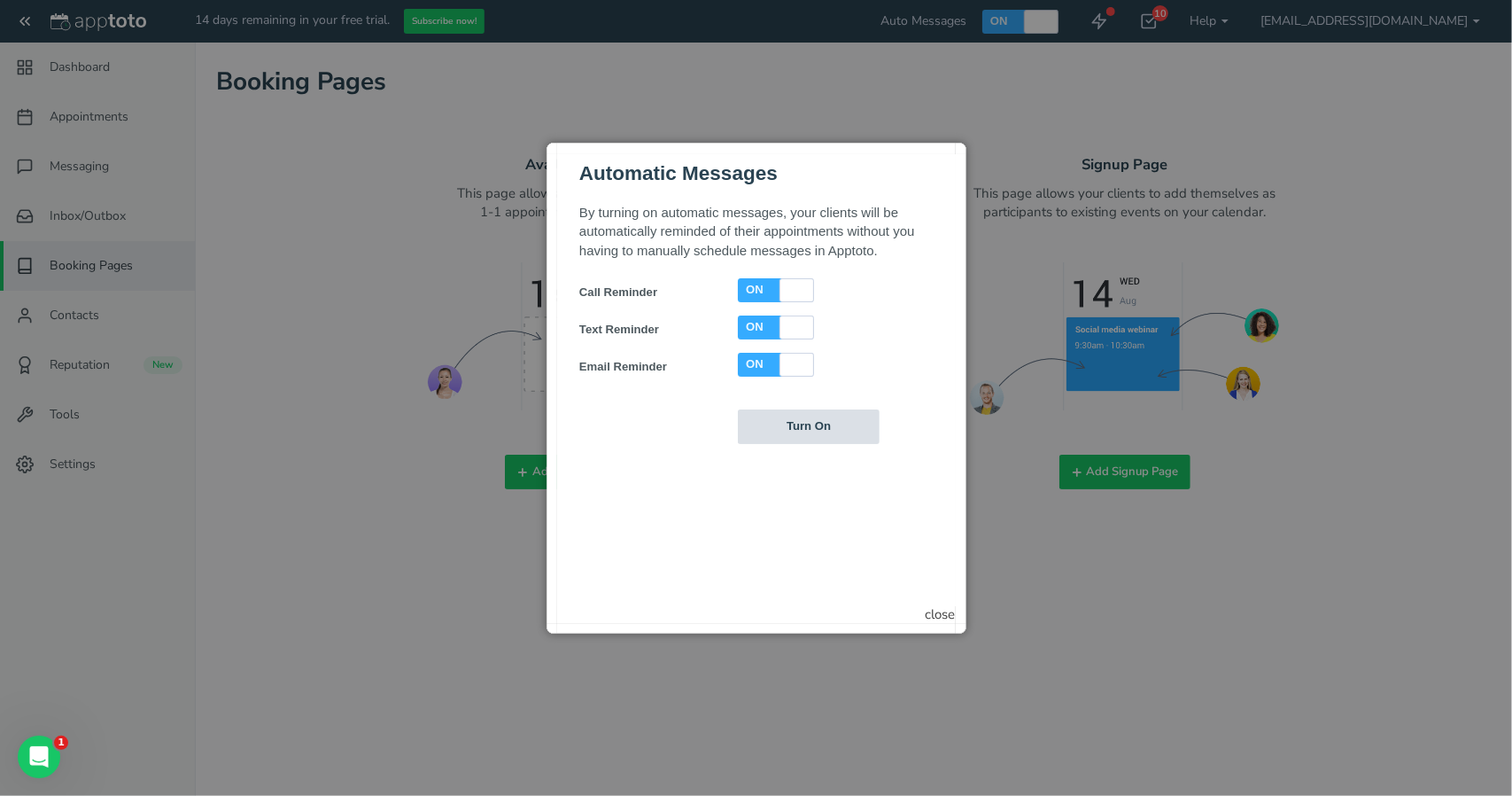
click at [818, 429] on input "Turn On" at bounding box center [807, 426] width 142 height 35
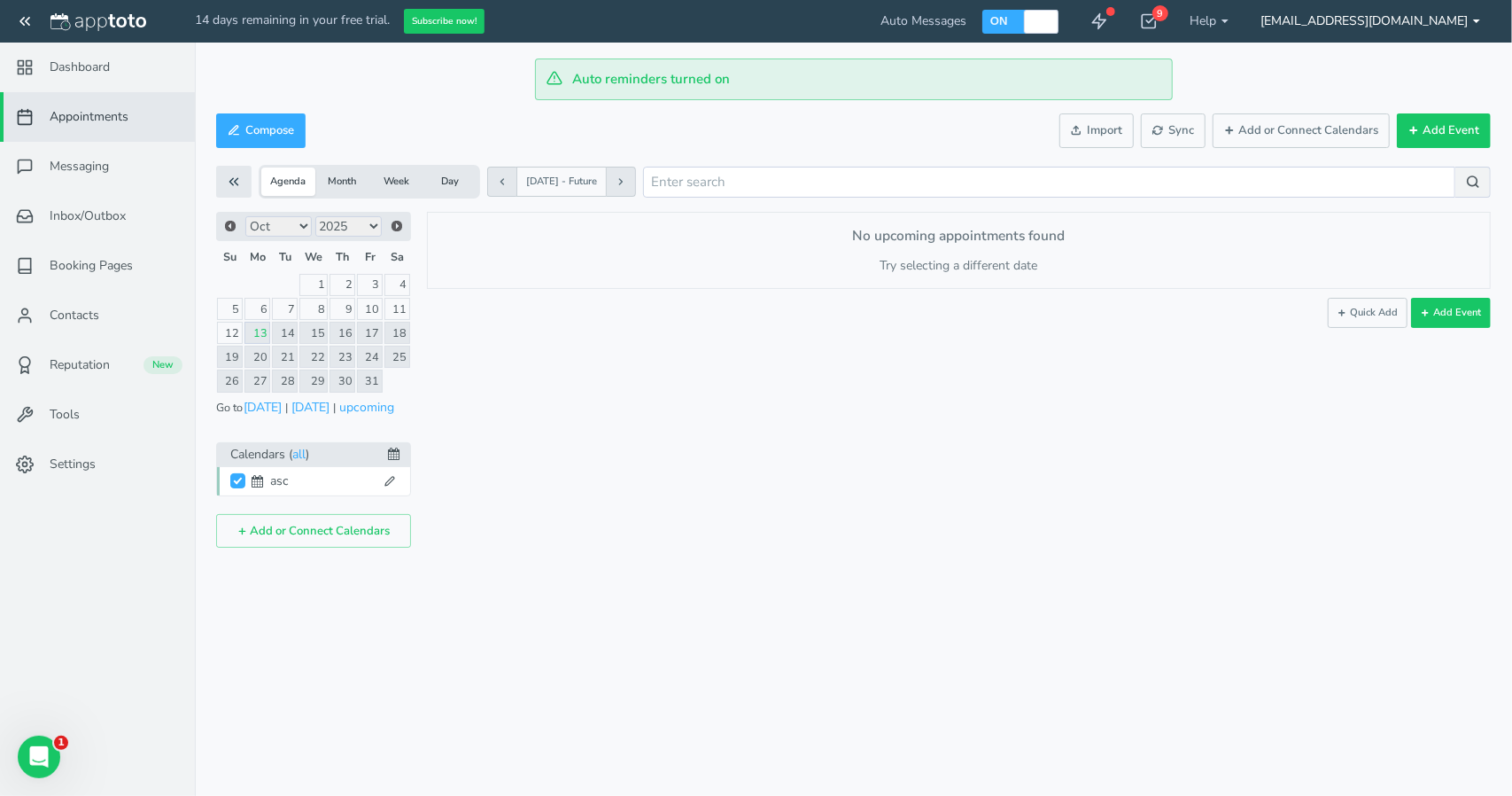
click at [1369, 38] on link "[EMAIL_ADDRESS][DOMAIN_NAME]" at bounding box center [1369, 21] width 252 height 43
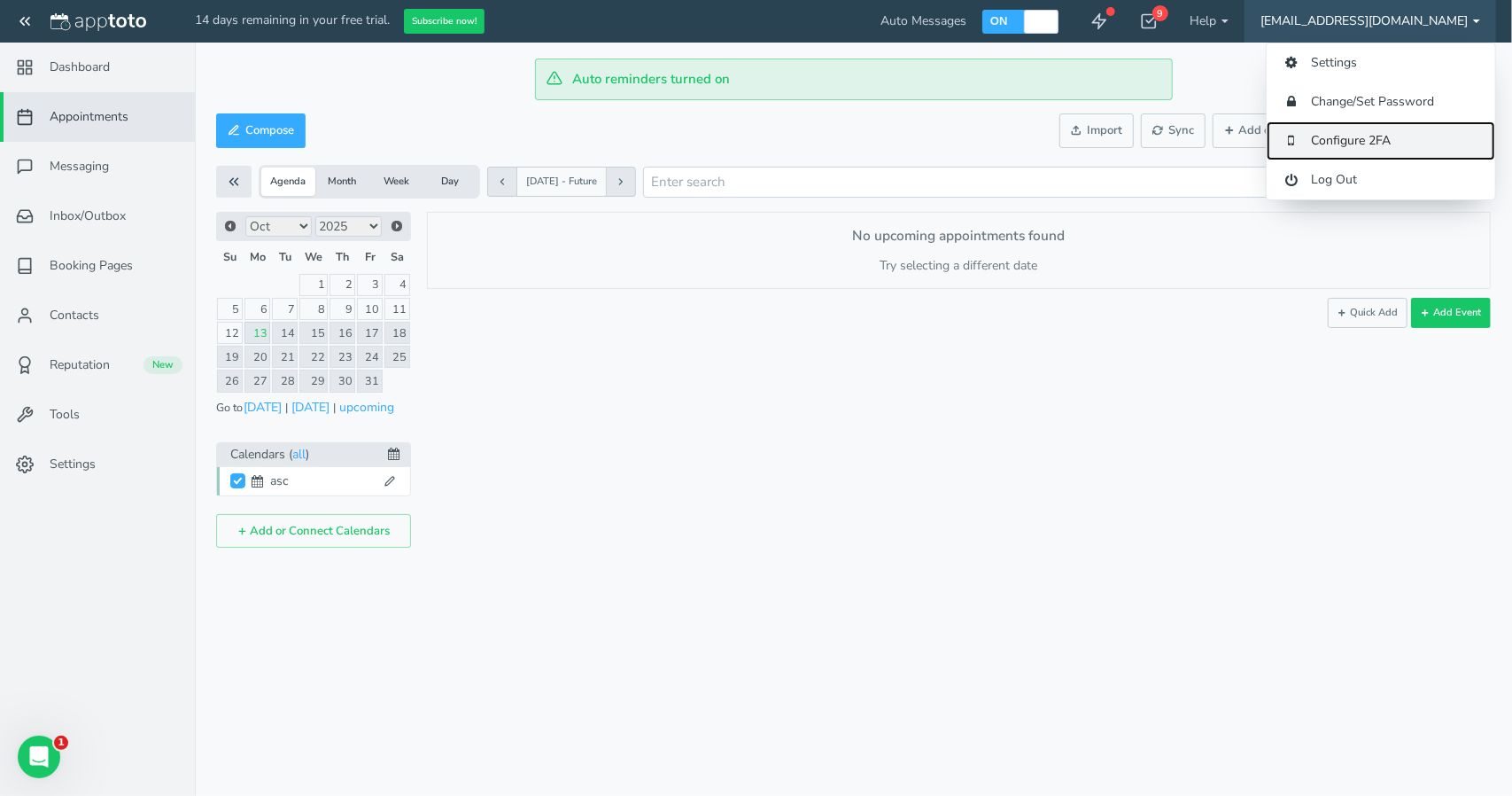
click at [1362, 135] on link "Configure 2FA" at bounding box center [1381, 141] width 229 height 39
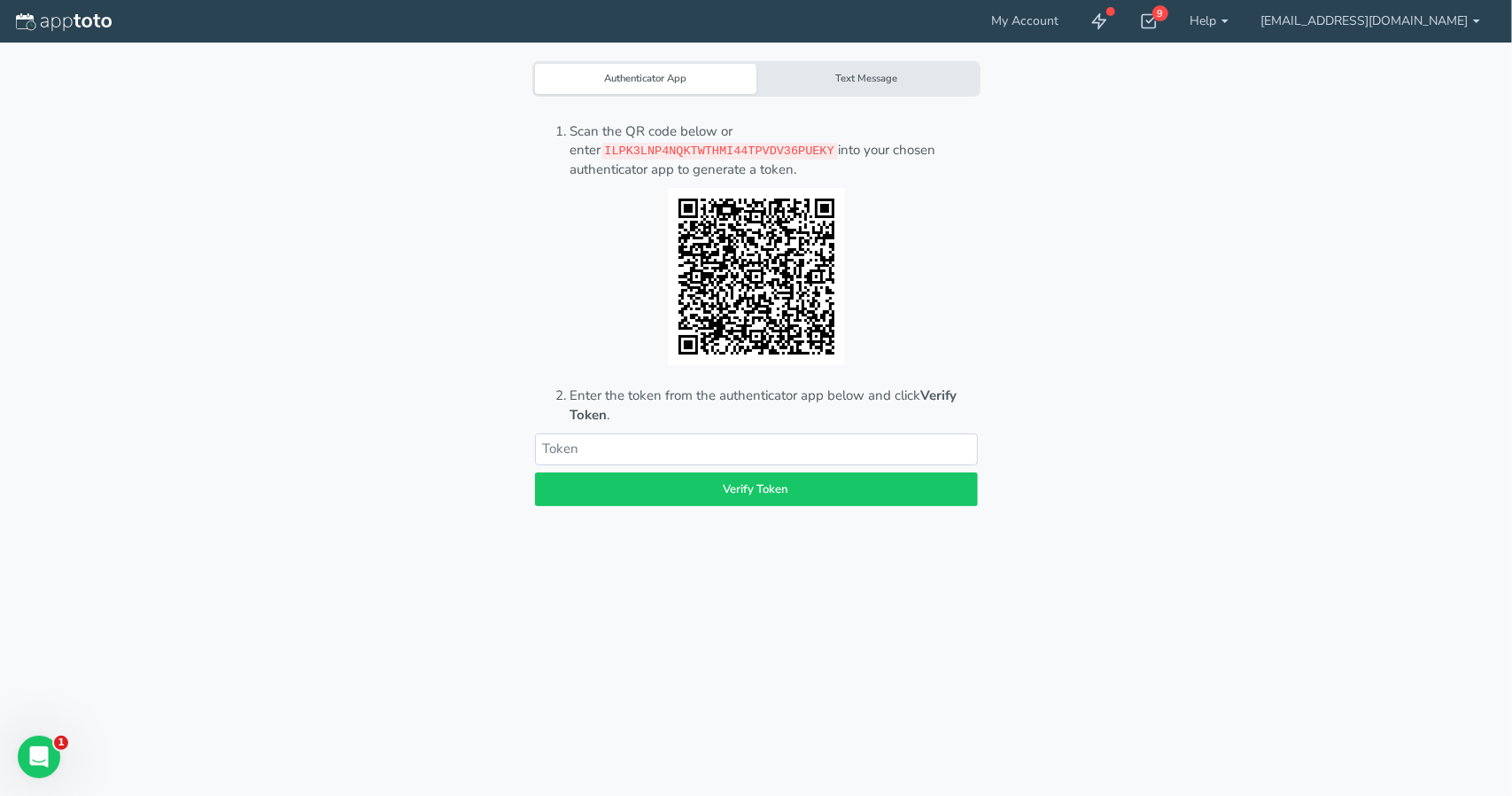
click at [926, 75] on div "Text Message" at bounding box center [867, 78] width 222 height 30
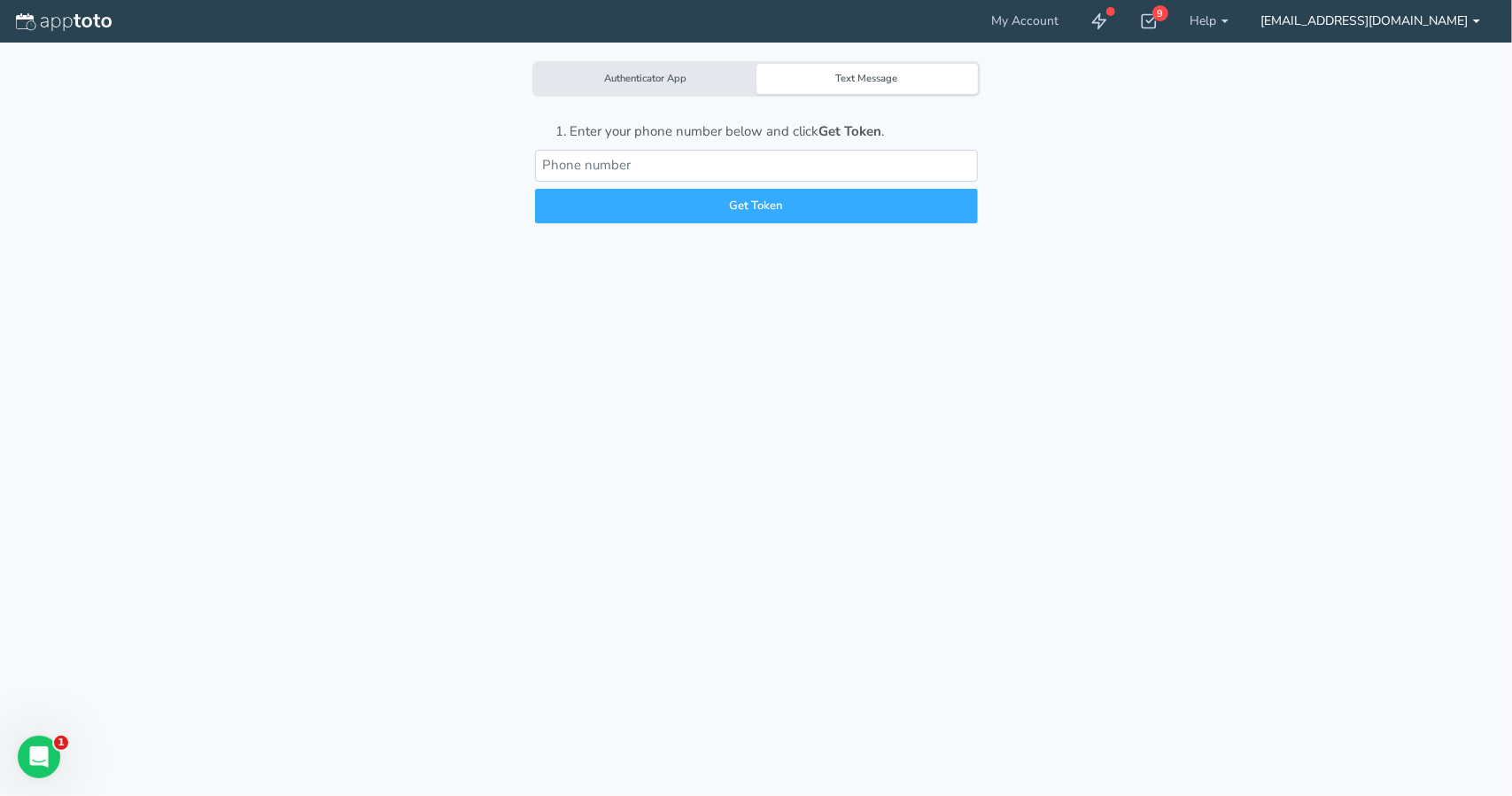
click at [1385, 18] on link "[EMAIL_ADDRESS][DOMAIN_NAME]" at bounding box center [1369, 21] width 252 height 43
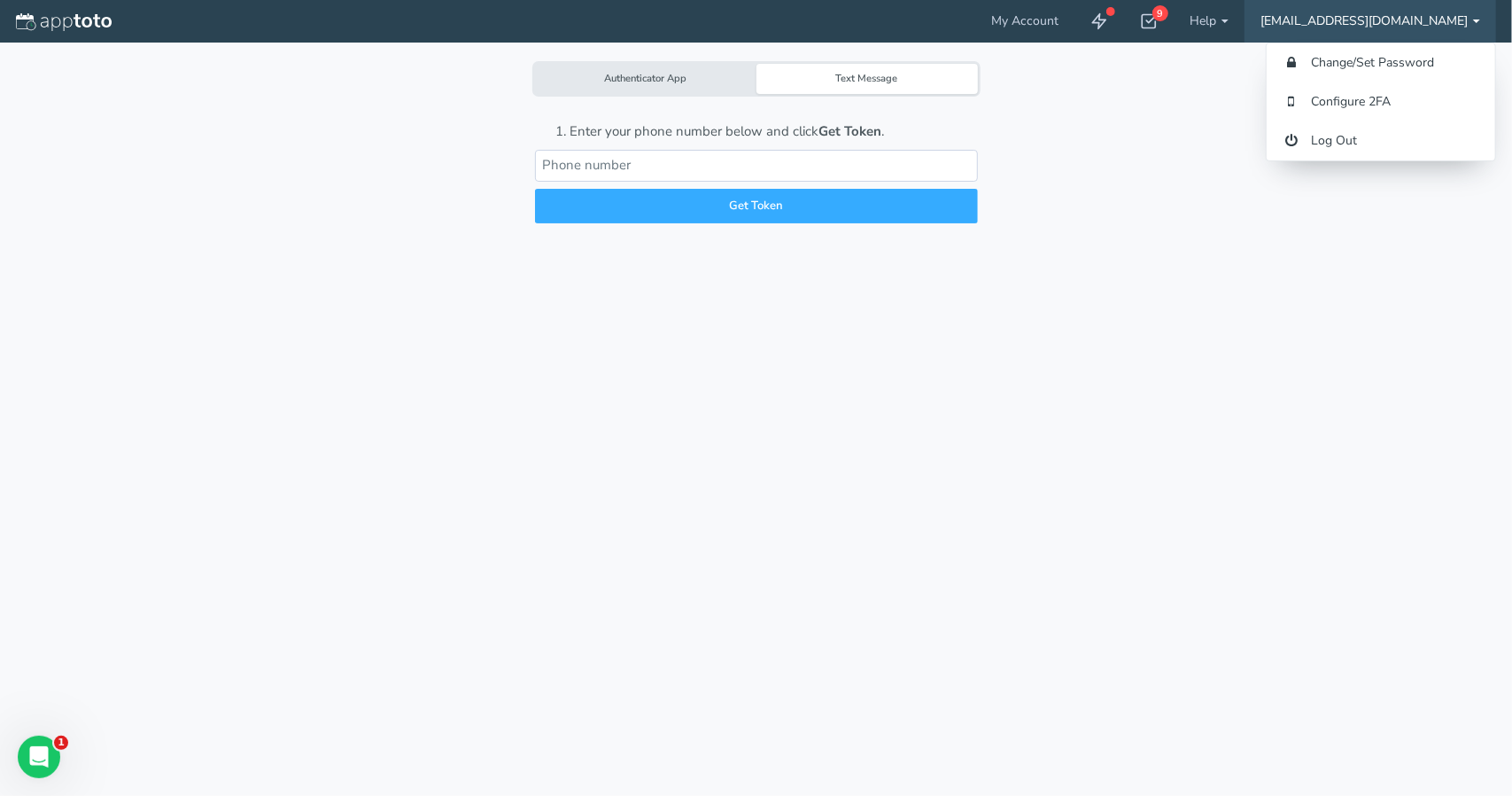
click at [815, 164] on input "text" at bounding box center [756, 165] width 443 height 31
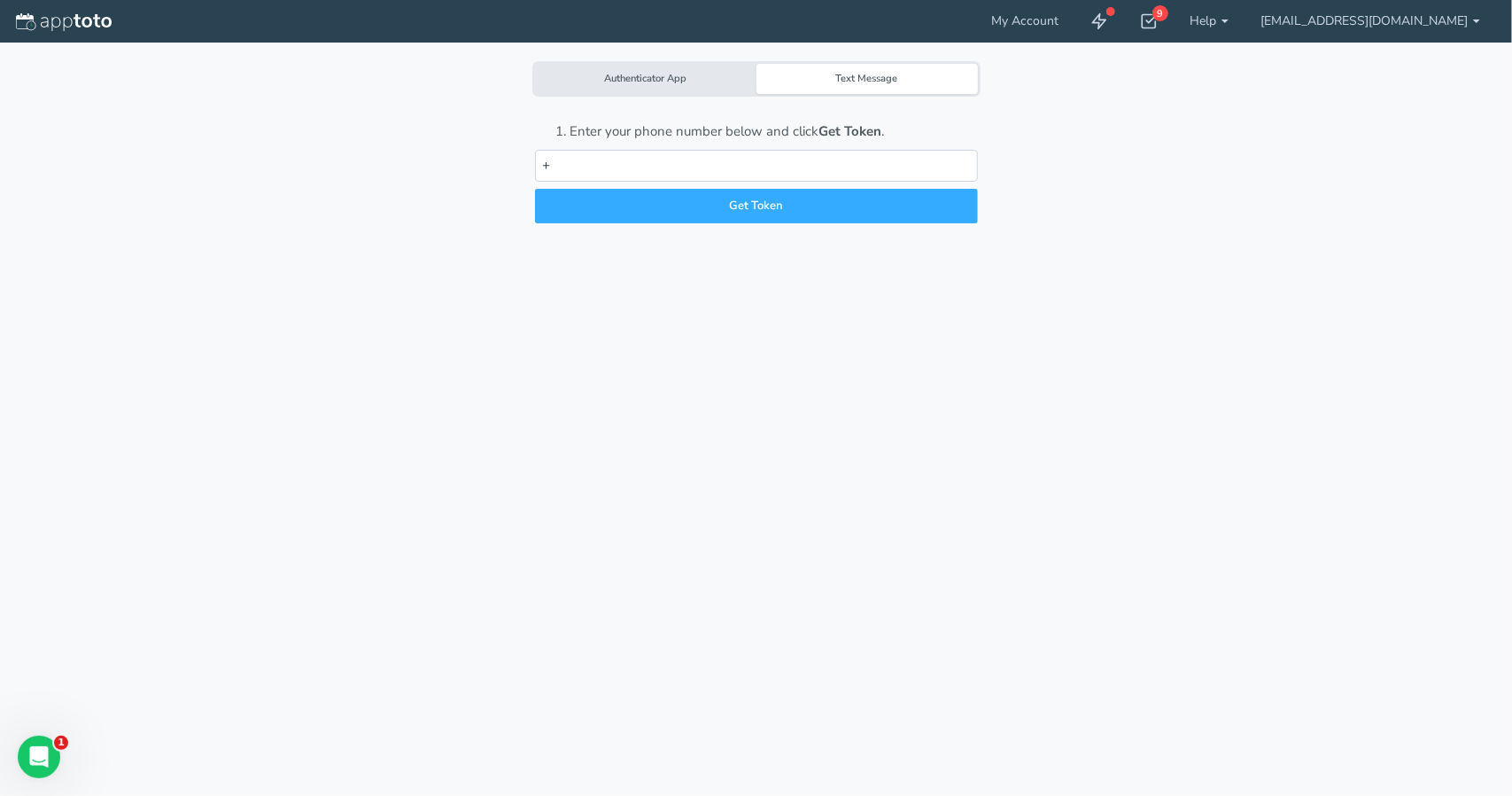
drag, startPoint x: 482, startPoint y: 373, endPoint x: 522, endPoint y: 314, distance: 71.3
click at [484, 371] on div "Authenticator App Text Message Scan the QR code below or enter ILPK3LNP4NQKTWTH…" at bounding box center [756, 398] width 1469 height 796
click at [641, 173] on input "+" at bounding box center [756, 165] width 443 height 31
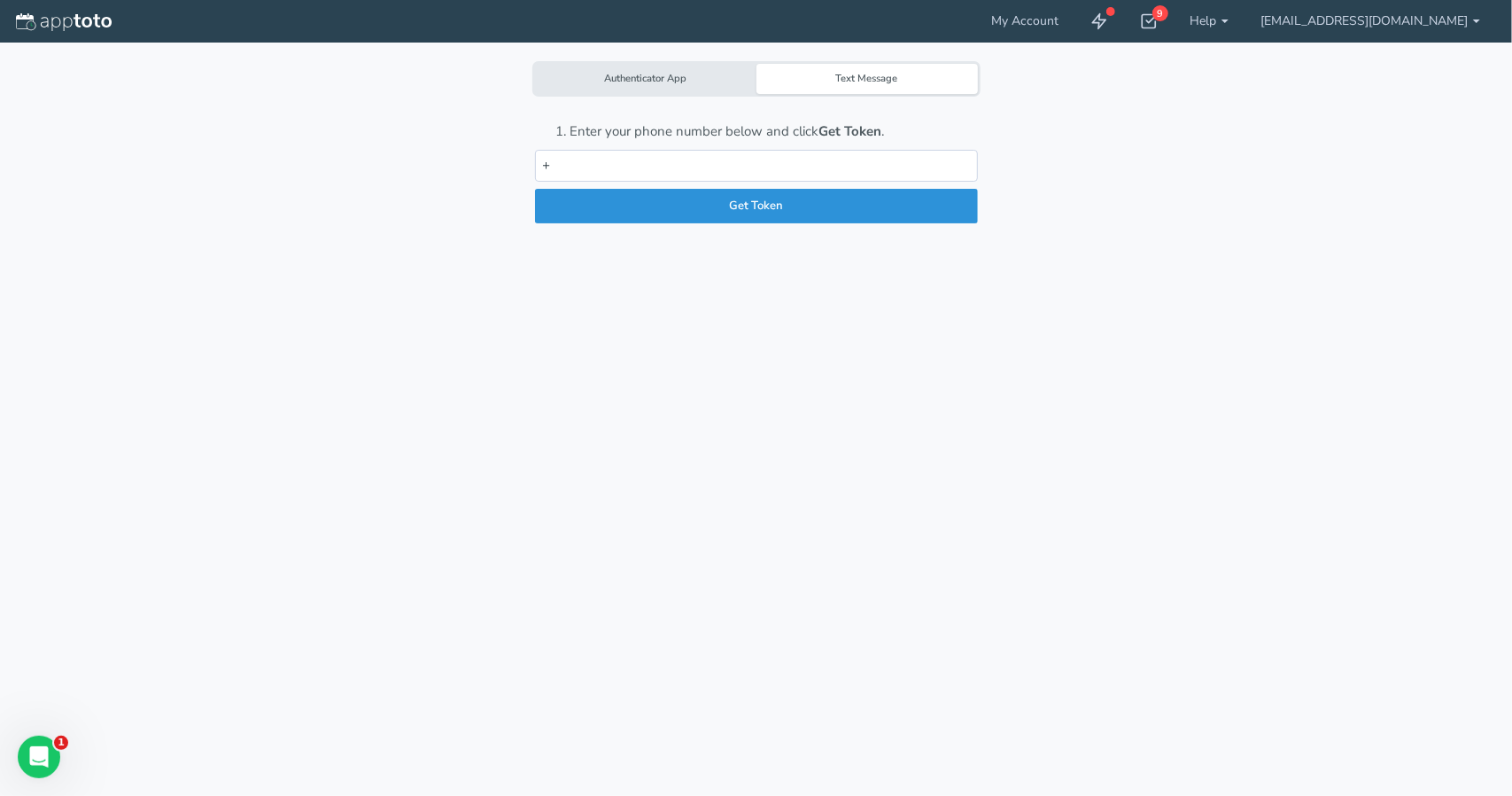
paste input "447403481297"
type input "[PHONE_NUMBER]"
click at [663, 212] on button "Get Token" at bounding box center [756, 206] width 443 height 35
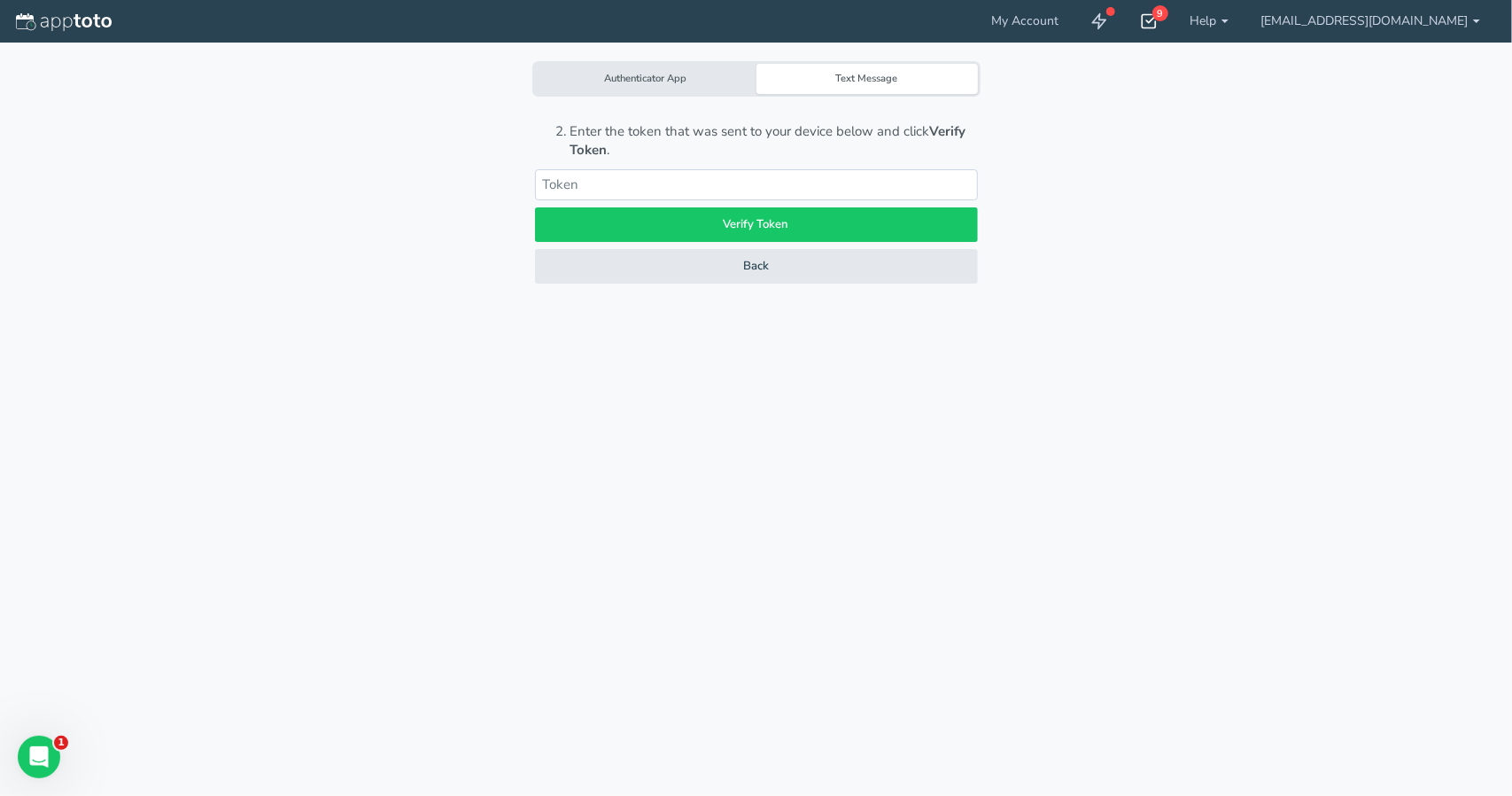
click at [1158, 13] on icon at bounding box center [1149, 22] width 18 height 18
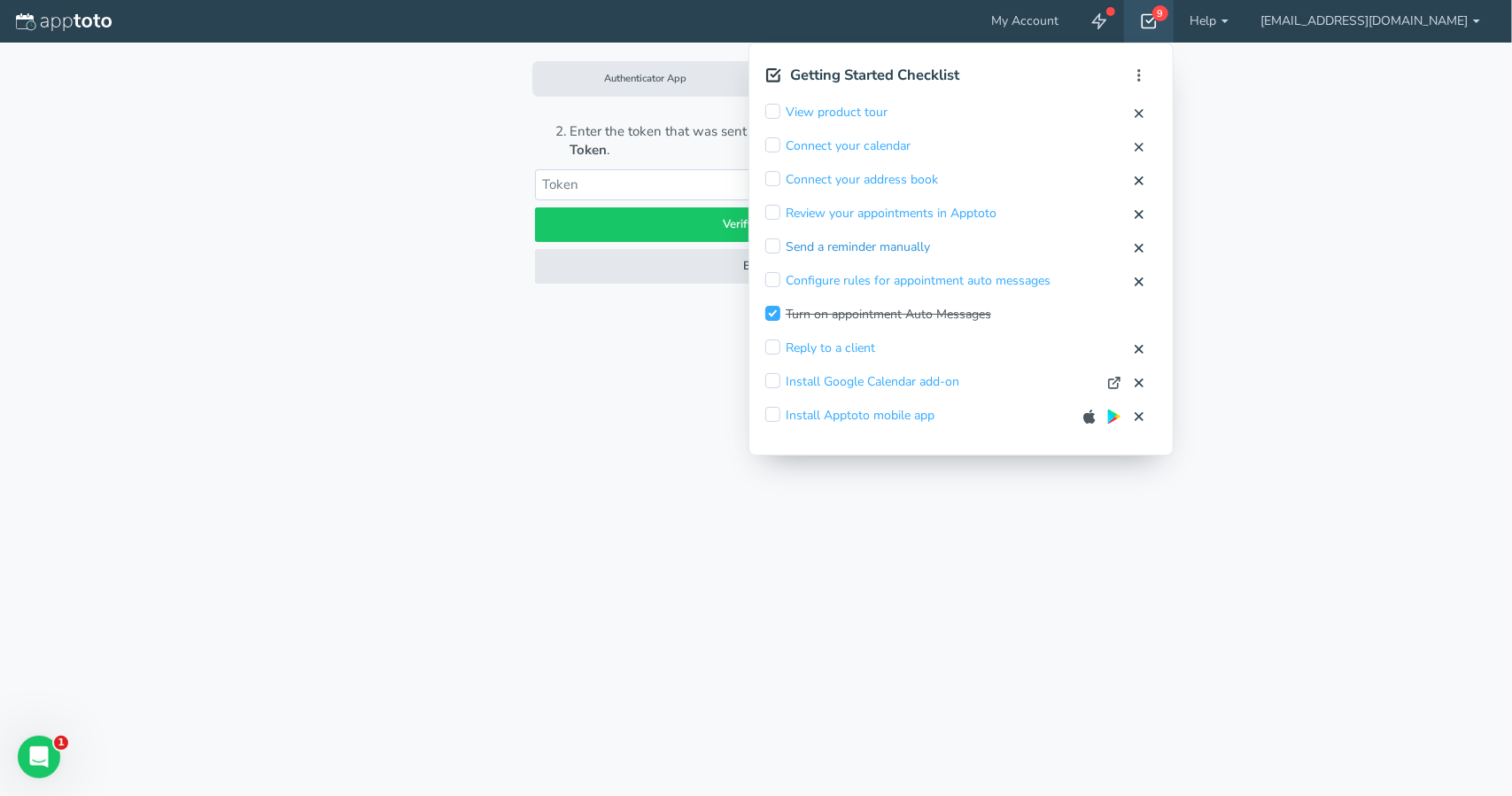
click at [912, 238] on link "Send a reminder manually" at bounding box center [857, 247] width 144 height 18
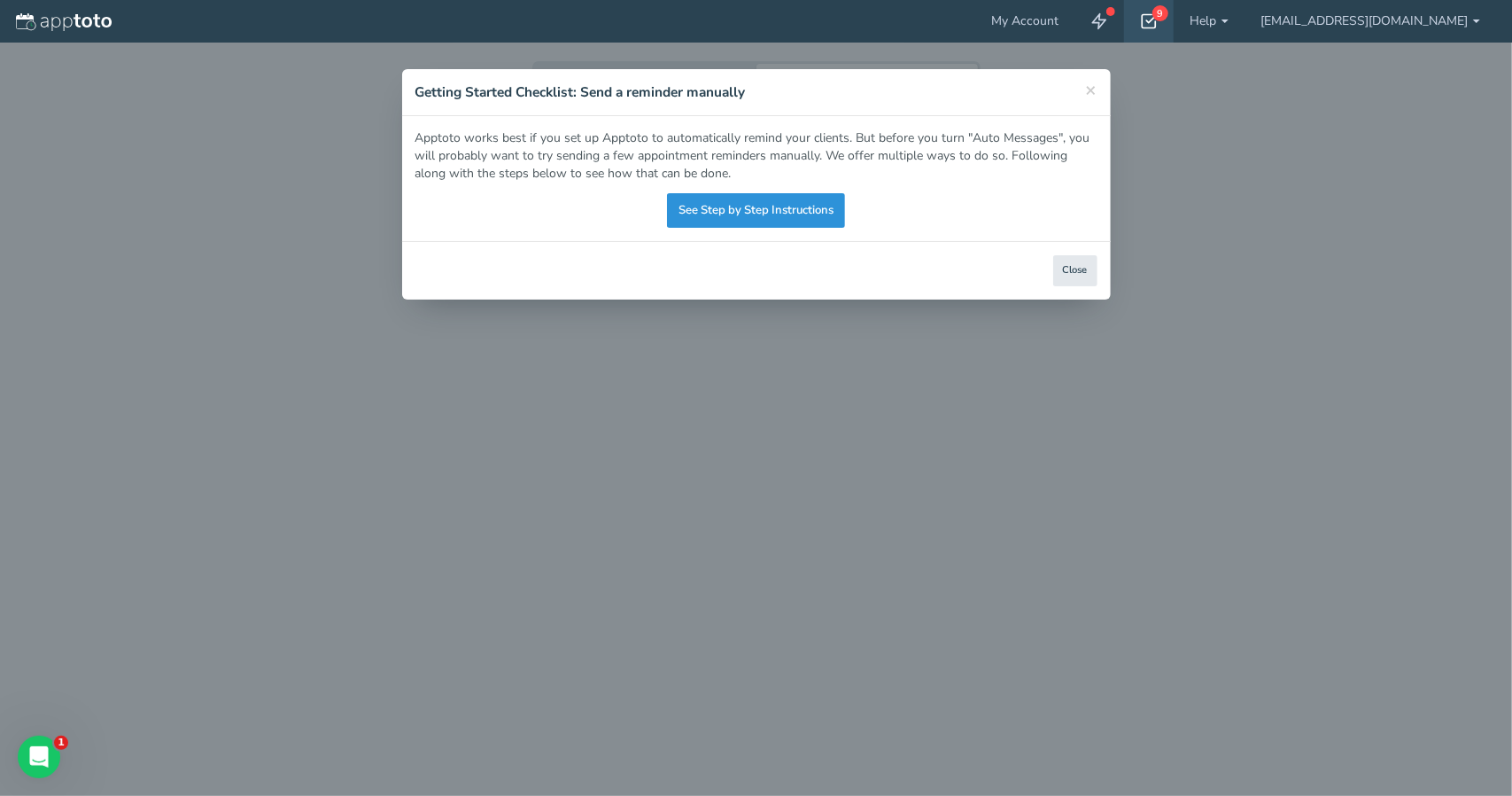
click at [792, 214] on link "See Step by Step Instructions" at bounding box center [756, 211] width 178 height 35
click at [1083, 267] on button "Close" at bounding box center [1075, 271] width 44 height 31
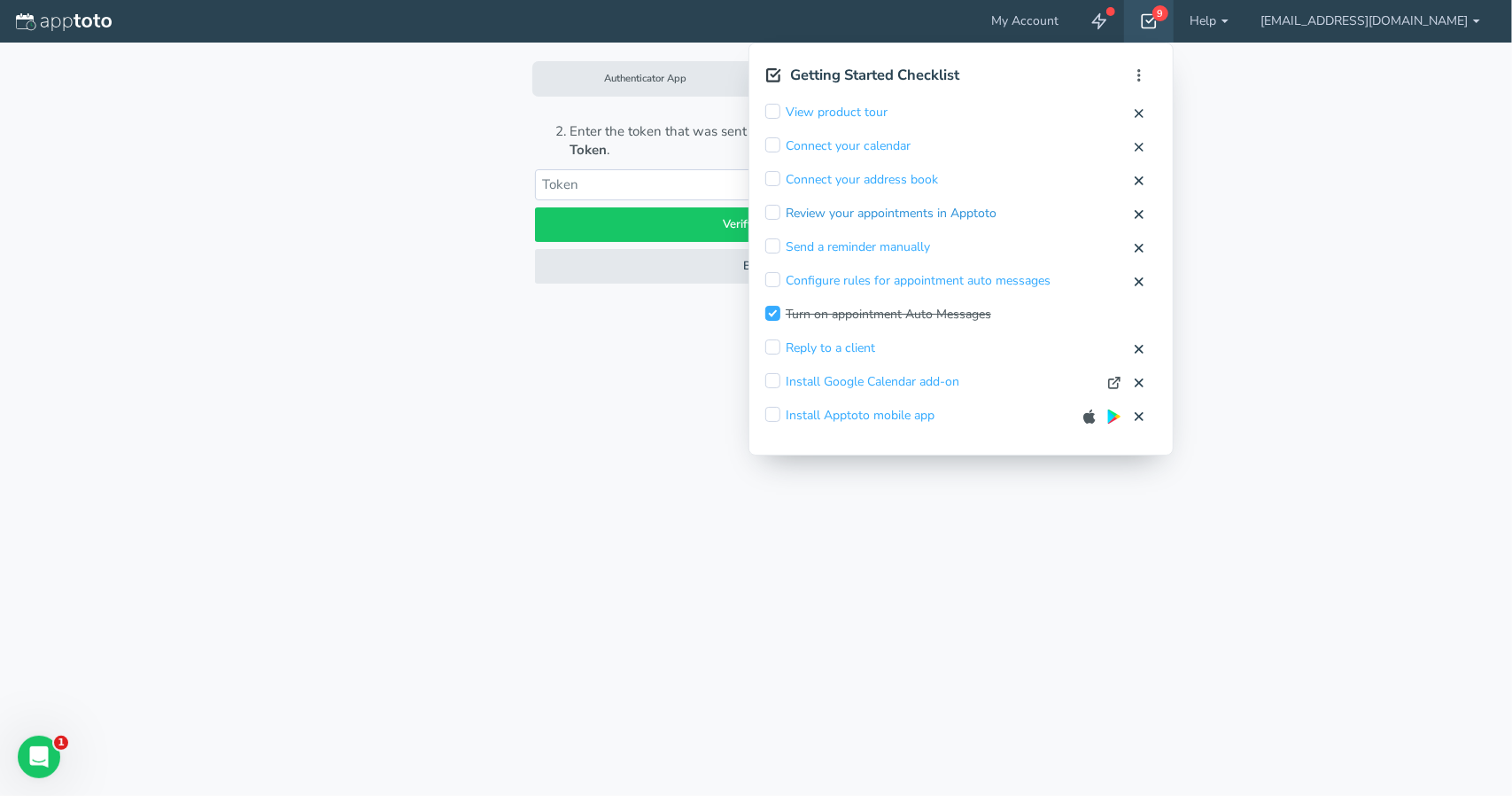
click at [898, 215] on link "Review your appointments in Apptoto" at bounding box center [891, 214] width 211 height 18
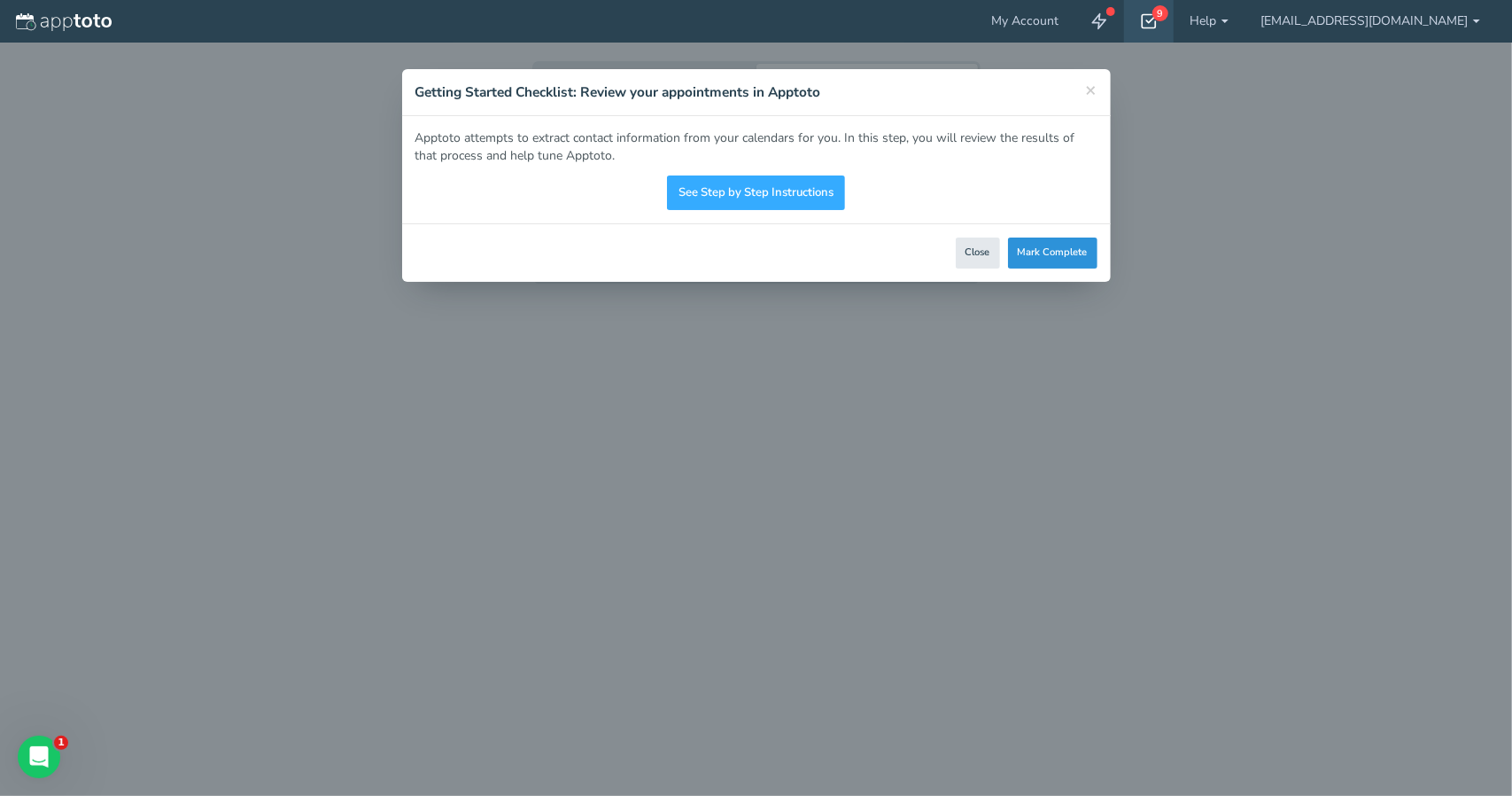
click at [1052, 247] on button "Mark Complete" at bounding box center [1052, 253] width 90 height 31
checkbox input "true"
click at [1093, 96] on span "×" at bounding box center [1092, 89] width 12 height 25
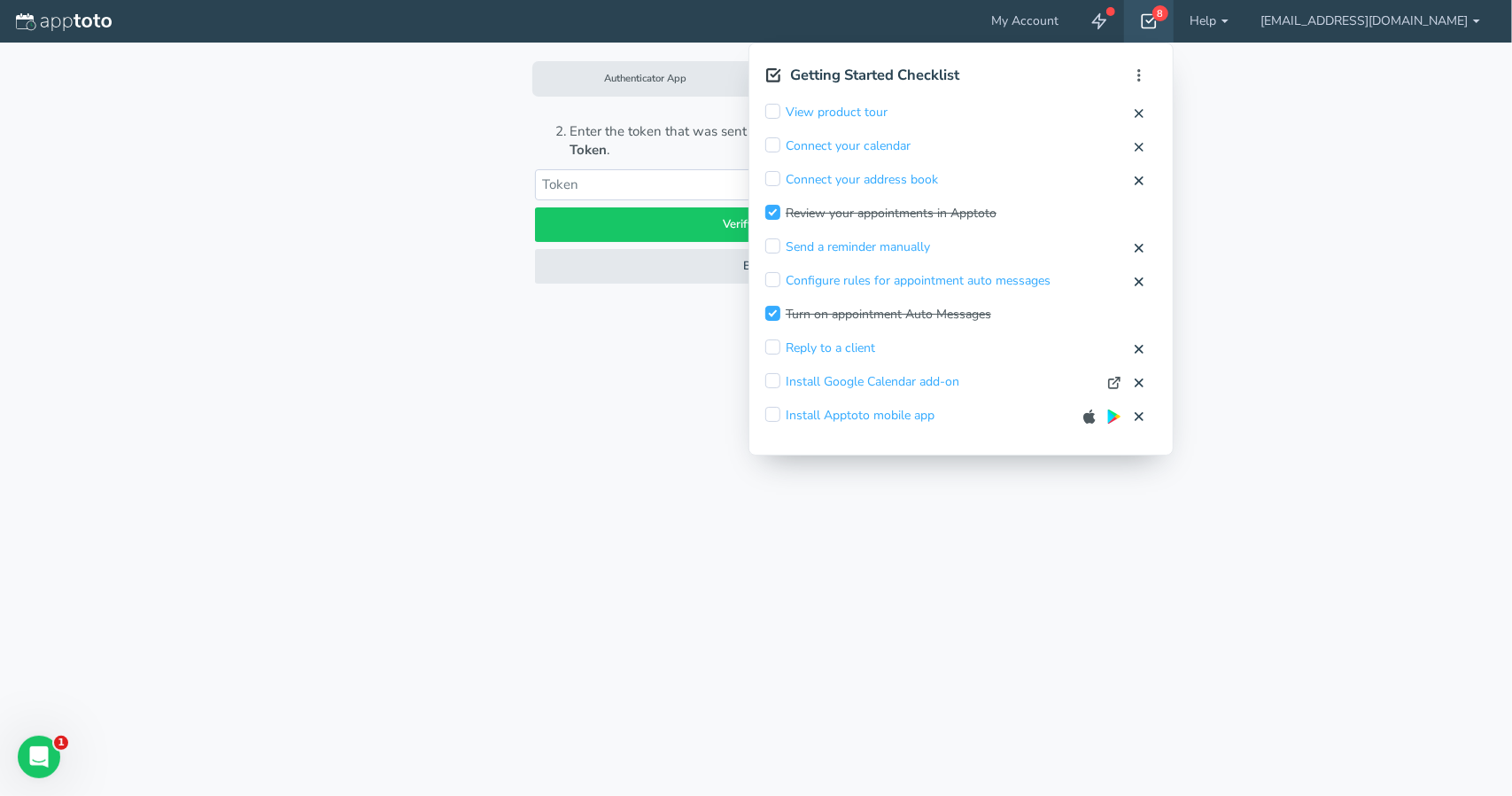
click at [1348, 104] on div "Authenticator App Text Message Scan the QR code below or enter ILPK3LNP4NQKTWTH…" at bounding box center [756, 398] width 1469 height 796
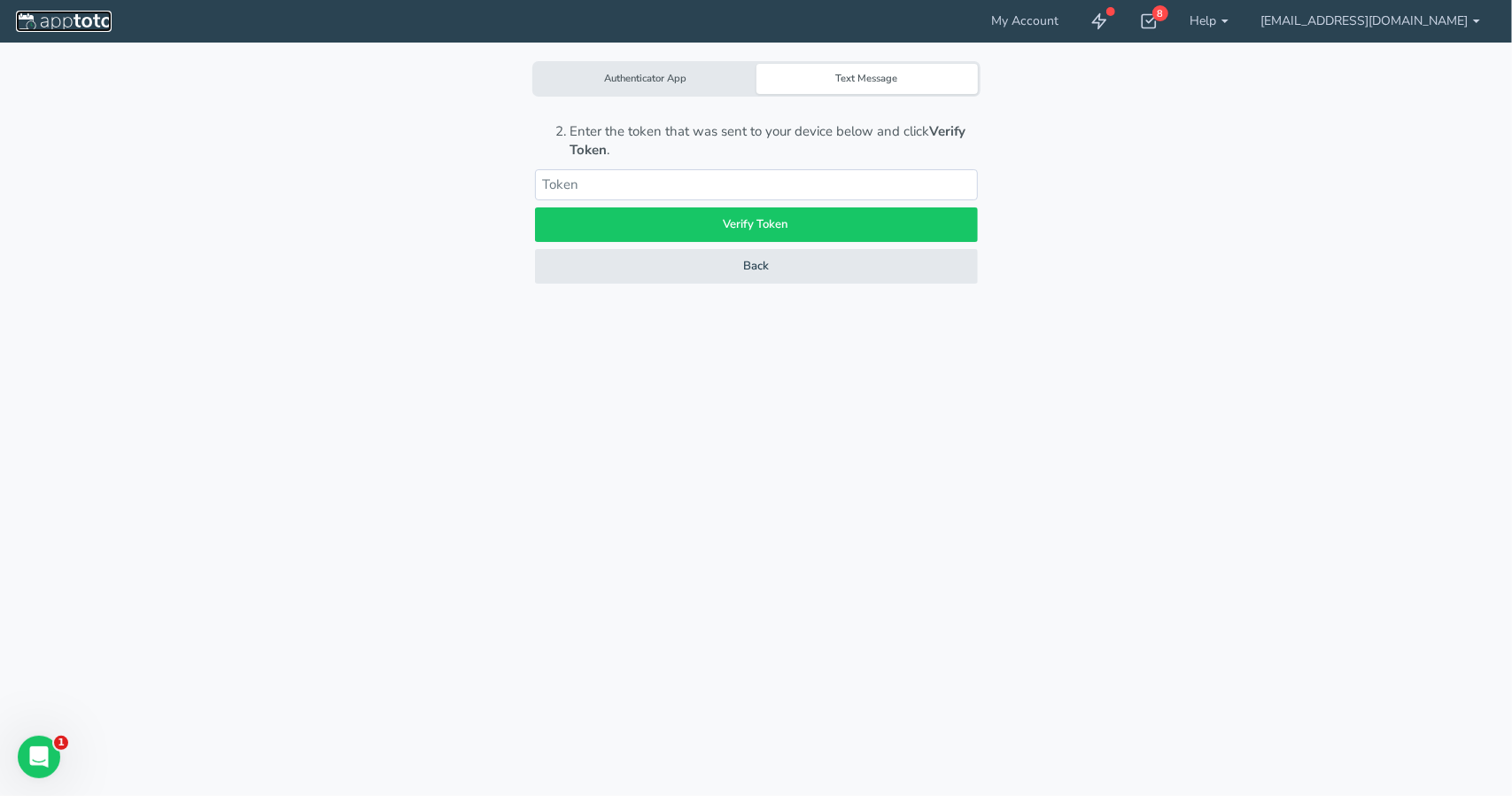
click at [82, 24] on img at bounding box center [64, 23] width 95 height 18
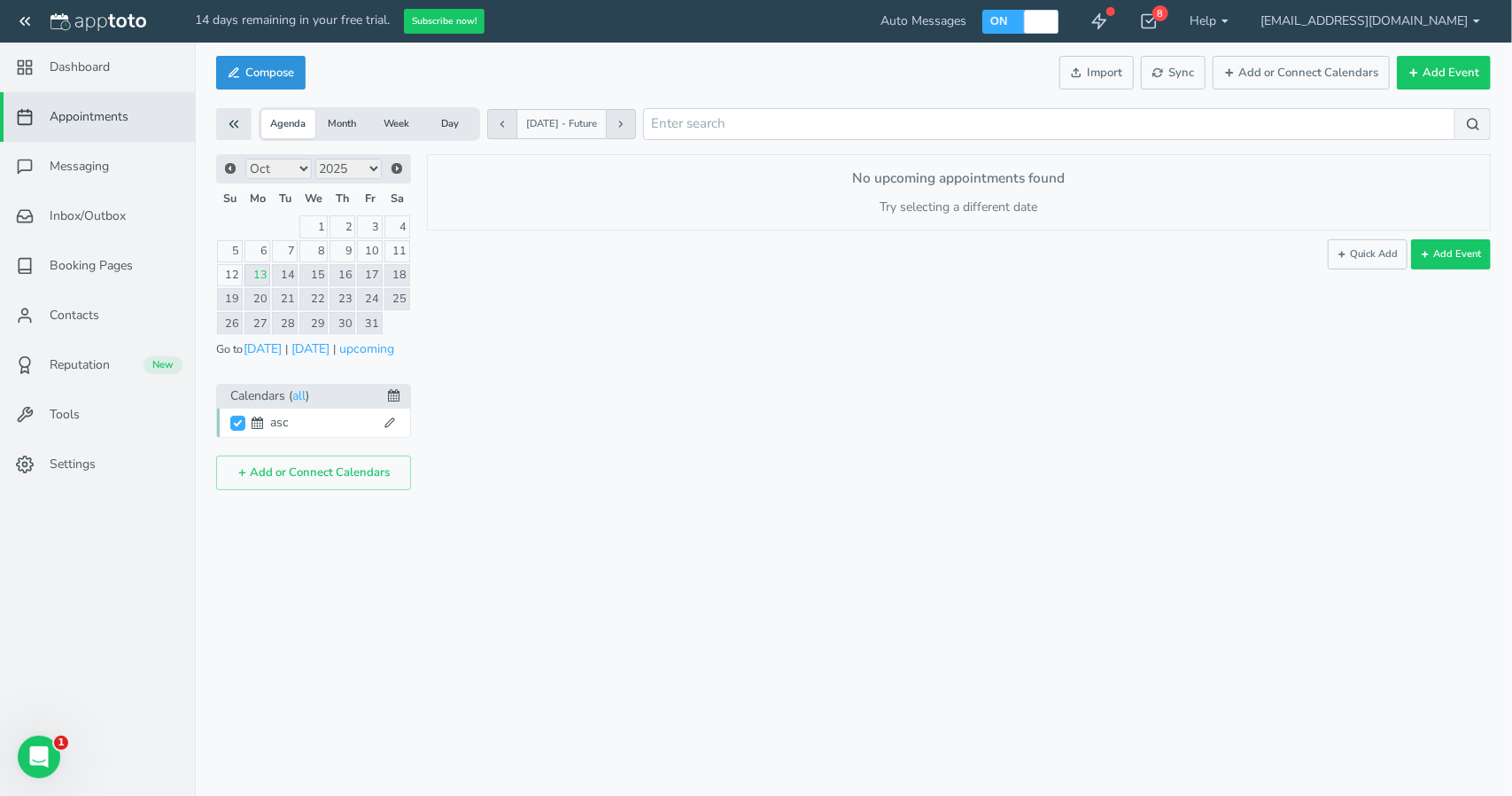
click at [262, 75] on button "Compose" at bounding box center [261, 73] width 90 height 35
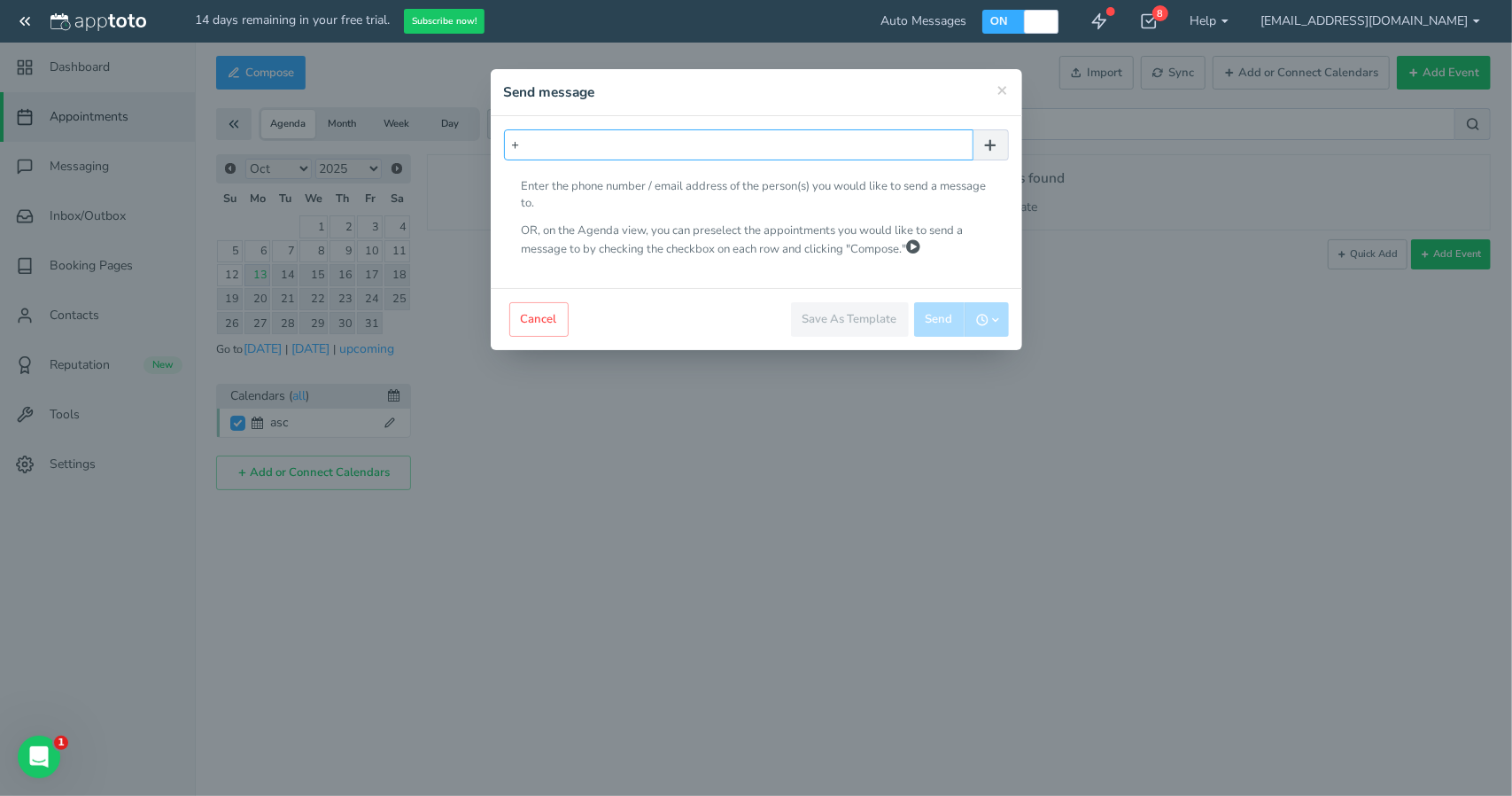
paste input "447403481297"
type input "[PHONE_NUMBER]"
click at [845, 251] on p "OR, on the Agenda view, you can preselect the appointments you would like to se…" at bounding box center [756, 240] width 469 height 35
click at [987, 144] on use "button" at bounding box center [991, 144] width 10 height 10
radio input "false"
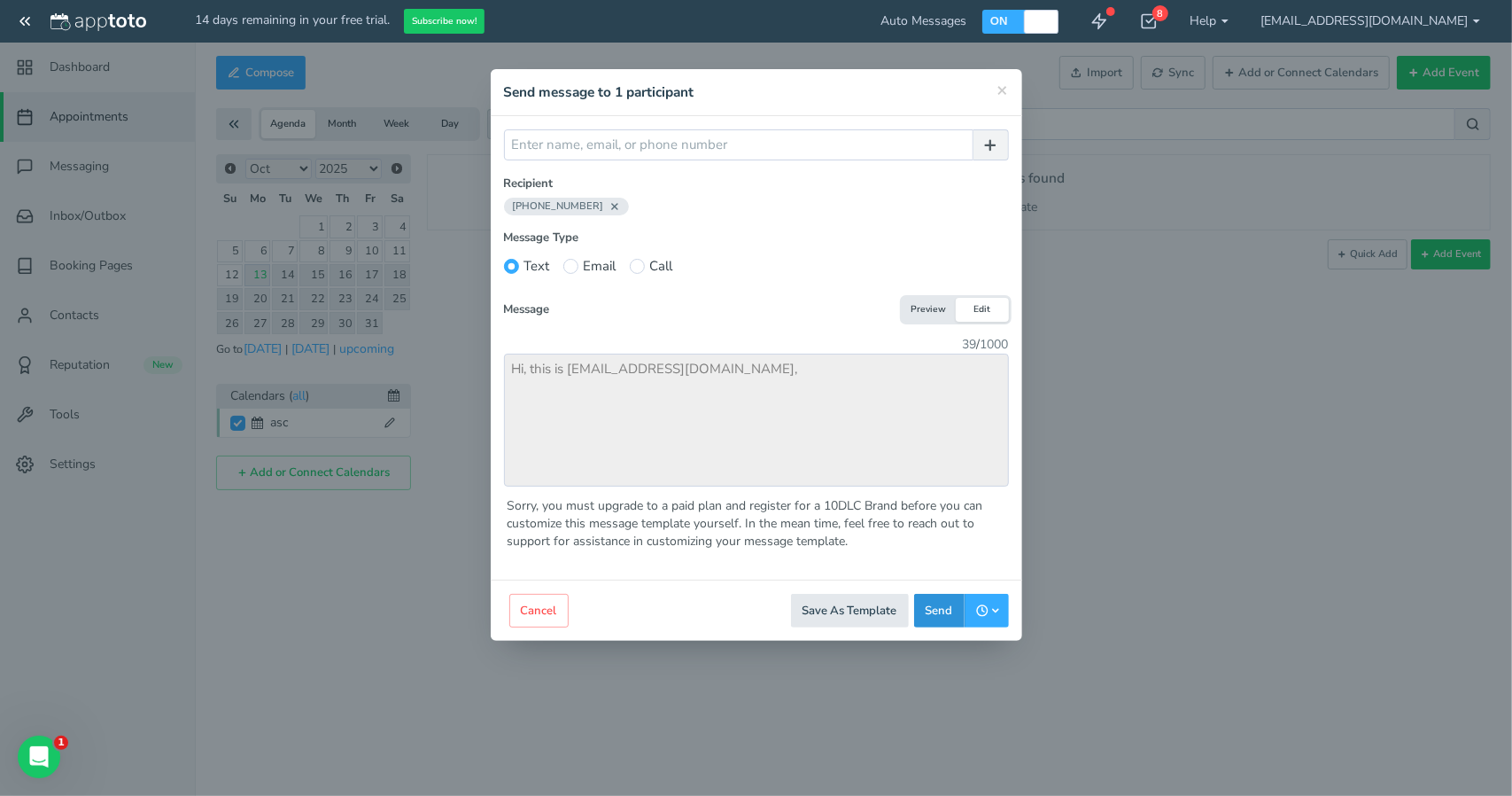
click at [934, 605] on button "Send" at bounding box center [940, 611] width 51 height 35
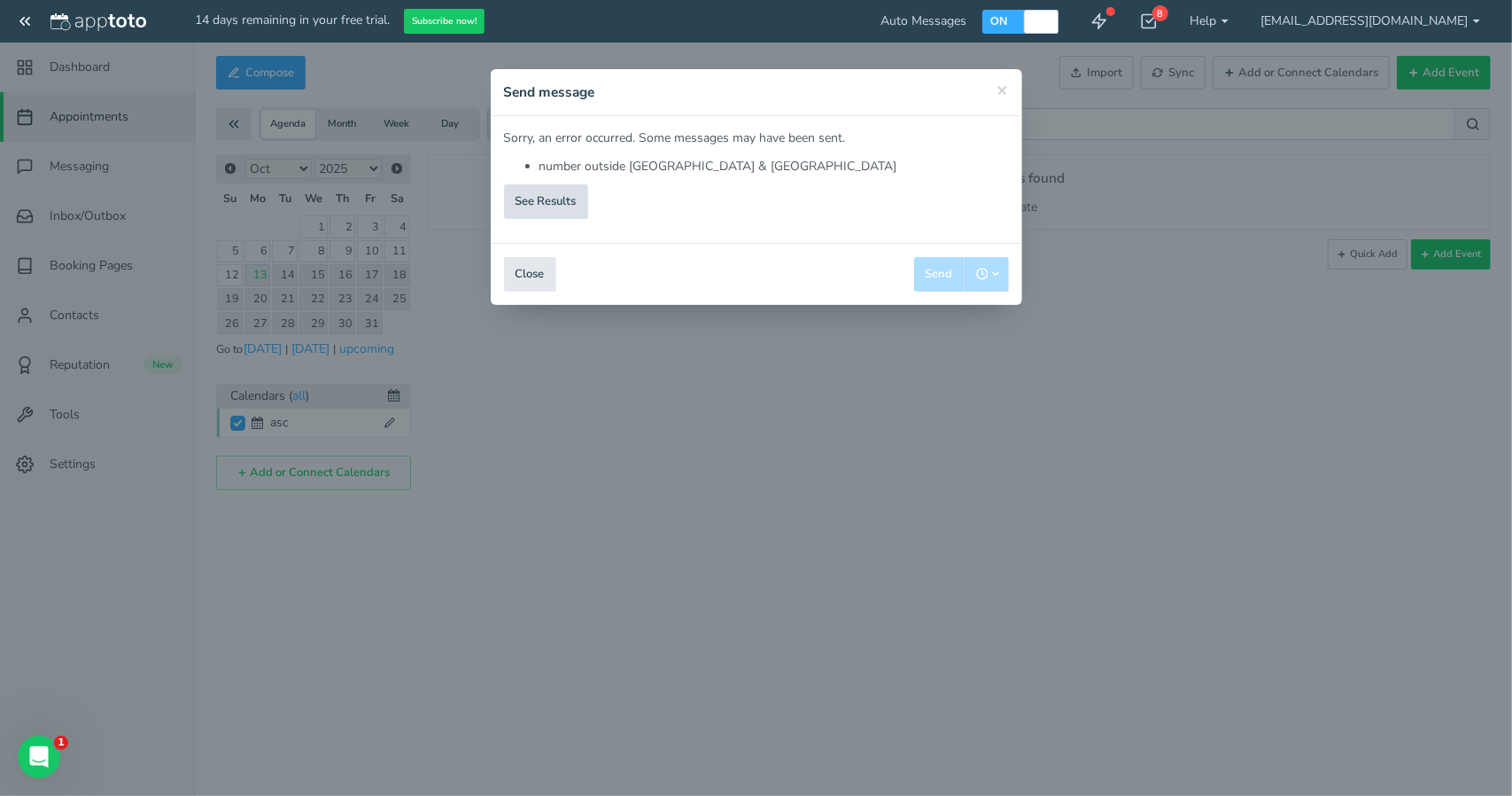
click at [548, 194] on div "See Results" at bounding box center [546, 202] width 84 height 35
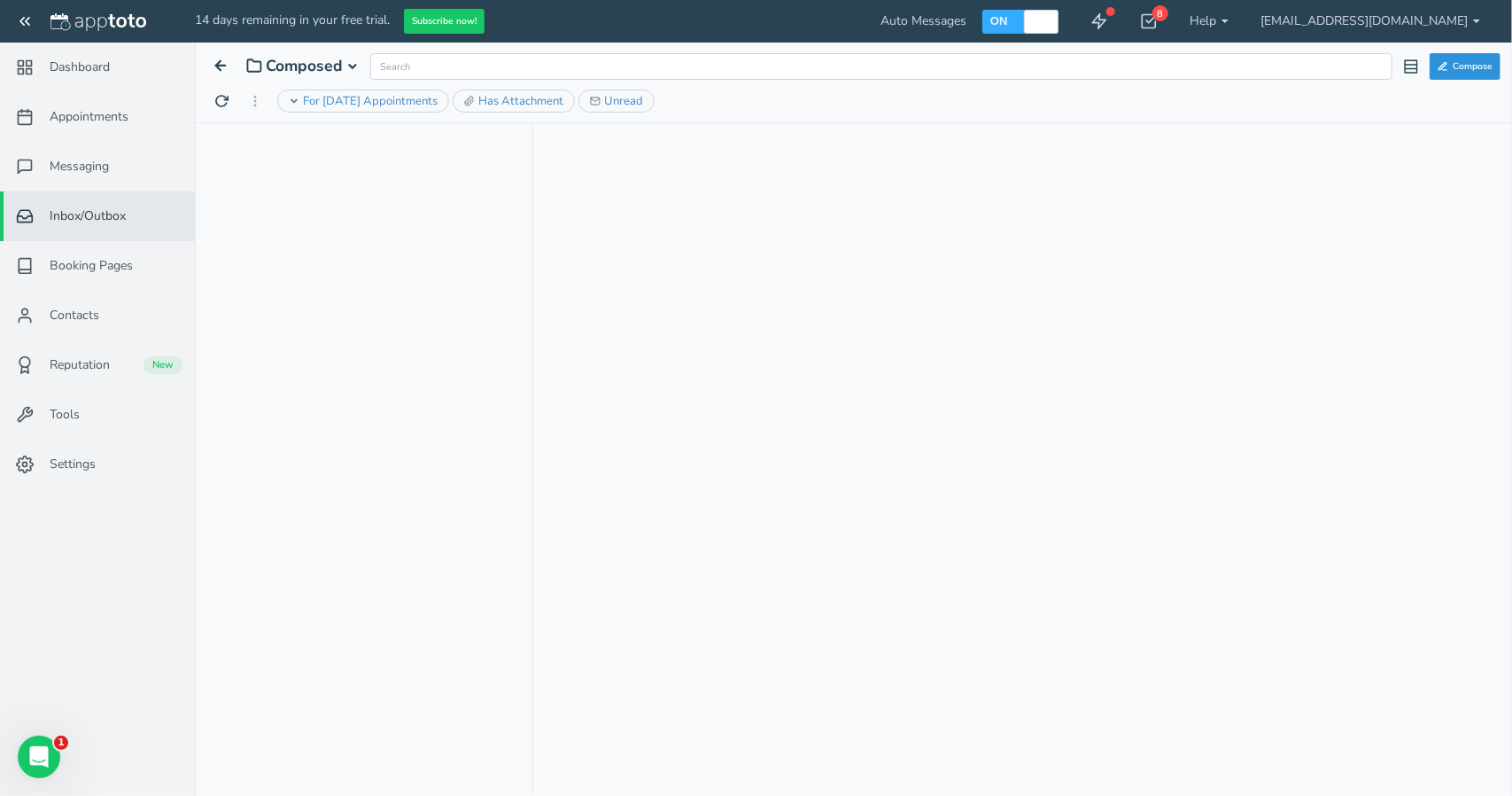
click at [1487, 67] on button "Compose" at bounding box center [1465, 66] width 71 height 26
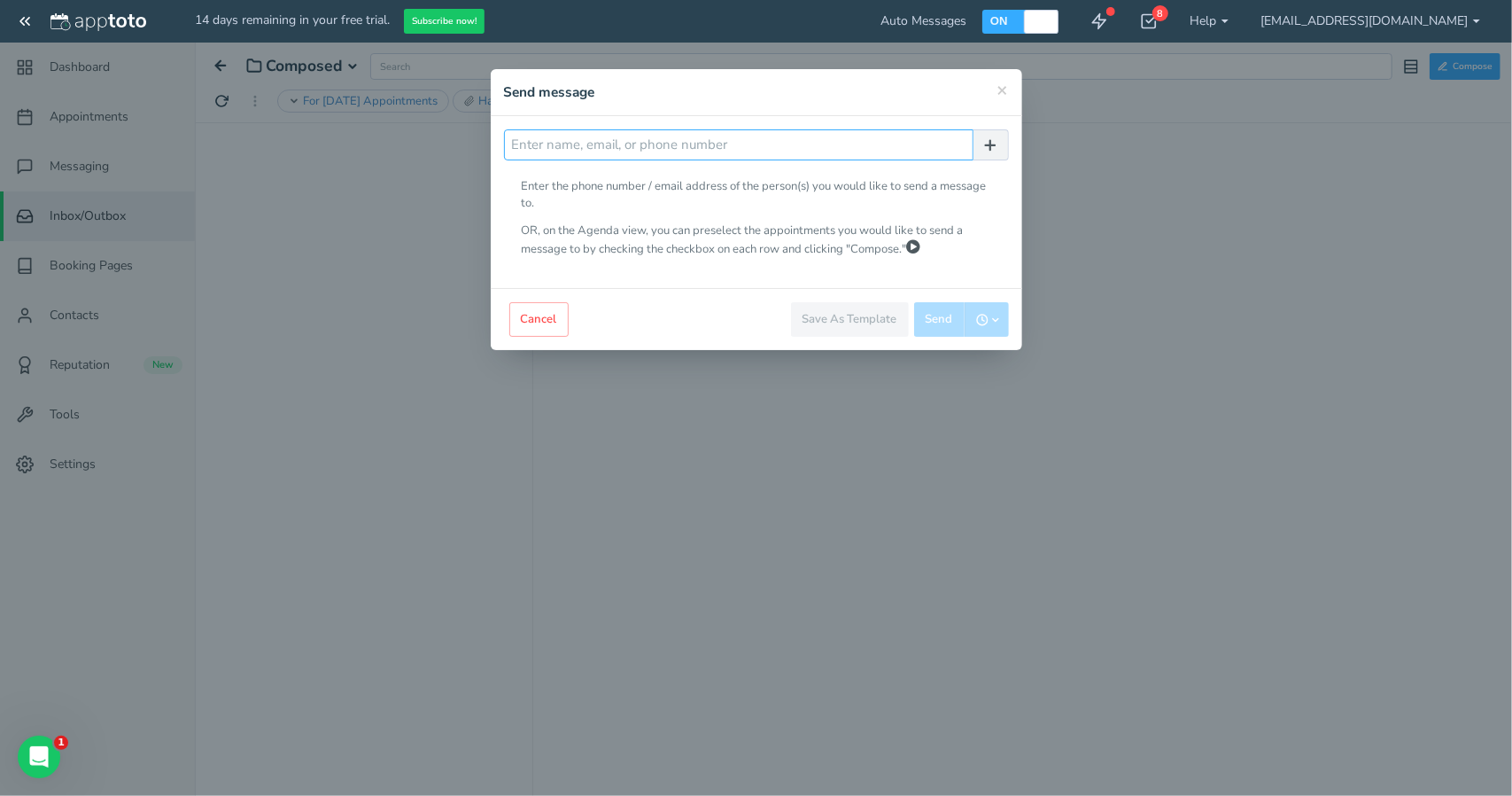
click at [658, 144] on input "text" at bounding box center [738, 144] width 469 height 31
paste input "447403481297"
type input "[PHONE_NUMBER]"
click at [983, 139] on icon "button" at bounding box center [991, 145] width 16 height 16
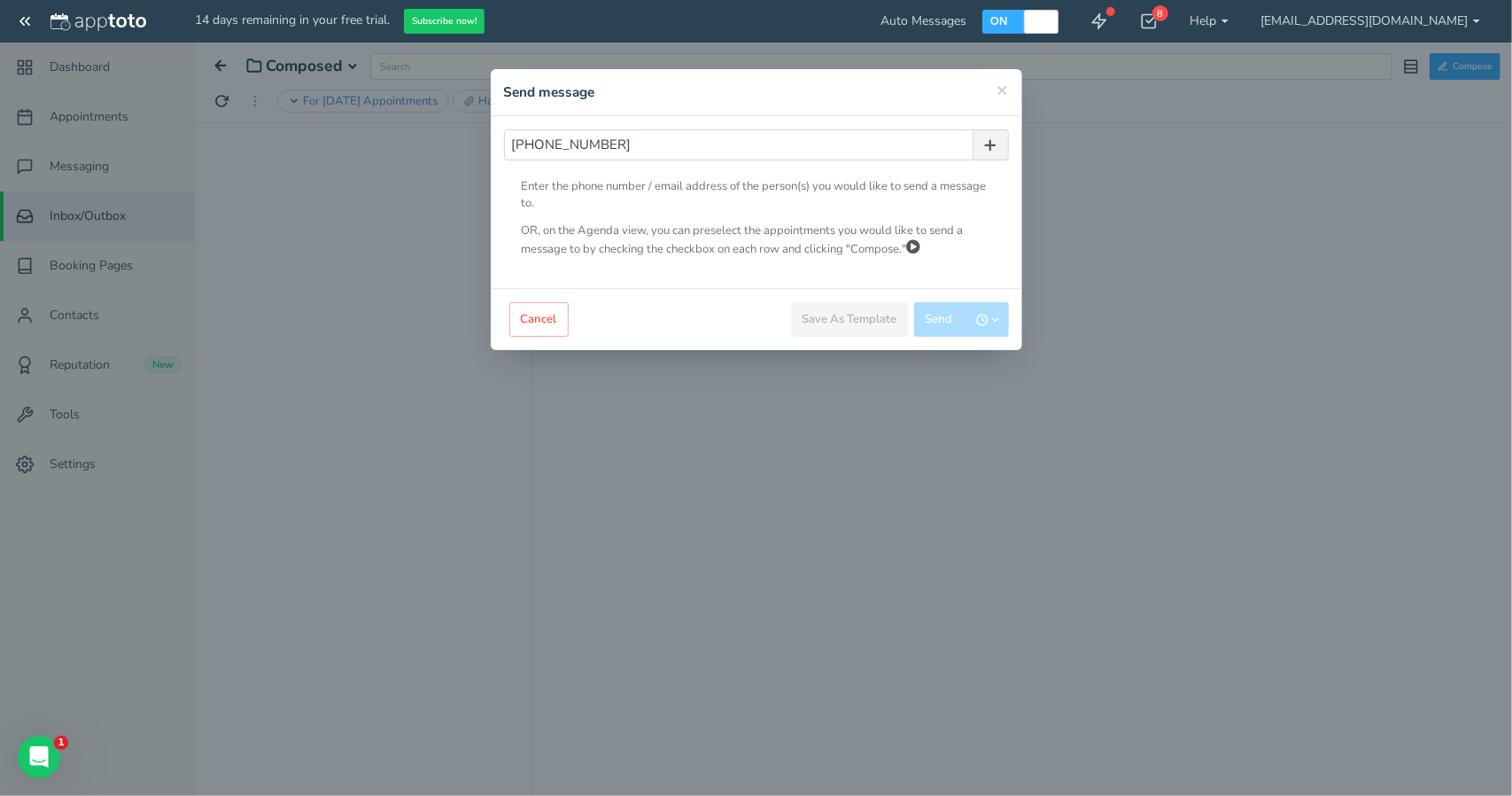
radio input "false"
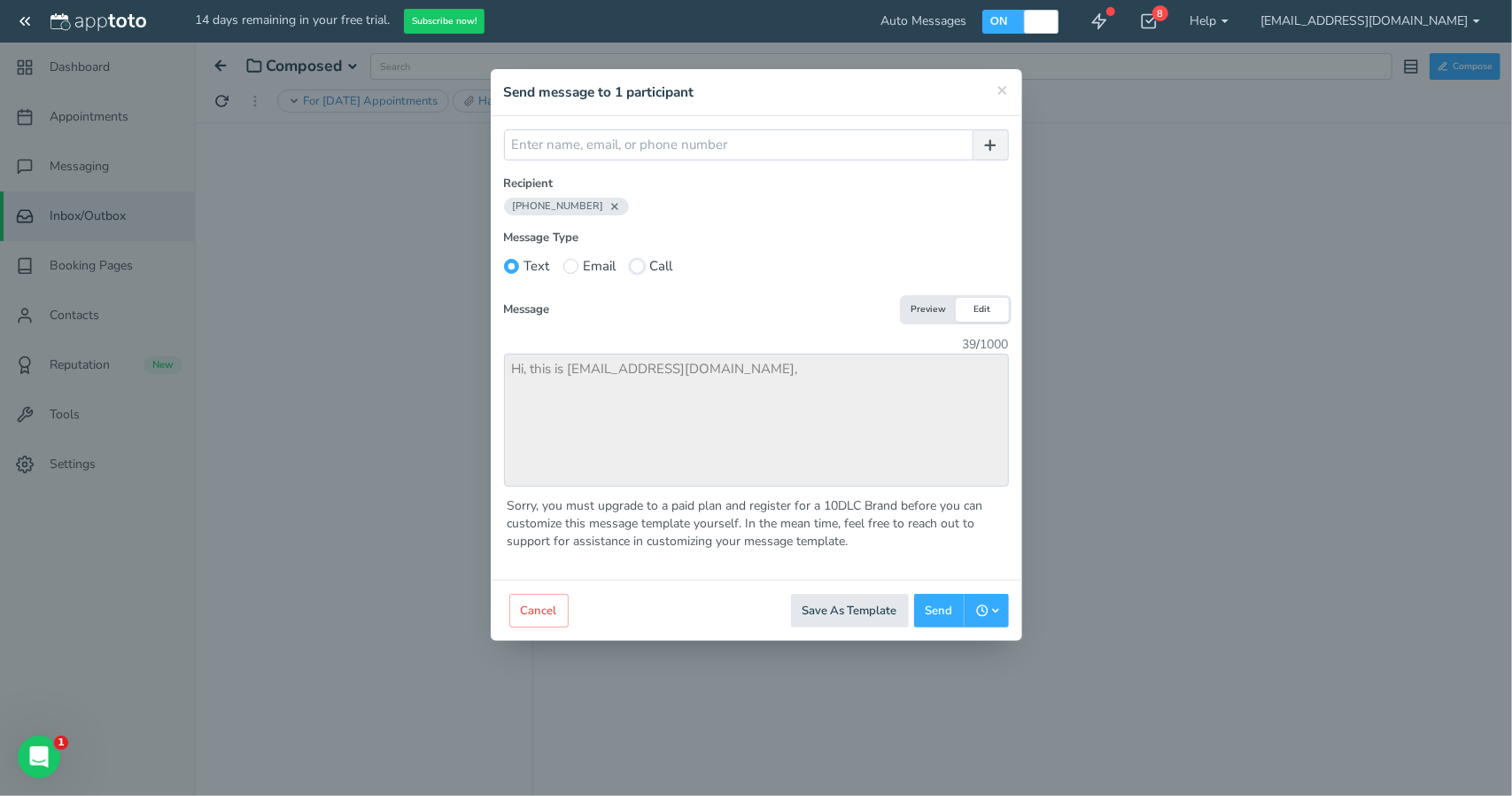
click at [630, 263] on input "Call" at bounding box center [637, 266] width 15 height 15
radio input "true"
radio input "false"
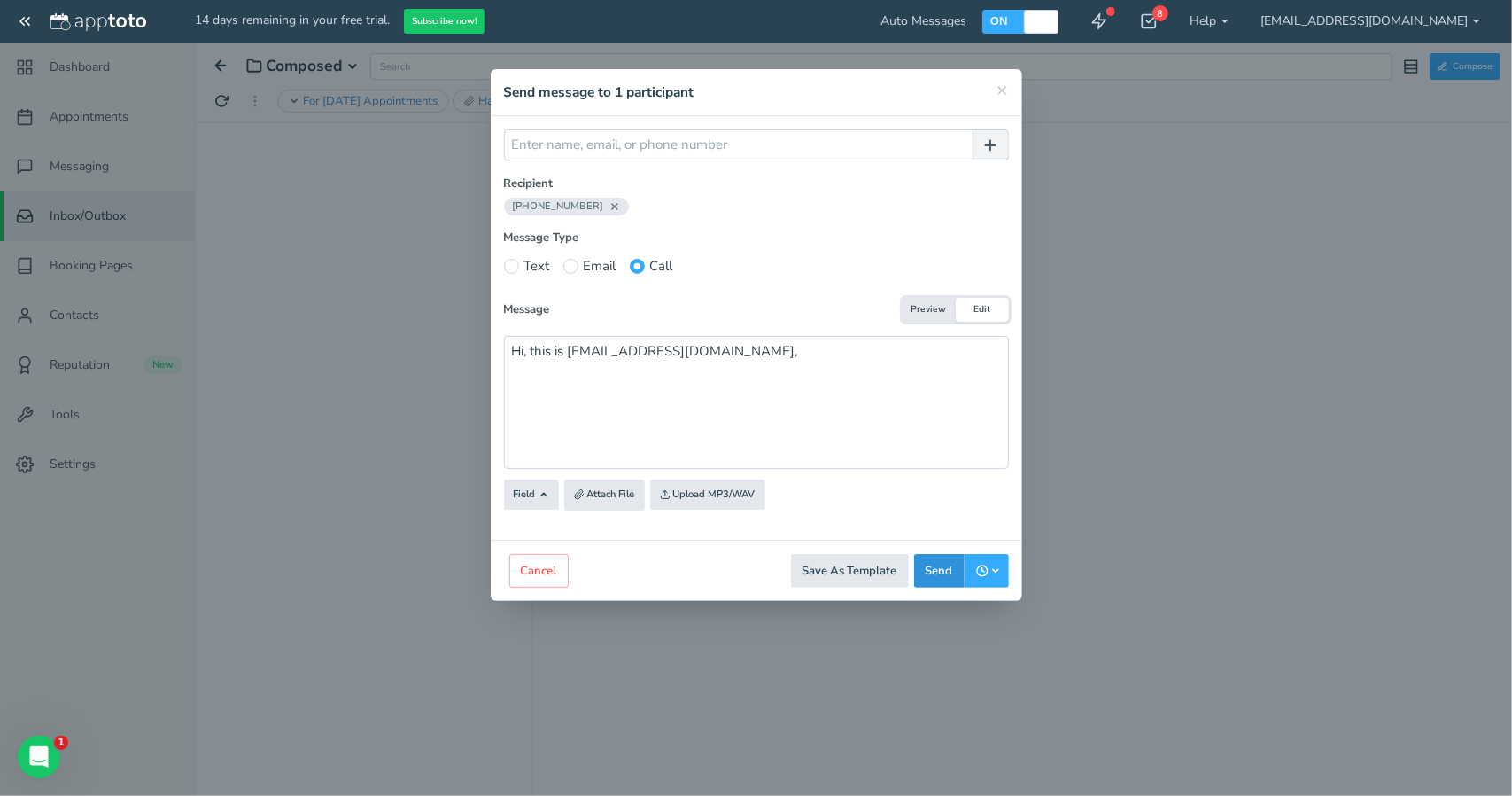
click at [964, 564] on button "Send" at bounding box center [940, 572] width 51 height 35
